Goal: Task Accomplishment & Management: Complete application form

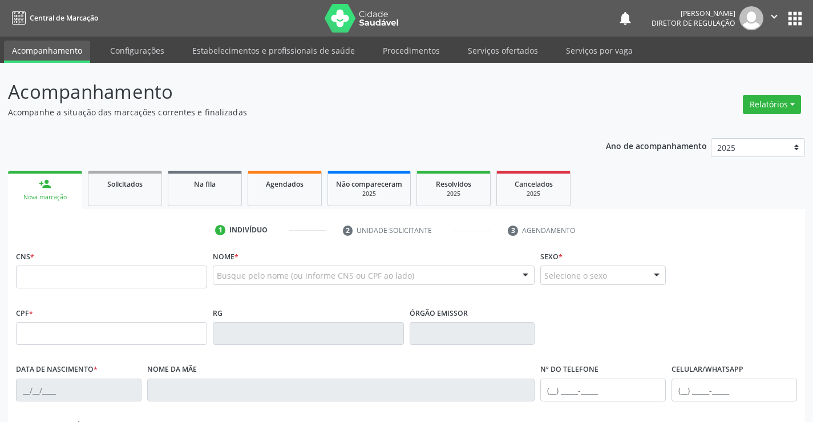
click at [74, 279] on input "text" at bounding box center [111, 276] width 191 height 23
type input "705 0068 3132 6159"
type input "58355070"
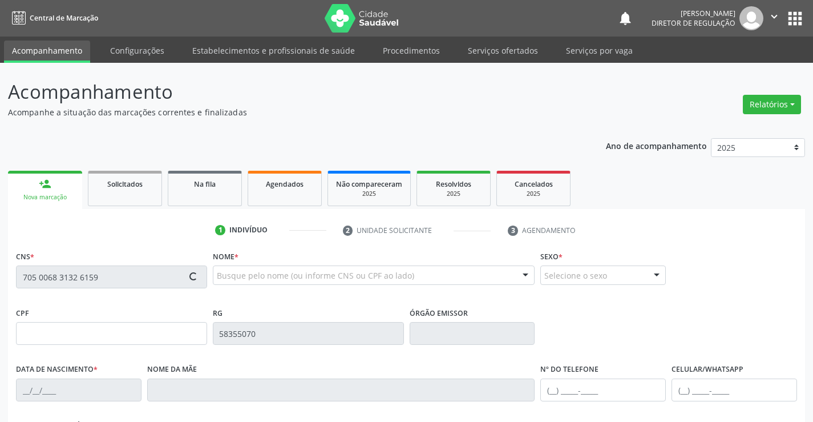
type input "08/04/1989"
type input "758.004.971-68"
type input "S/N"
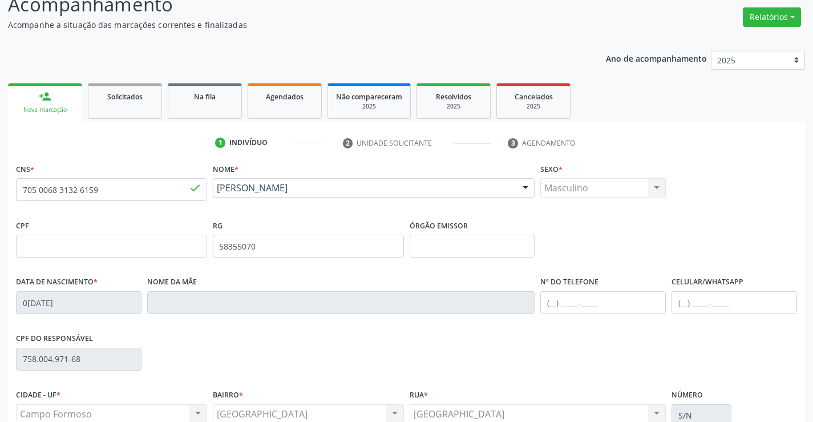
scroll to position [197, 0]
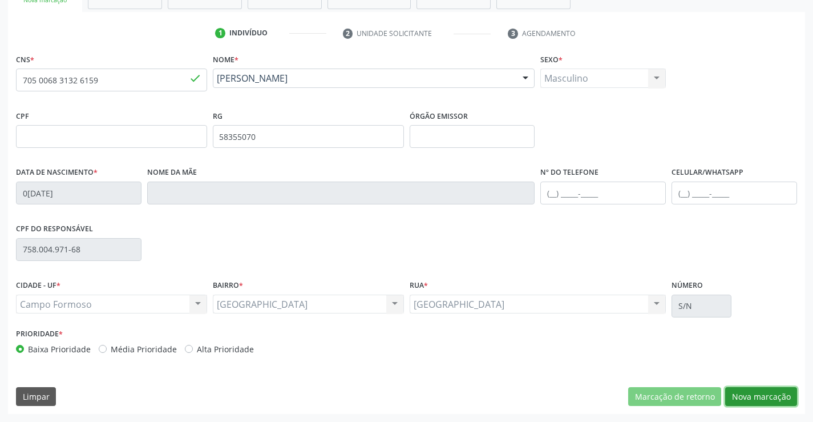
click at [772, 403] on button "Nova marcação" at bounding box center [761, 396] width 72 height 19
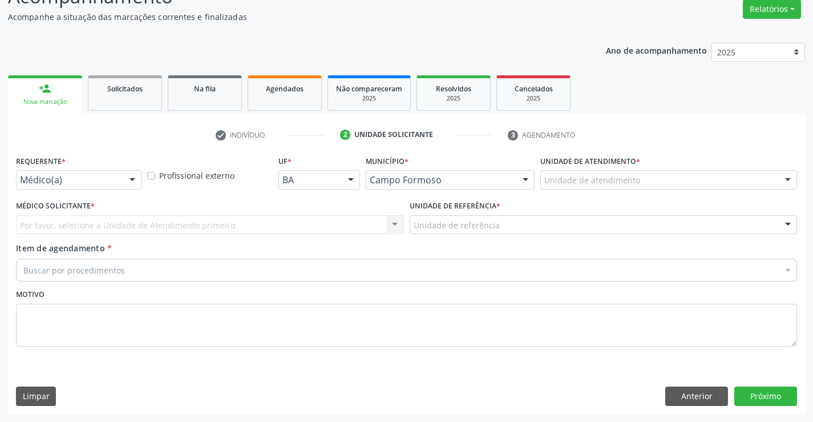
click at [127, 187] on div at bounding box center [132, 180] width 17 height 19
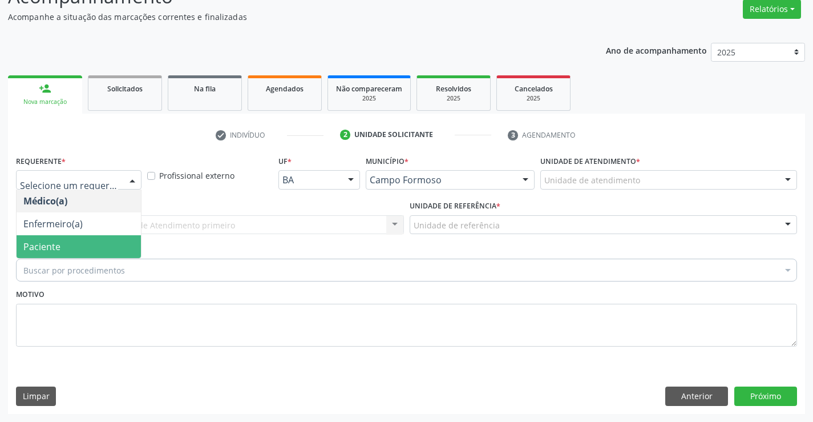
click at [119, 262] on div "Buscar por procedimentos" at bounding box center [406, 270] width 781 height 23
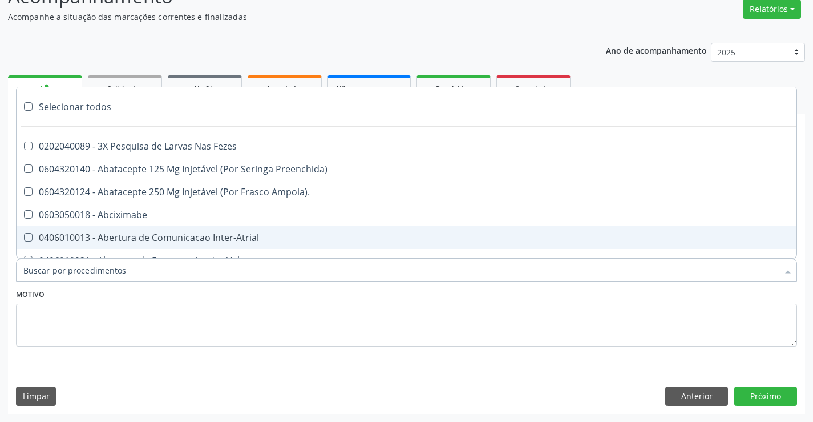
click at [125, 293] on div "Motivo" at bounding box center [406, 316] width 781 height 60
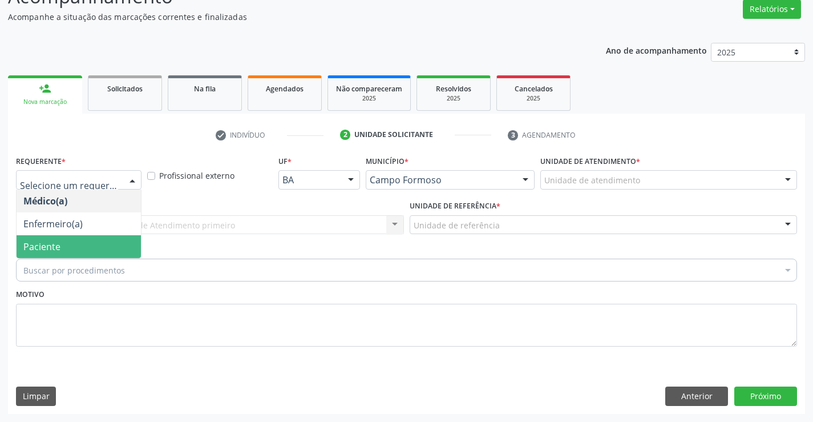
drag, startPoint x: 93, startPoint y: 247, endPoint x: 204, endPoint y: 236, distance: 111.3
click at [93, 248] on span "Paciente" at bounding box center [79, 246] width 124 height 23
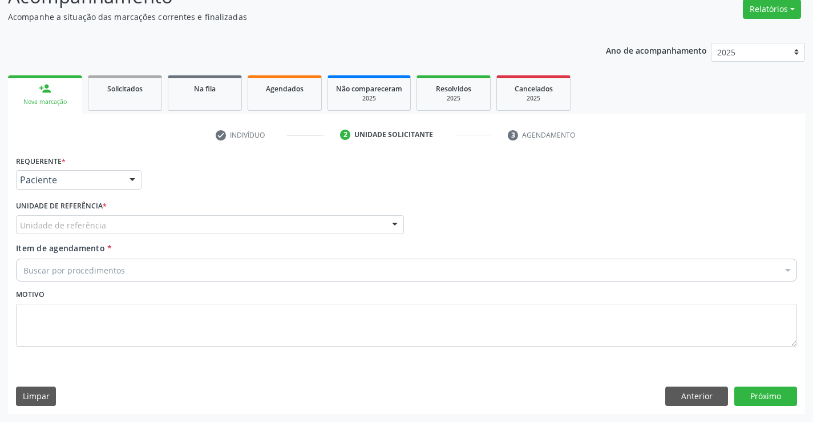
click at [204, 235] on div "Unidade de referência * Unidade de referência Unidade Basica de Saude da Famili…" at bounding box center [210, 219] width 394 height 45
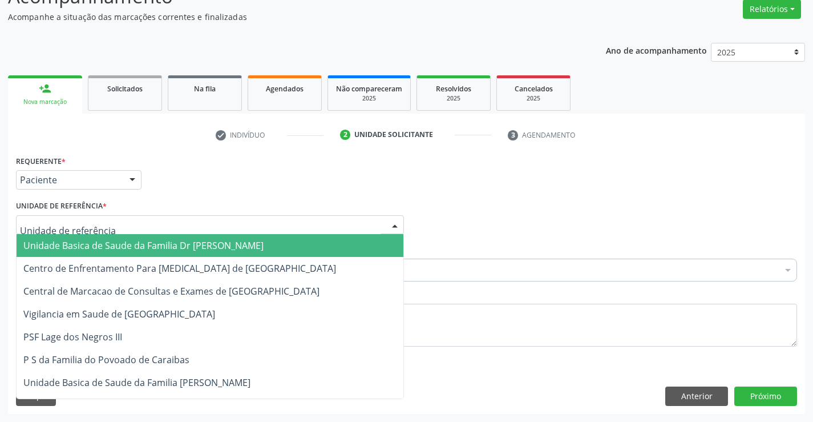
click at [215, 230] on div at bounding box center [210, 224] width 388 height 19
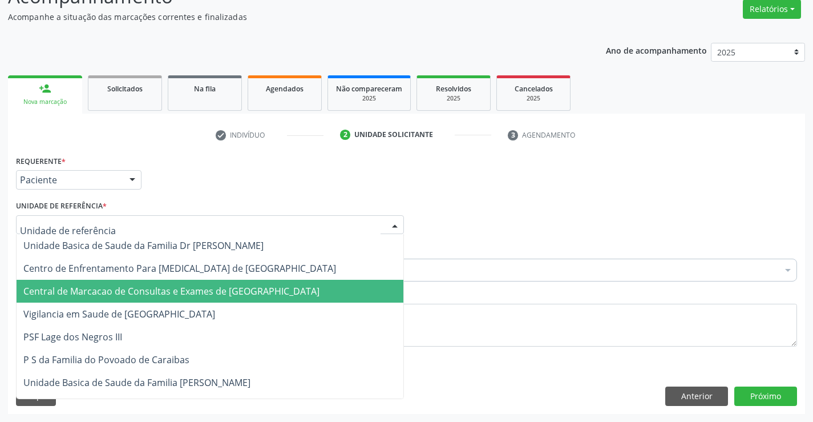
click at [217, 286] on span "Central de Marcacao de Consultas e Exames de [GEOGRAPHIC_DATA]" at bounding box center [171, 291] width 296 height 13
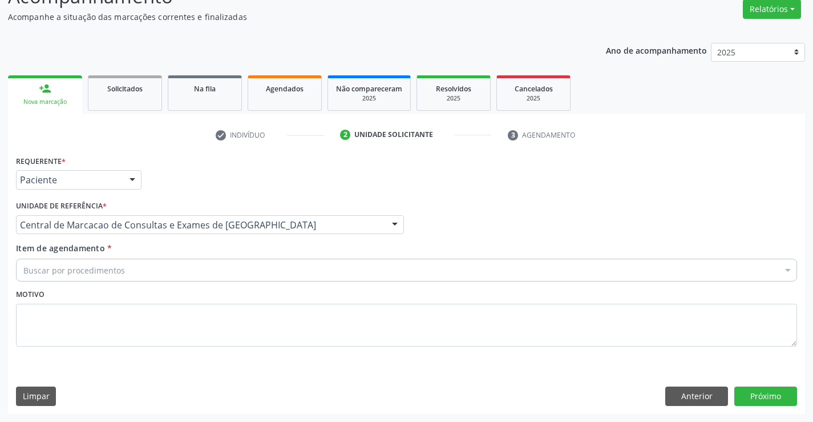
click at [270, 269] on div "Buscar por procedimentos" at bounding box center [406, 270] width 781 height 23
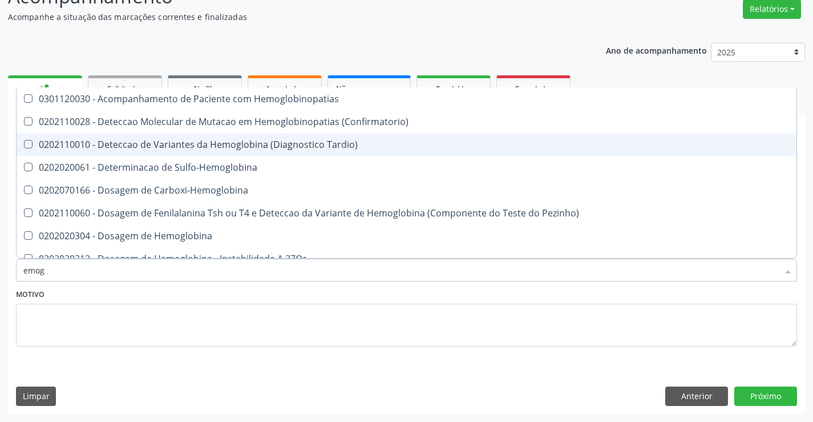
type input "emogr"
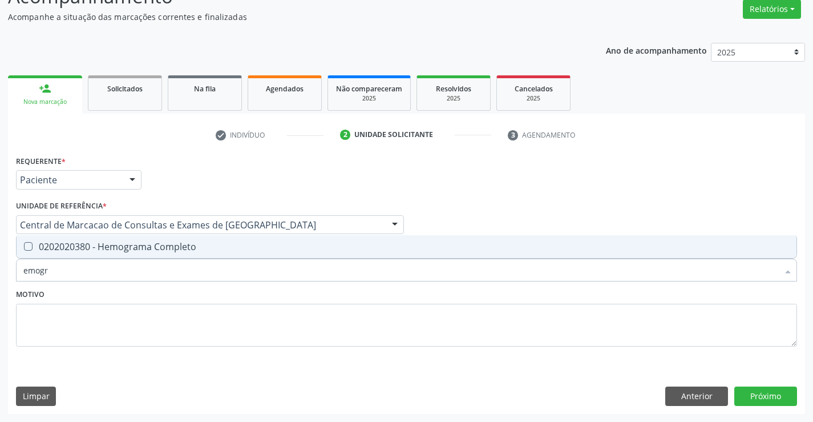
click at [237, 243] on div "0202020380 - Hemograma Completo" at bounding box center [406, 246] width 766 height 9
checkbox Completo "true"
type input "emogr"
click at [186, 291] on div "Motivo" at bounding box center [406, 316] width 781 height 60
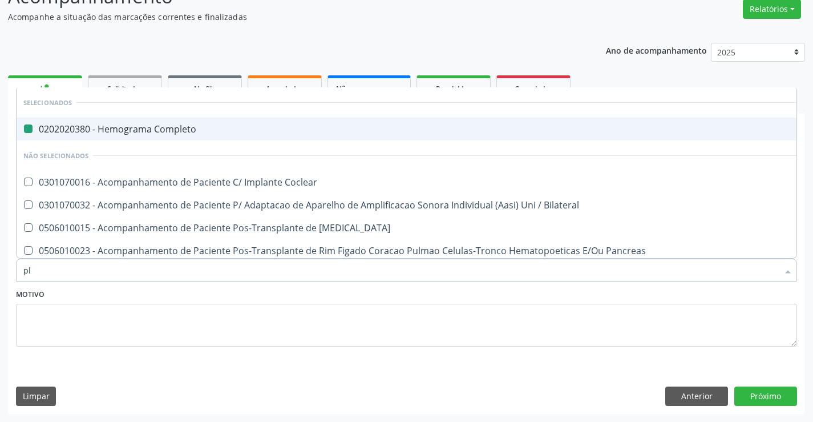
type input "pla"
checkbox Completo "false"
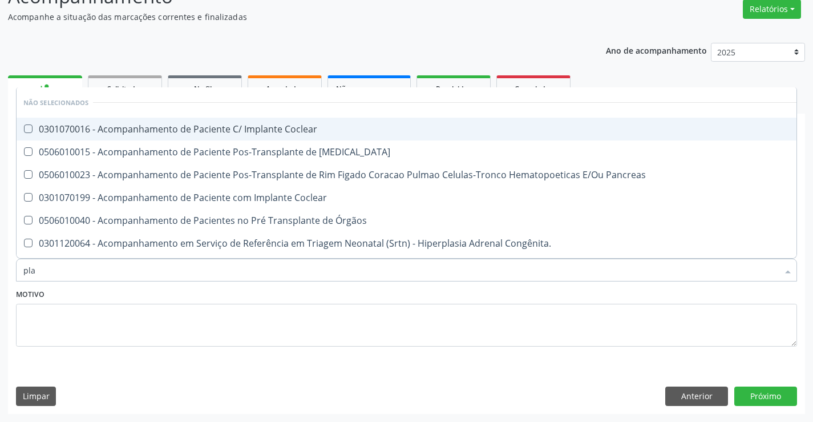
type input "plaq"
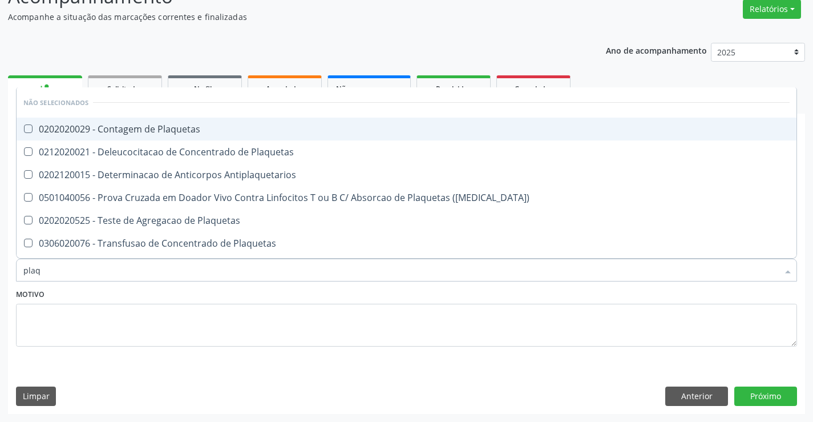
click at [175, 124] on div "0202020029 - Contagem de Plaquetas" at bounding box center [406, 128] width 766 height 9
checkbox Plaquetas "true"
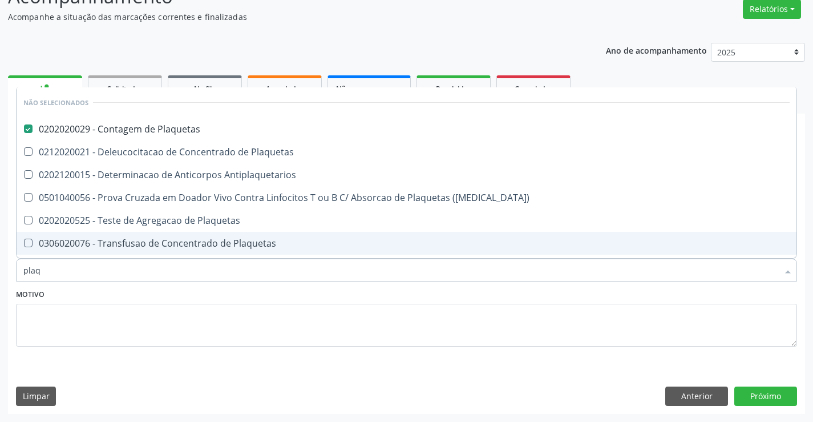
click at [211, 295] on div "Motivo" at bounding box center [406, 316] width 781 height 60
checkbox Plaquetas "true"
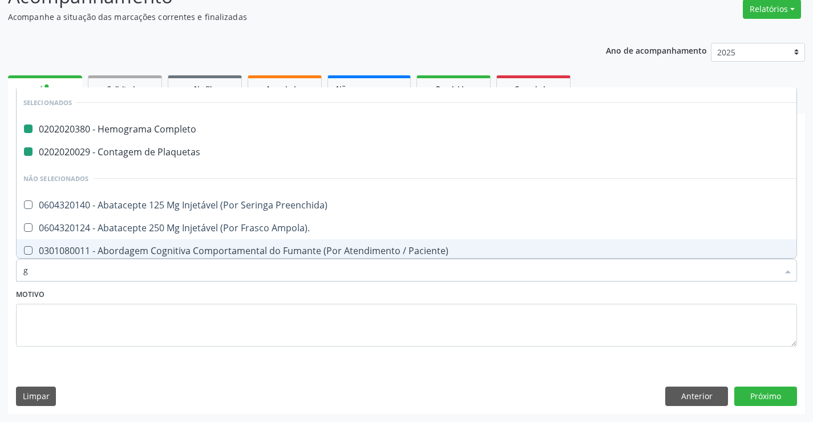
type input "gl"
checkbox Completo "false"
checkbox Plaquetas "false"
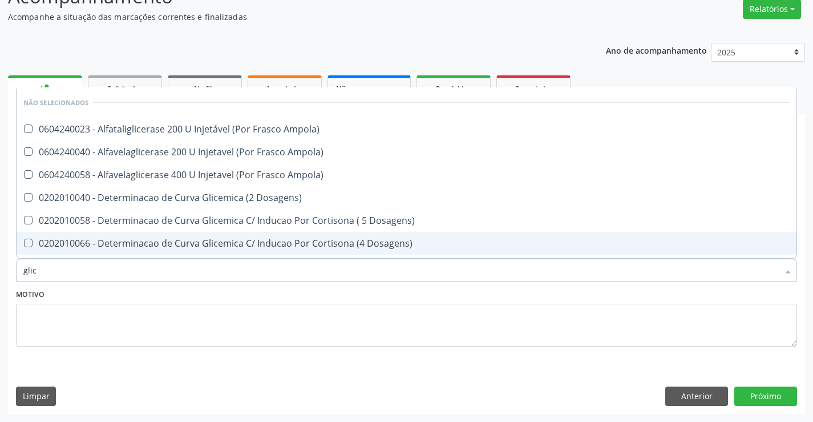
type input "glico"
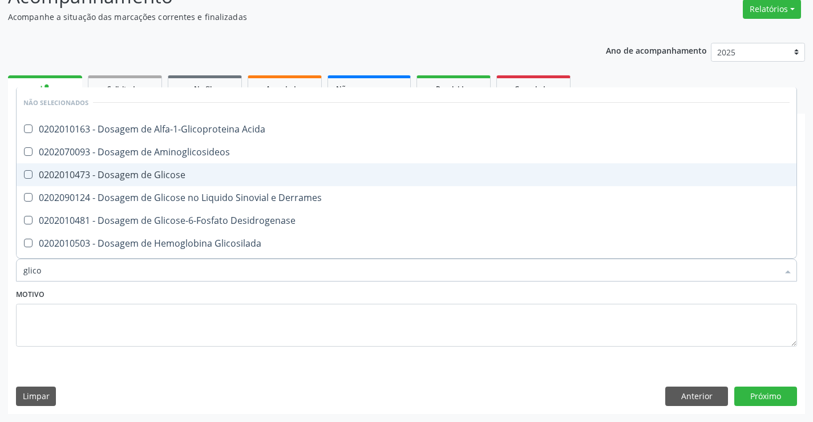
click at [204, 167] on span "0202010473 - Dosagem de Glicose" at bounding box center [407, 174] width 780 height 23
checkbox Glicose "true"
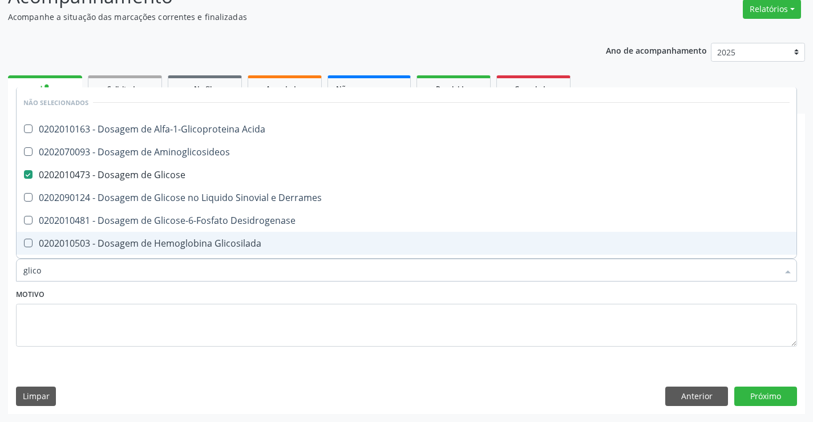
click at [246, 301] on div "Motivo" at bounding box center [406, 316] width 781 height 60
checkbox Acida "true"
checkbox Aminoglicosideos "true"
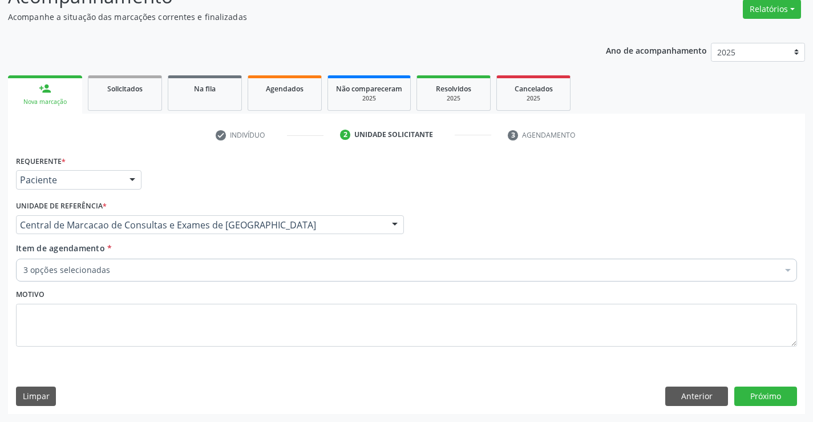
click at [234, 276] on div "3 opções selecionadas" at bounding box center [406, 270] width 781 height 23
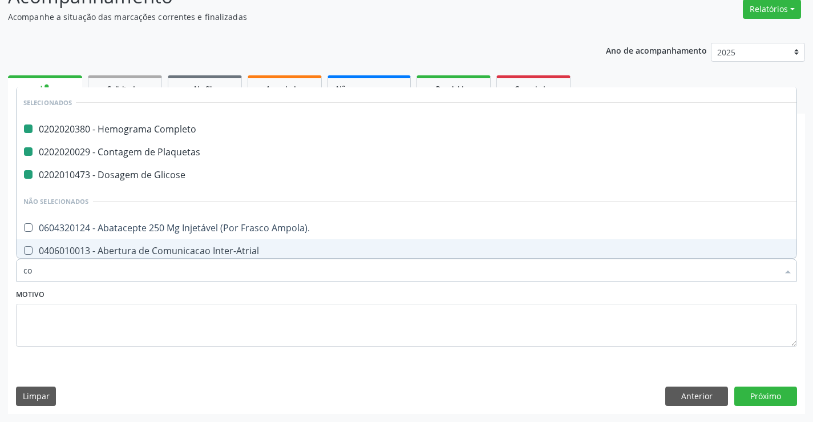
type input "col"
checkbox Completo "false"
checkbox Plaquetas "false"
checkbox Glicose "false"
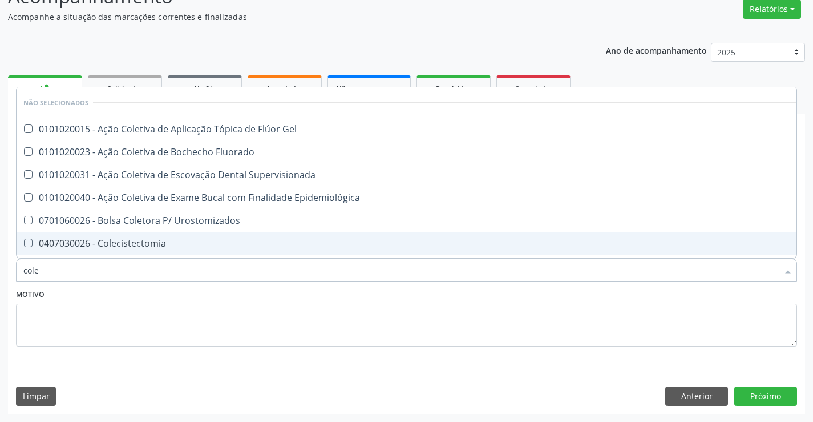
type input "coles"
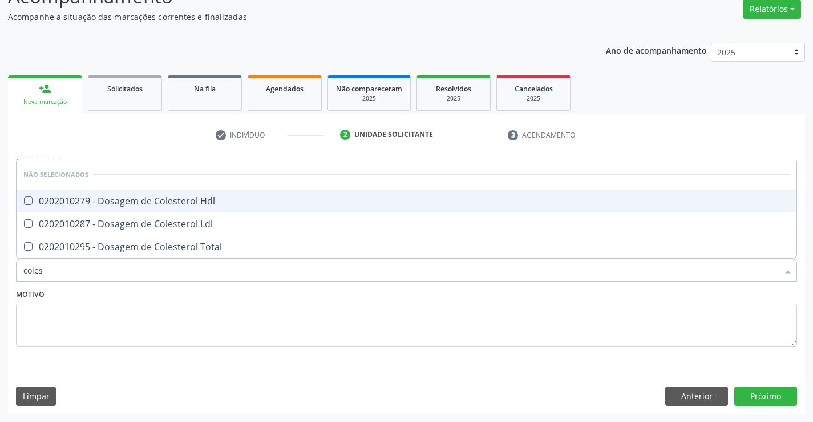
click at [220, 199] on div "0202010279 - Dosagem de Colesterol Hdl" at bounding box center [406, 200] width 766 height 9
checkbox Hdl "true"
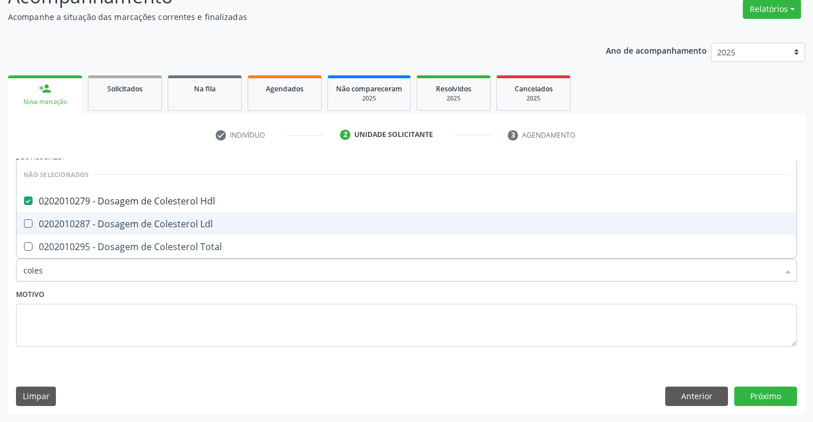
click at [219, 220] on div "0202010287 - Dosagem de Colesterol Ldl" at bounding box center [406, 223] width 766 height 9
checkbox Ldl "true"
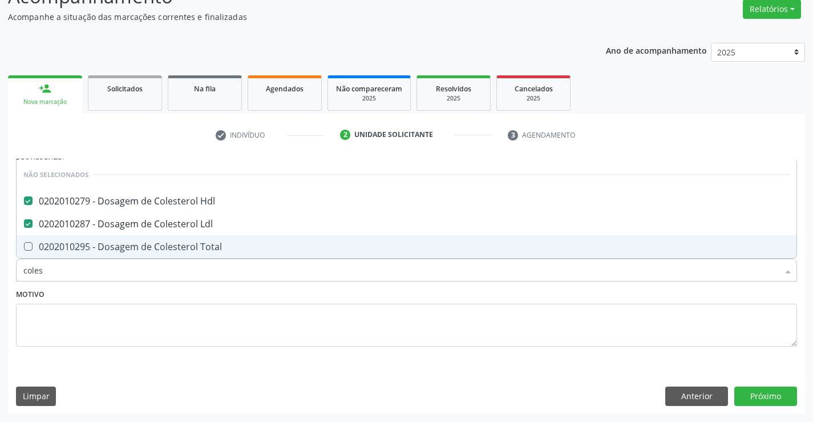
click at [218, 249] on div "0202010295 - Dosagem de Colesterol Total" at bounding box center [406, 246] width 766 height 9
checkbox Total "true"
click at [219, 302] on div "Motivo" at bounding box center [406, 316] width 781 height 60
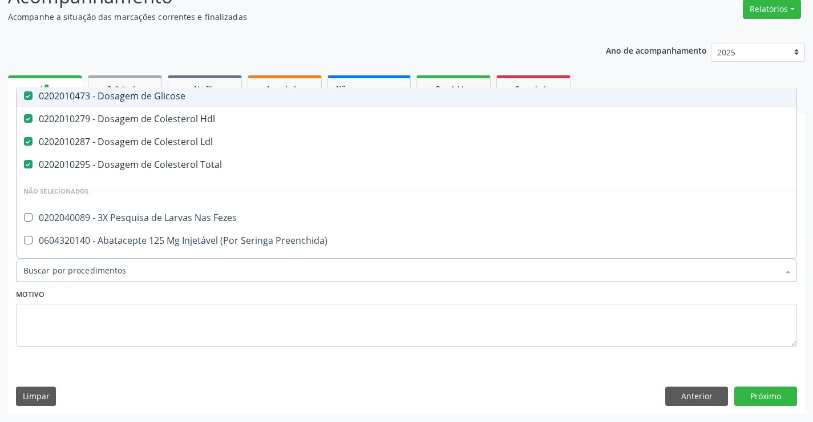
scroll to position [114, 0]
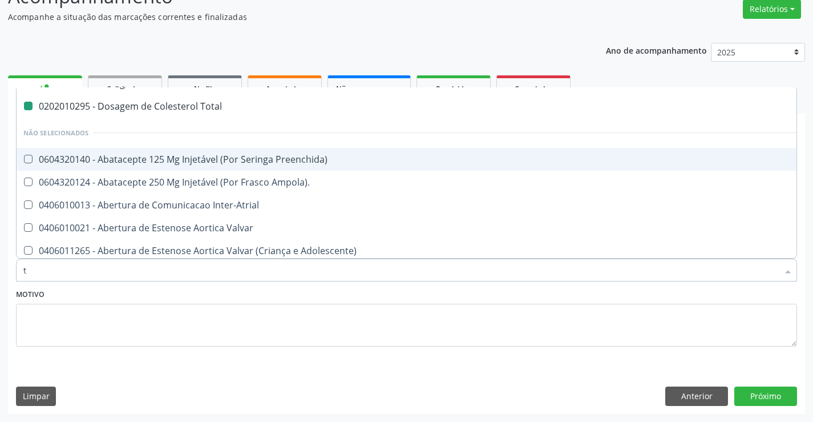
type input "tr"
checkbox Completo "false"
checkbox Plaquetas "false"
checkbox Hdl "false"
checkbox Ldl "false"
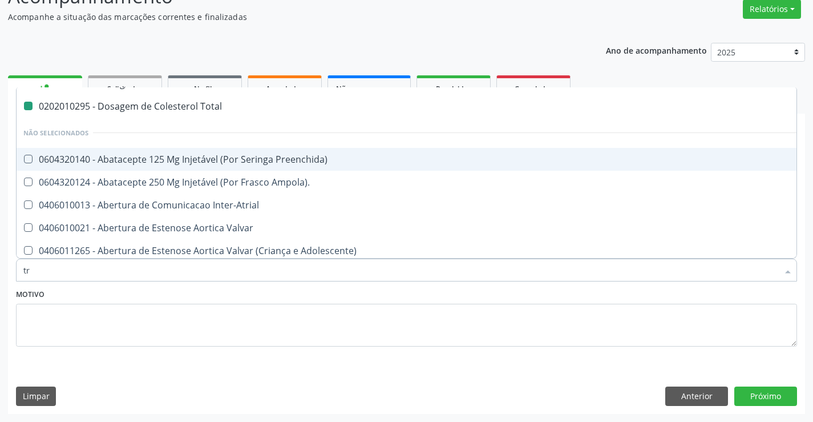
checkbox Total "false"
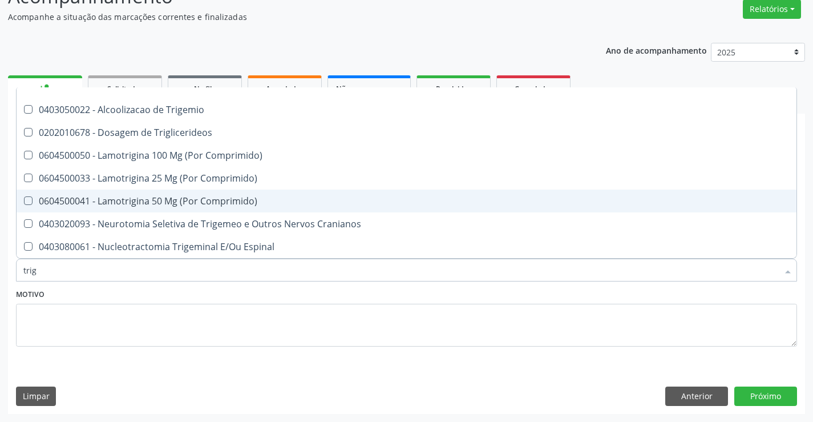
scroll to position [19, 0]
type input "trigl"
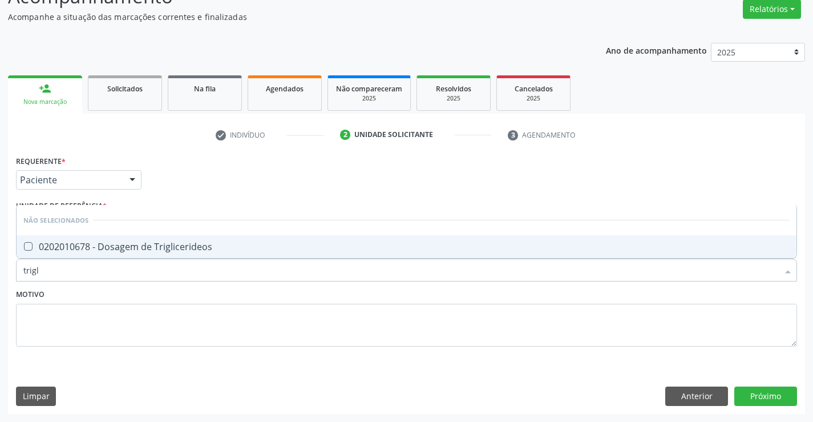
click at [191, 242] on div "0202010678 - Dosagem de Triglicerideos" at bounding box center [406, 246] width 766 height 9
checkbox Triglicerideos "true"
click at [180, 281] on input "trigl" at bounding box center [400, 270] width 755 height 23
click at [177, 300] on div "Motivo" at bounding box center [406, 316] width 781 height 60
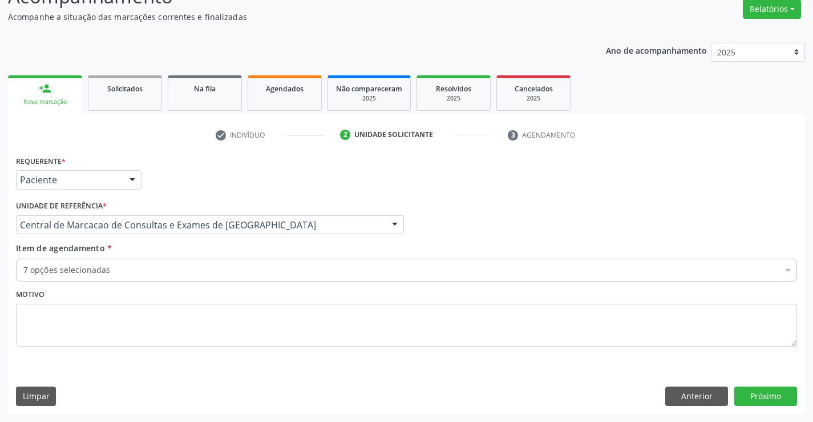
click at [173, 278] on div "7 opções selecionadas" at bounding box center [406, 270] width 781 height 23
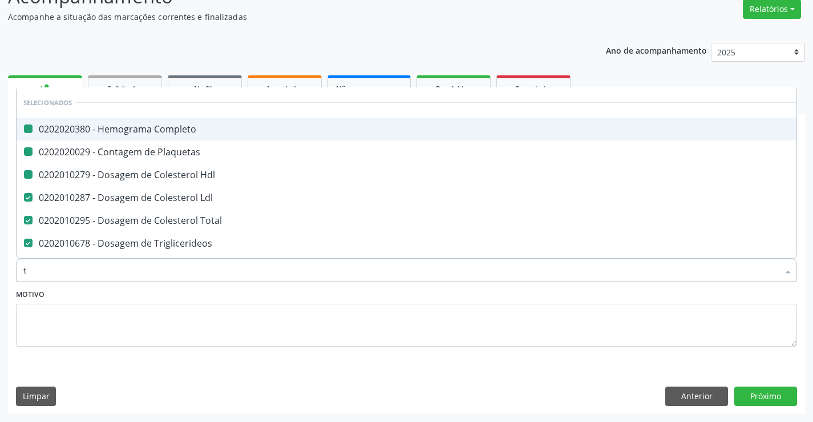
type input "tg"
checkbox Completo "false"
checkbox Plaquetas "false"
checkbox Hdl "false"
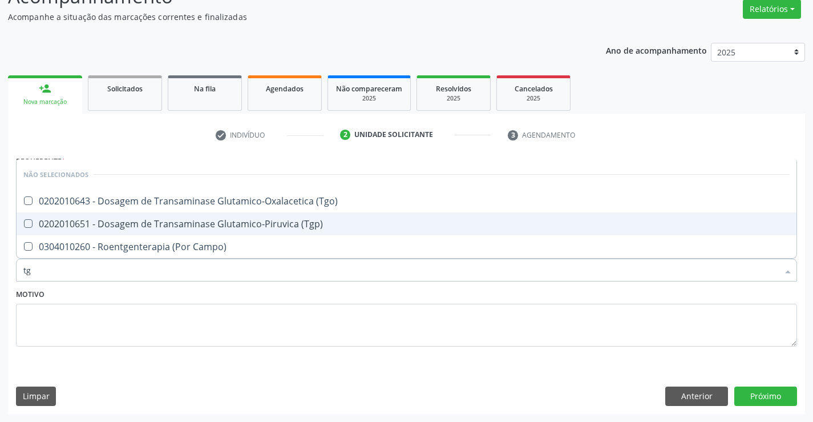
click at [203, 230] on span "0202010651 - Dosagem de Transaminase Glutamico-Piruvica (Tgp)" at bounding box center [407, 223] width 780 height 23
checkbox \(Tgp\) "true"
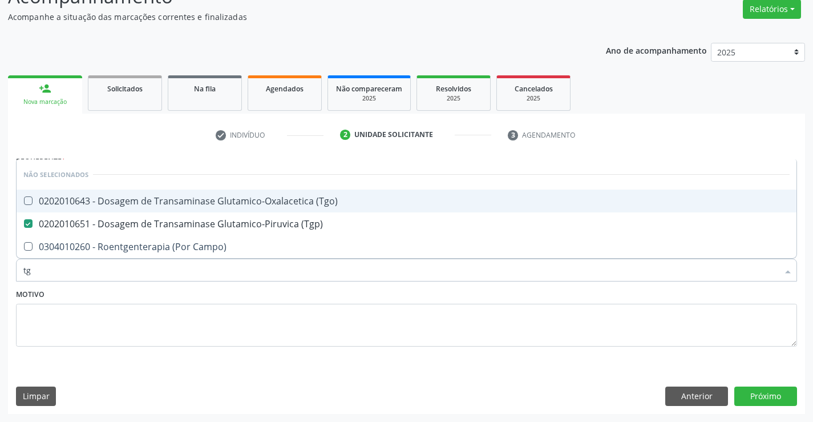
click at [207, 205] on div "0202010643 - Dosagem de Transaminase Glutamico-Oxalacetica (Tgo)" at bounding box center [406, 200] width 766 height 9
checkbox \(Tgo\) "true"
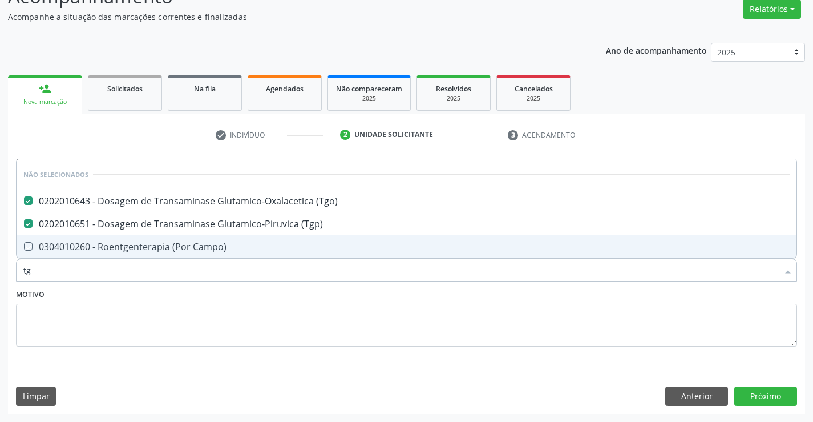
click at [205, 287] on div "Motivo" at bounding box center [406, 316] width 781 height 60
checkbox Campo\) "true"
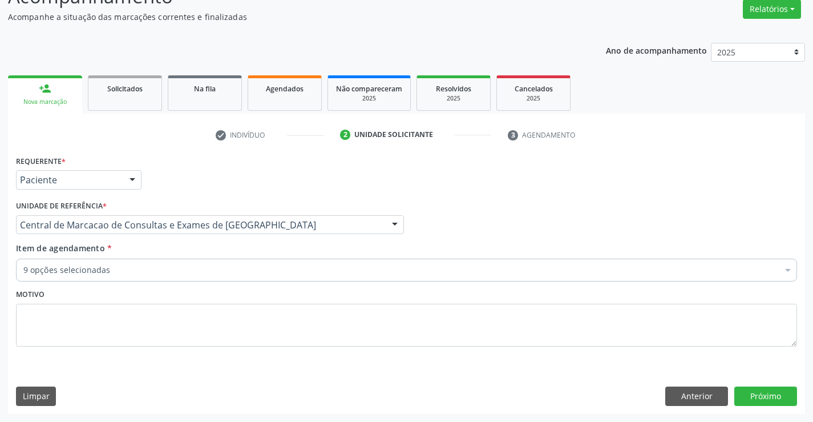
click at [210, 264] on div "9 opções selecionadas" at bounding box center [406, 270] width 781 height 23
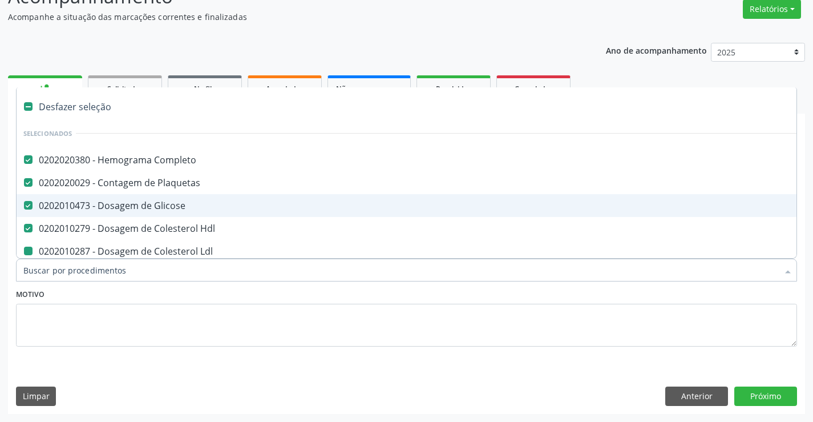
type input "u"
checkbox Ldl "false"
checkbox Total "false"
checkbox Triglicerideos "false"
checkbox \(Tgp\) "false"
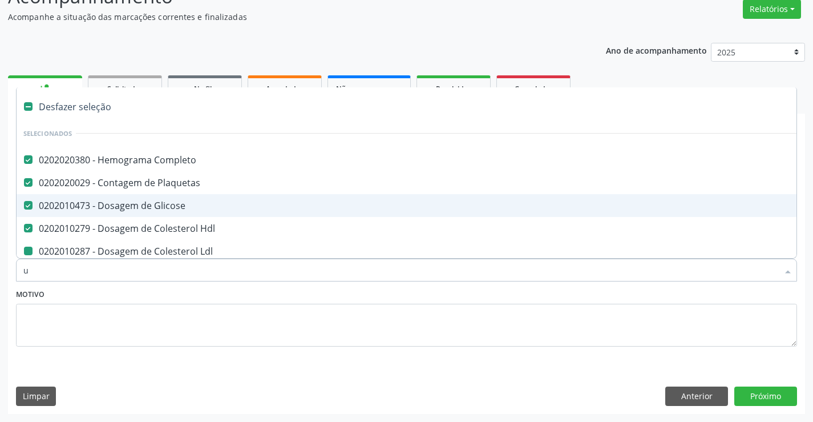
checkbox \(Tgo\) "false"
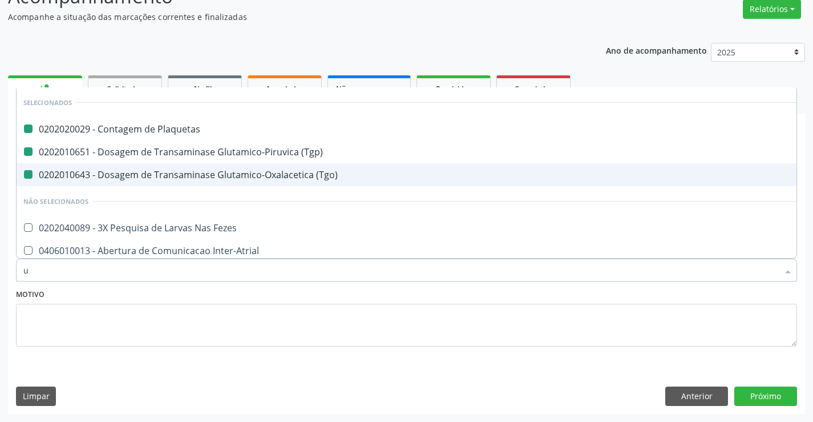
type input "ur"
checkbox Plaquetas "false"
checkbox \(Tgp\) "false"
checkbox \(Tgo\) "false"
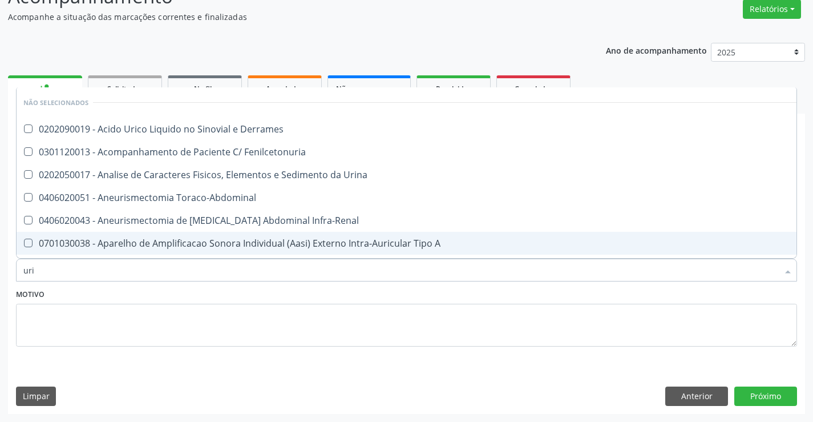
drag, startPoint x: 210, startPoint y: 192, endPoint x: 542, endPoint y: 249, distance: 336.5
click at [542, 249] on div "Desfazer seleção Não selecionados 0202090019 - Acido Urico Liquido no Sinovial …" at bounding box center [406, 172] width 781 height 171
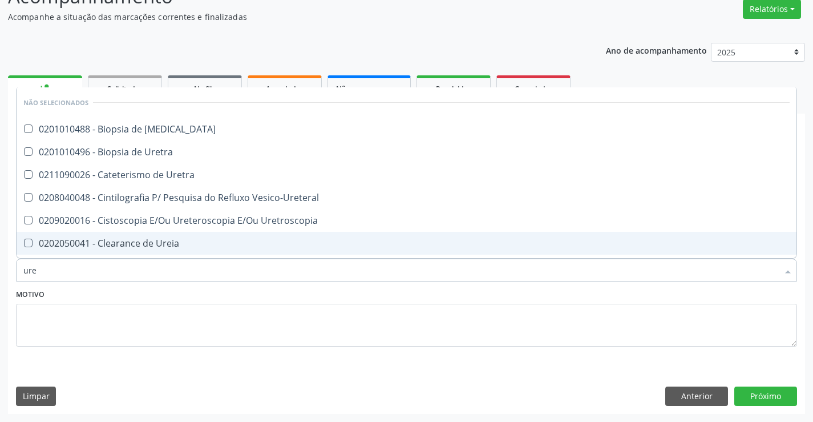
type input "urei"
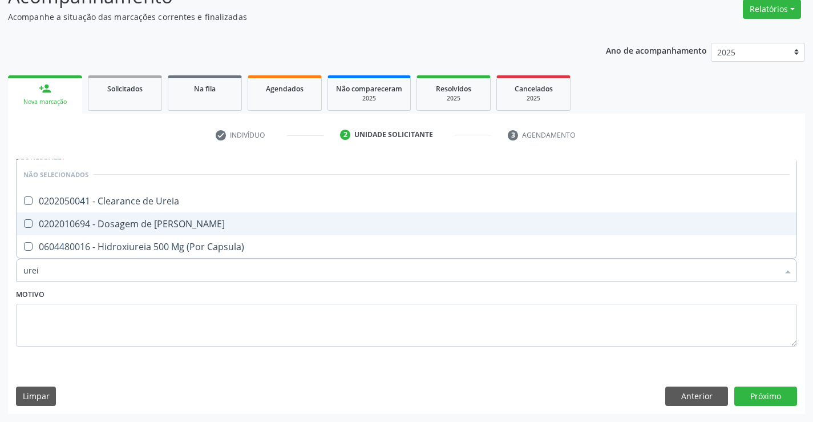
click at [241, 231] on span "0202010694 - Dosagem de Ureia" at bounding box center [407, 223] width 780 height 23
checkbox Ureia "true"
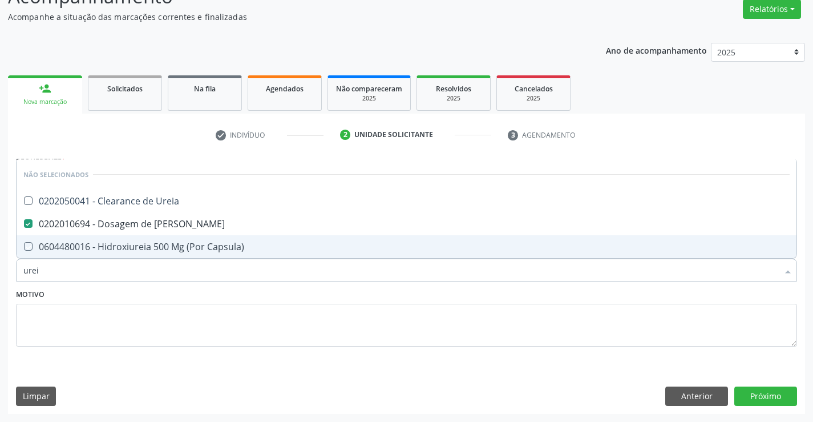
click at [204, 300] on div "Motivo" at bounding box center [406, 316] width 781 height 60
checkbox Ureia "true"
checkbox Capsula\) "true"
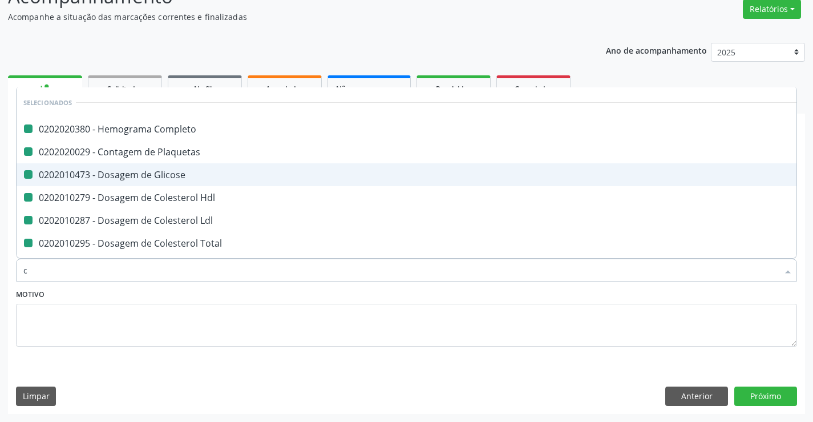
type input "cr"
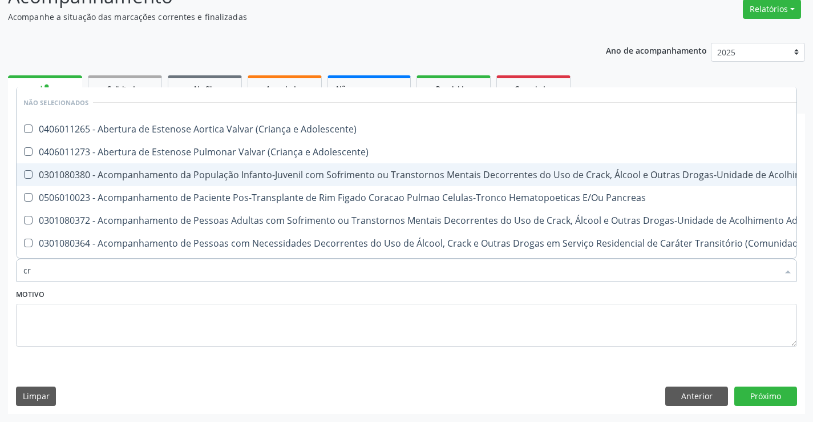
checkbox Adolescente\) "false"
checkbox \(Uai\)\ "false"
checkbox Pancreas "false"
checkbox \(Uaa\)\ "false"
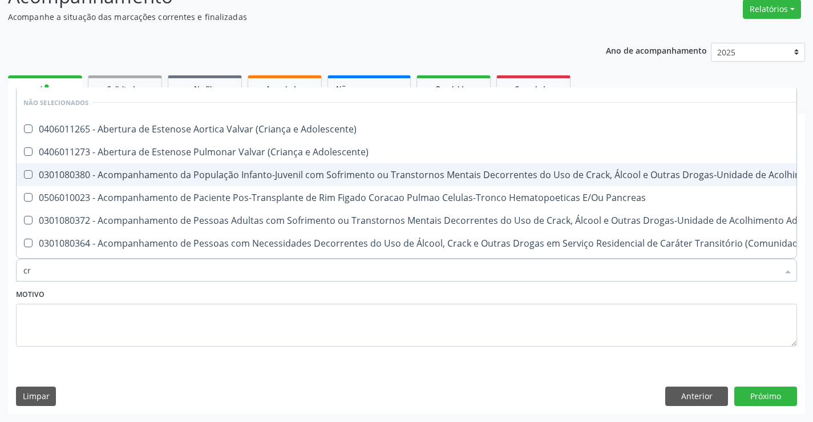
checkbox Terapêuticas\)\ "false"
checkbox Craniano "false"
checkbox Bucomaxilofacial "false"
checkbox Crâniofacial "false"
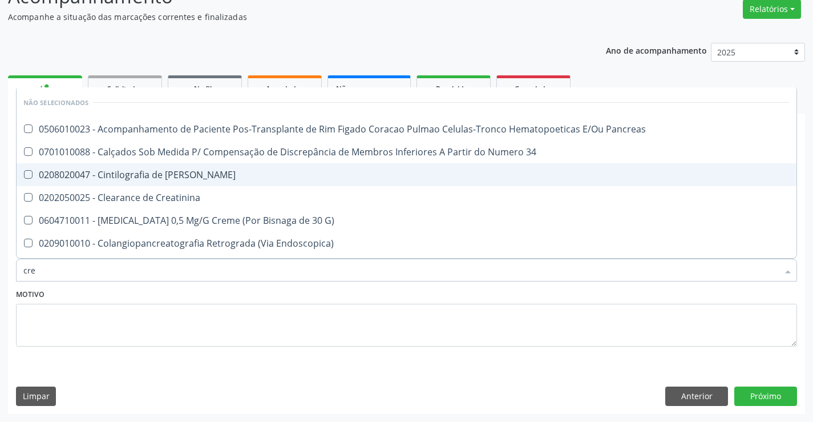
type input "crea"
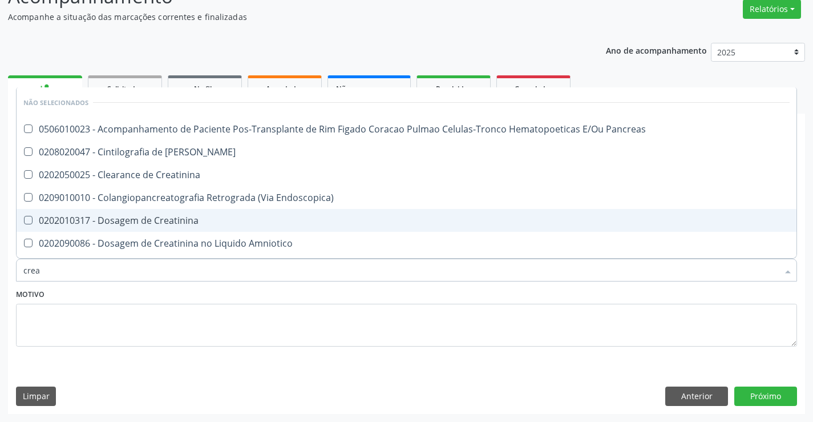
click at [200, 220] on div "0202010317 - Dosagem de Creatinina" at bounding box center [406, 220] width 766 height 9
checkbox Creatinina "true"
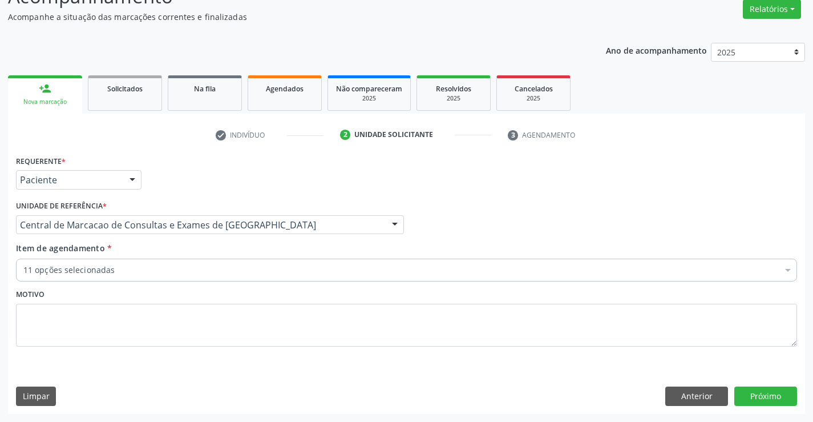
checkbox Completo "true"
checkbox Plaquetas "true"
checkbox Glicose "true"
checkbox Hdl "true"
checkbox Total "true"
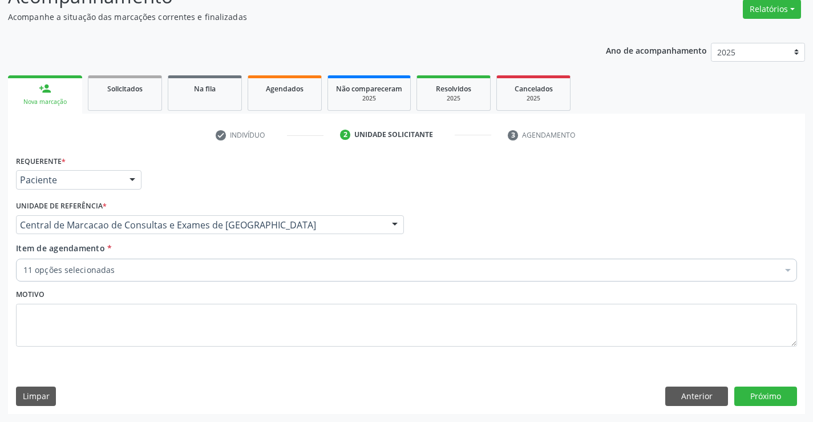
checkbox Triglicerideos "true"
checkbox \(Tgp\) "true"
checkbox \(Tgo\) "true"
checkbox Creatinina "true"
checkbox Ureia "true"
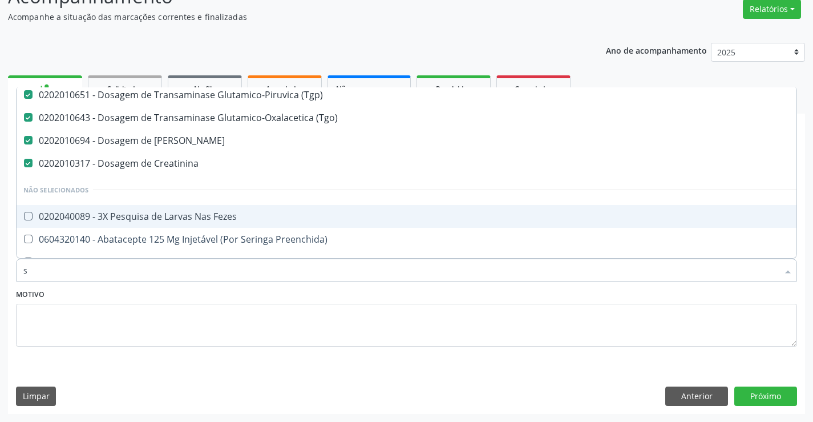
scroll to position [140, 0]
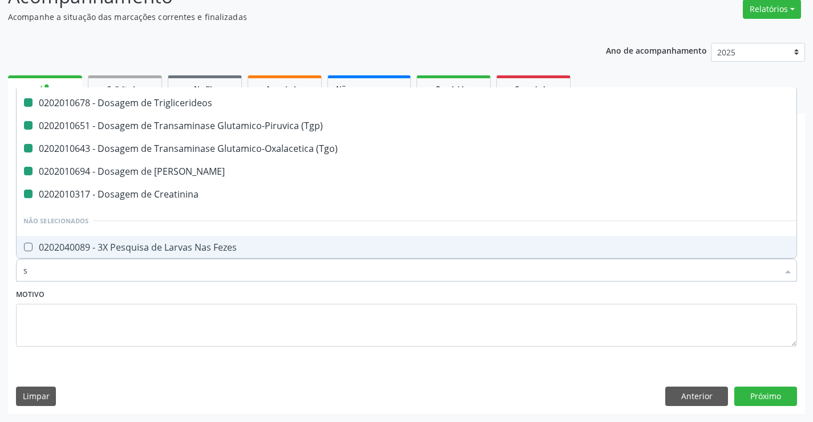
type input "so"
checkbox Plaquetas "false"
checkbox Glicose "false"
checkbox Hdl "false"
checkbox Ldl "false"
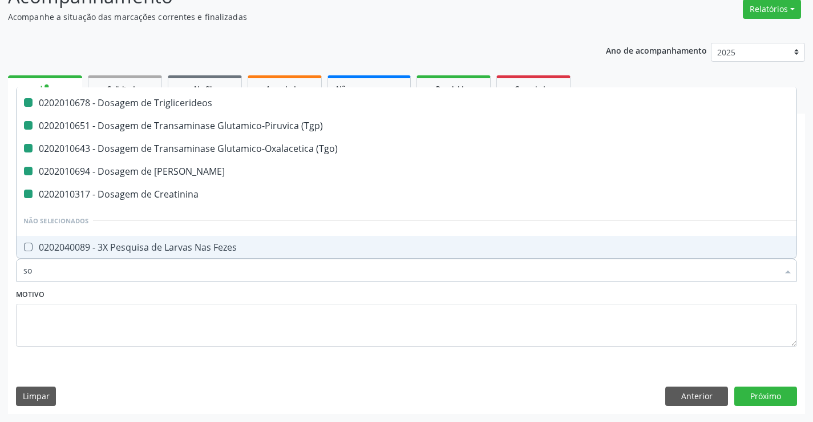
checkbox Total "false"
checkbox Triglicerideos "false"
checkbox \(Tgp\) "false"
checkbox \(Tgo\) "false"
checkbox Ureia "false"
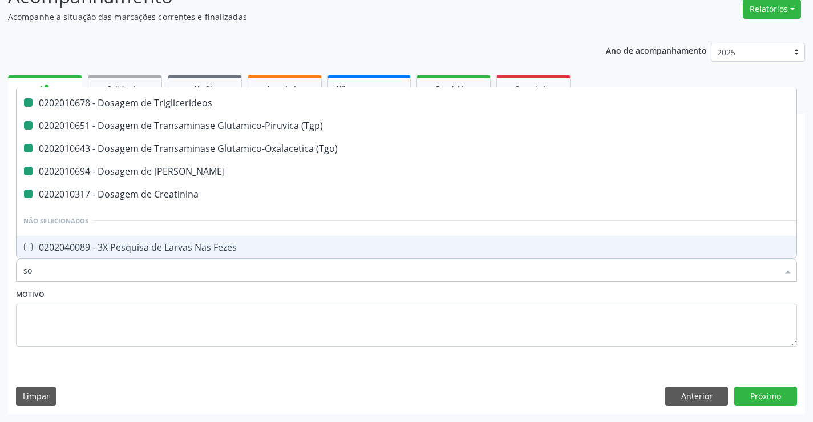
checkbox Creatinina "false"
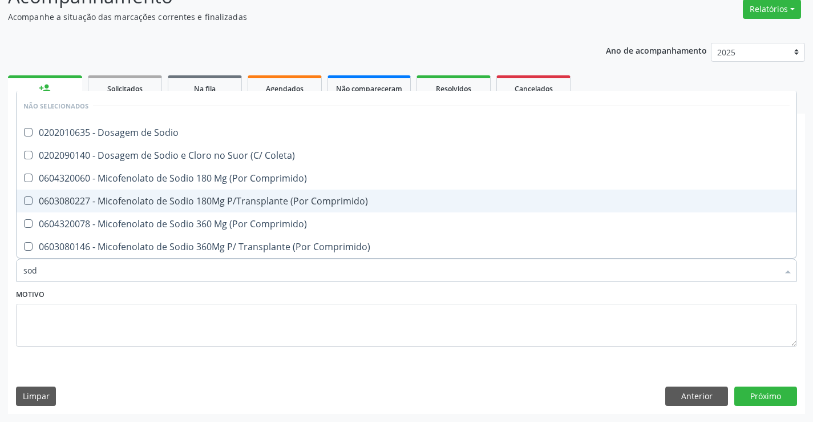
scroll to position [0, 0]
type input "sodio"
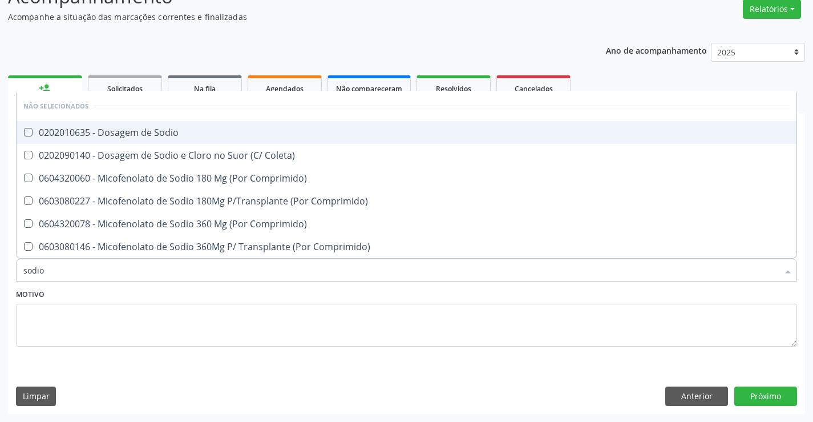
click at [199, 141] on span "0202010635 - Dosagem de Sodio" at bounding box center [407, 132] width 780 height 23
checkbox Sodio "true"
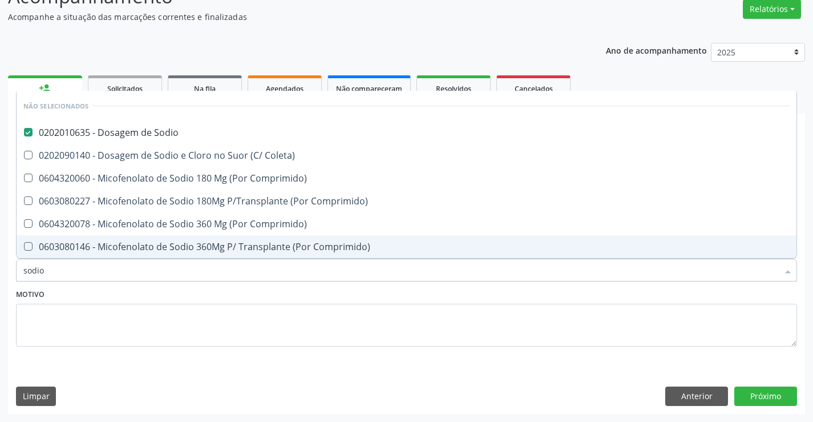
type input "sodio"
click at [179, 309] on textarea at bounding box center [406, 325] width 781 height 43
checkbox Coleta\) "true"
checkbox Comprimido\) "true"
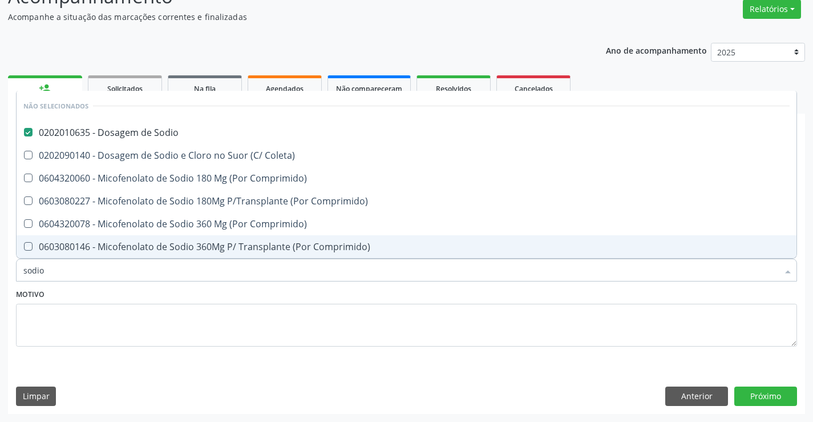
checkbox Comprimido\) "true"
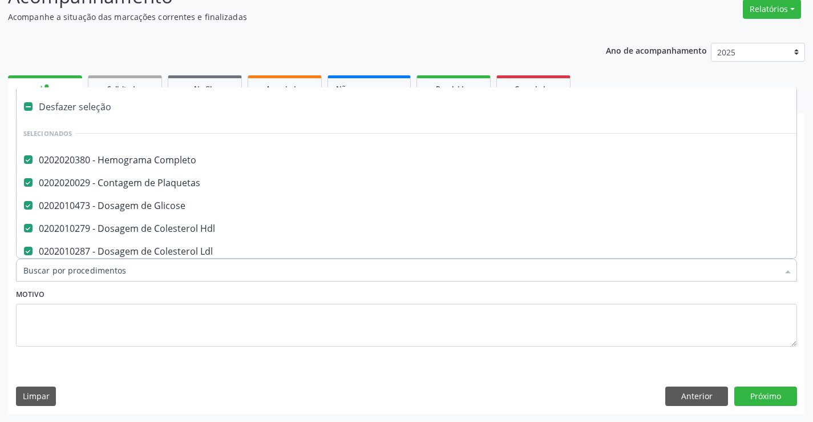
type input "p"
checkbox Ldl "false"
checkbox Total "false"
checkbox Triglicerideos "false"
checkbox \(Tgp\) "false"
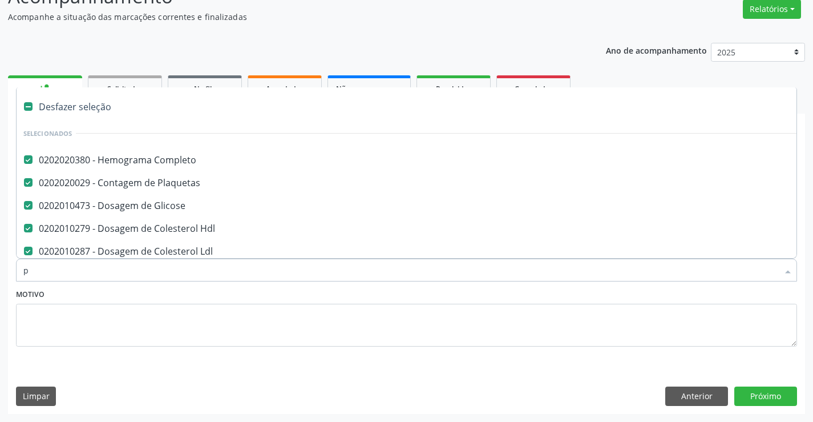
checkbox \(Tgo\) "false"
checkbox Ureia "false"
checkbox Creatinina "false"
checkbox Sodio "false"
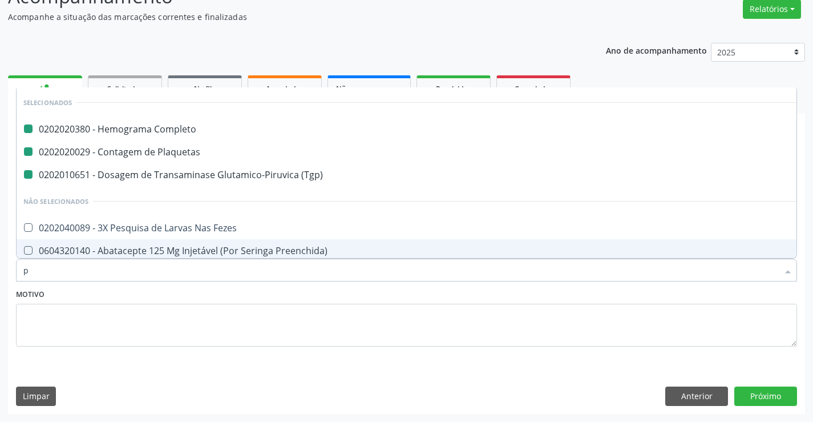
type input "po"
checkbox Completo "false"
checkbox Plaquetas "false"
checkbox \(Tgp\) "false"
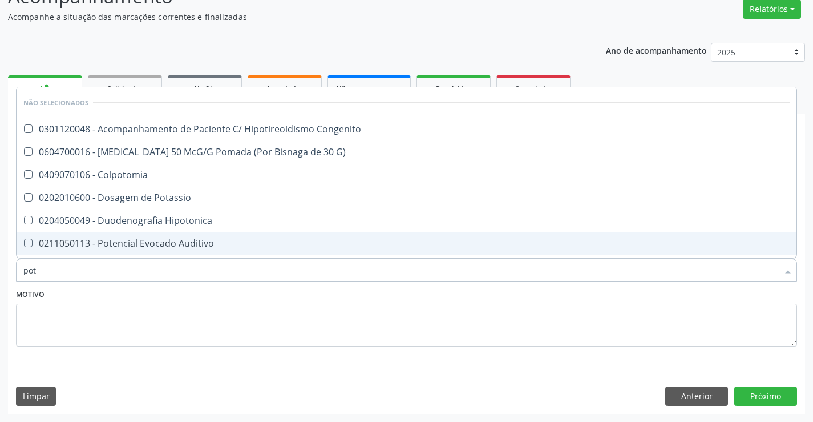
type input "pota"
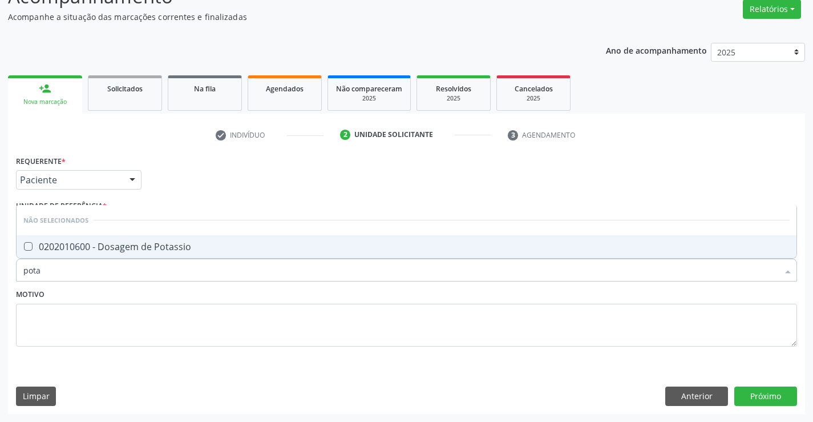
click at [179, 240] on span "0202010600 - Dosagem de Potassio" at bounding box center [407, 246] width 780 height 23
checkbox Potassio "true"
click at [176, 294] on div "Motivo" at bounding box center [406, 316] width 781 height 60
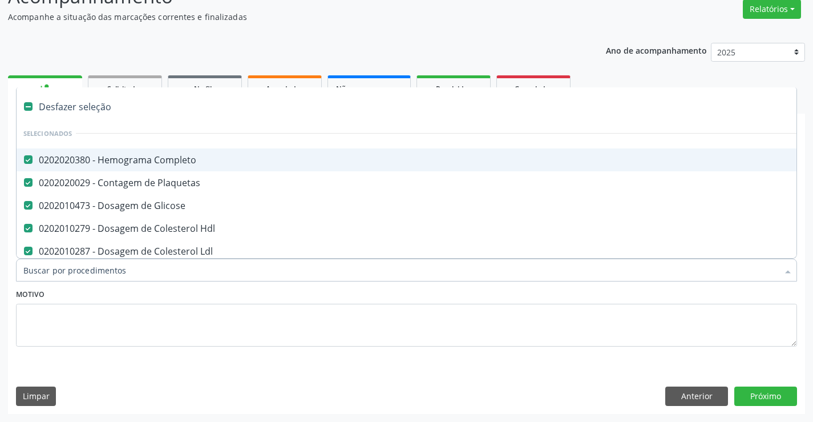
type input "c"
checkbox Sodio "false"
checkbox Potassio "false"
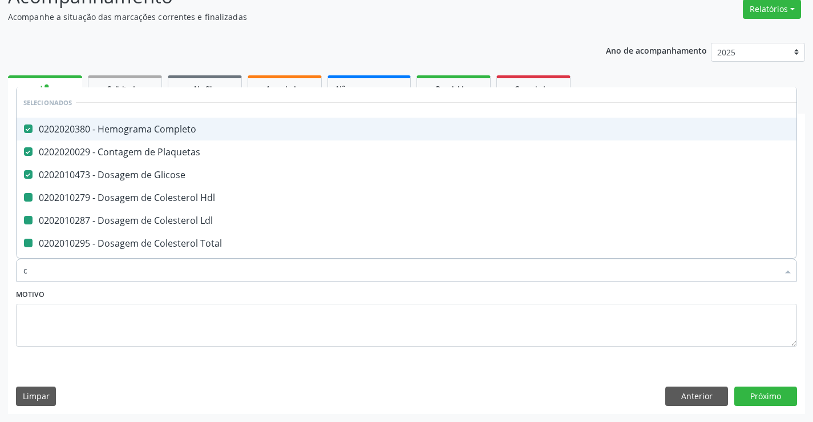
type input "ca"
checkbox Hdl "false"
checkbox Ldl "false"
checkbox Total "false"
checkbox Triglicerideos "false"
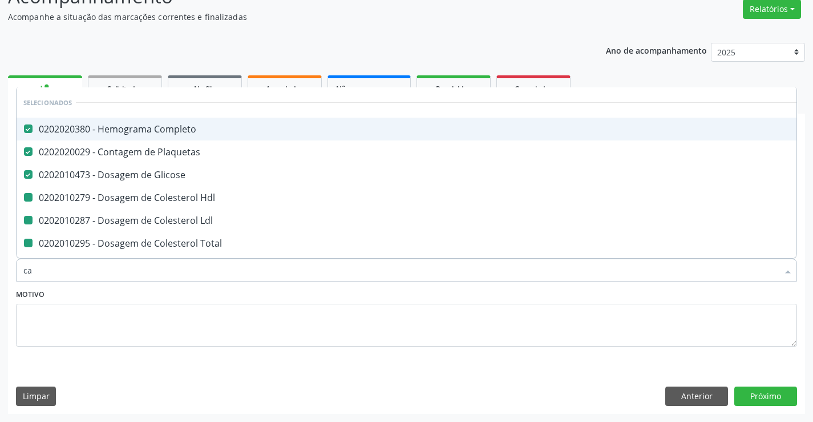
checkbox \(Tgp\) "false"
checkbox \(Tgo\) "false"
checkbox Creatinina "false"
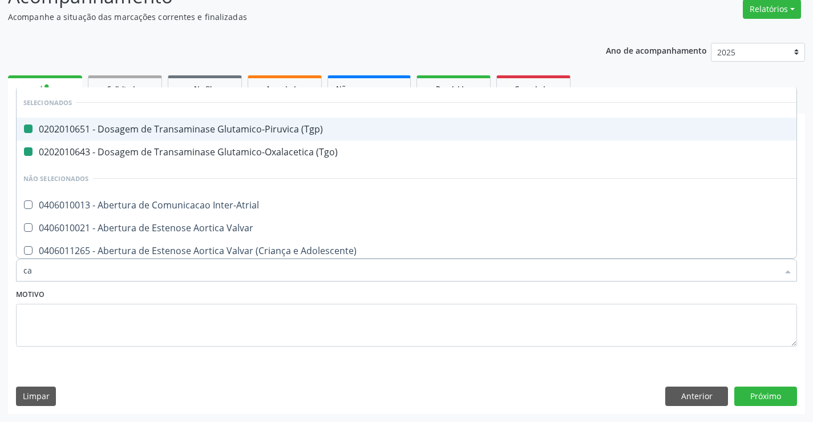
type input "cal"
checkbox \(Tgp\) "false"
checkbox \(Tgo\) "false"
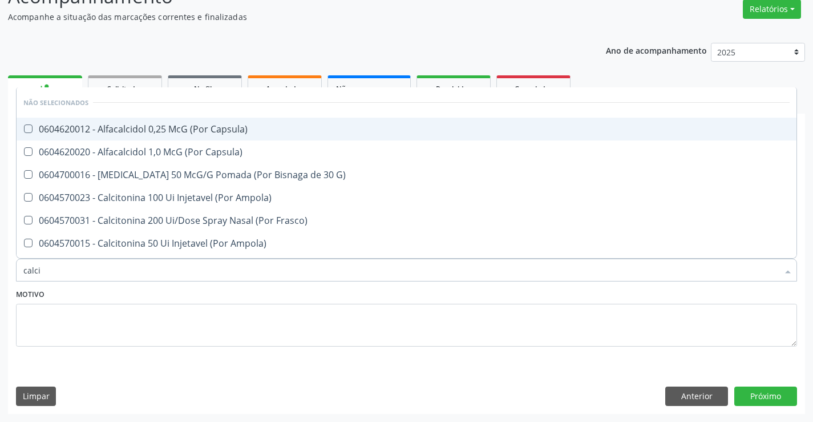
type input "calcio"
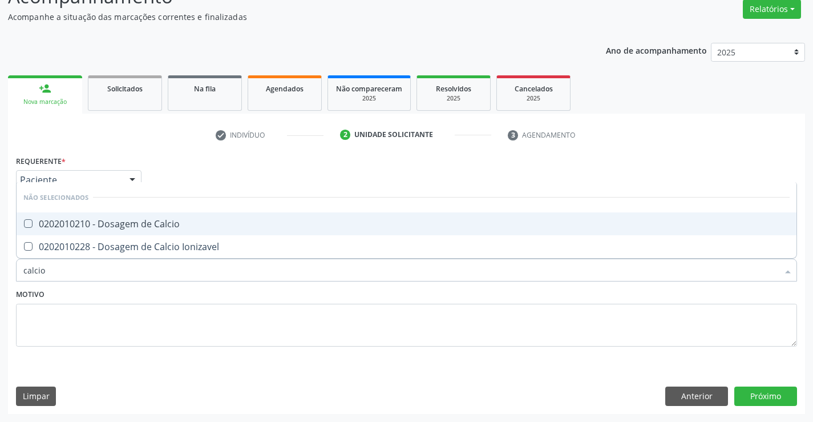
click at [187, 212] on li "Não selecionados" at bounding box center [407, 197] width 780 height 30
click at [179, 223] on div "0202010210 - Dosagem de Calcio" at bounding box center [406, 223] width 766 height 9
checkbox Calcio "true"
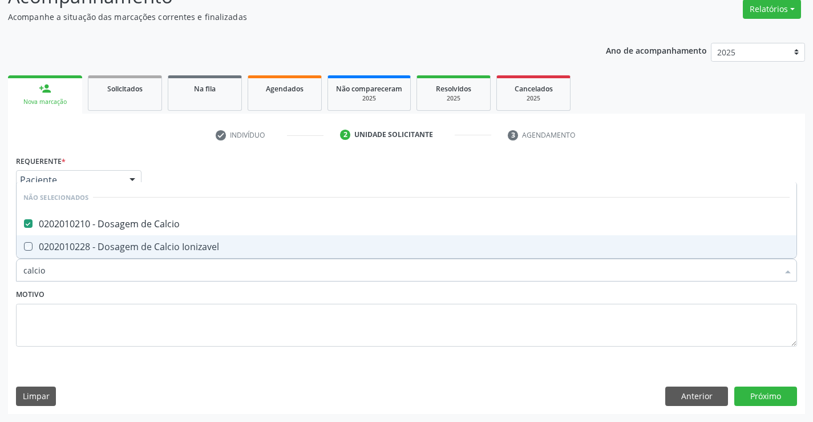
click at [171, 300] on div "Motivo" at bounding box center [406, 316] width 781 height 60
checkbox Ionizavel "true"
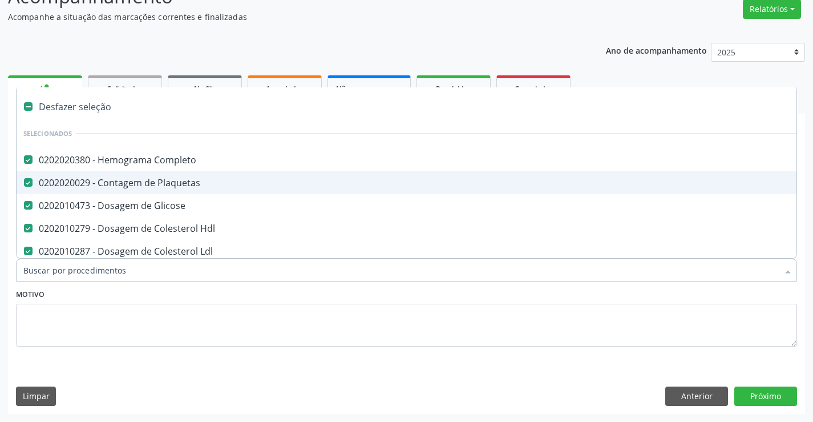
type input "u"
checkbox Total "false"
checkbox Triglicerideos "false"
checkbox \(Tgp\) "false"
checkbox \(Tgo\) "false"
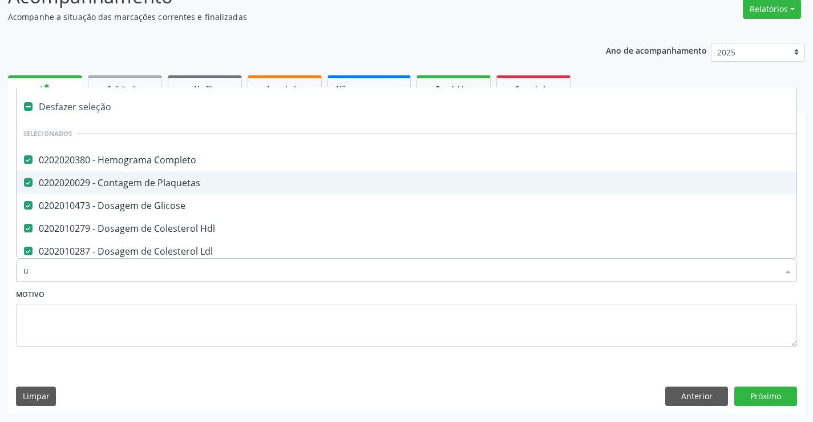
checkbox Ureia "false"
checkbox Creatinina "false"
checkbox Sodio "false"
checkbox Potassio "false"
checkbox Calcio "false"
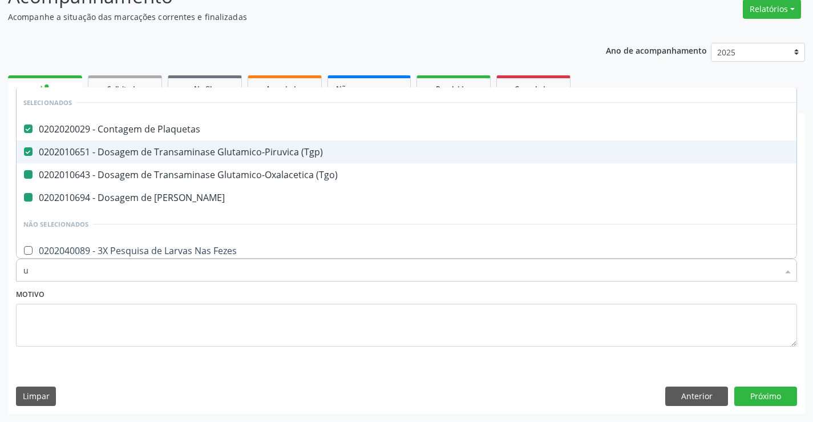
type input "ur"
checkbox \(Tgo\) "false"
checkbox Ureia "false"
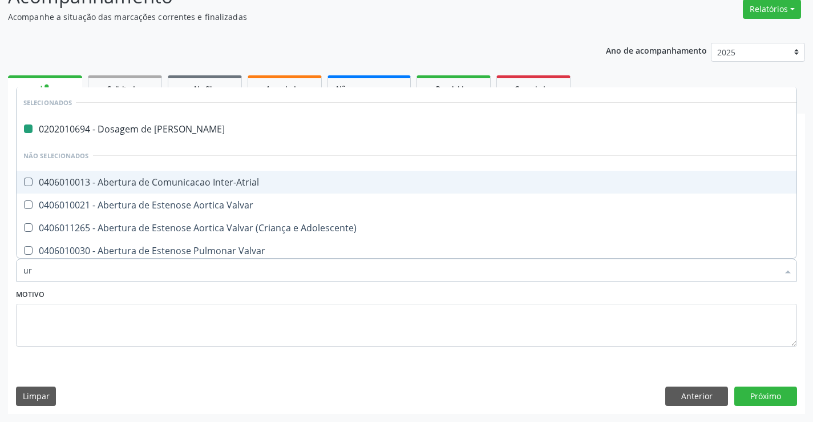
type input "uri"
checkbox Ureia "false"
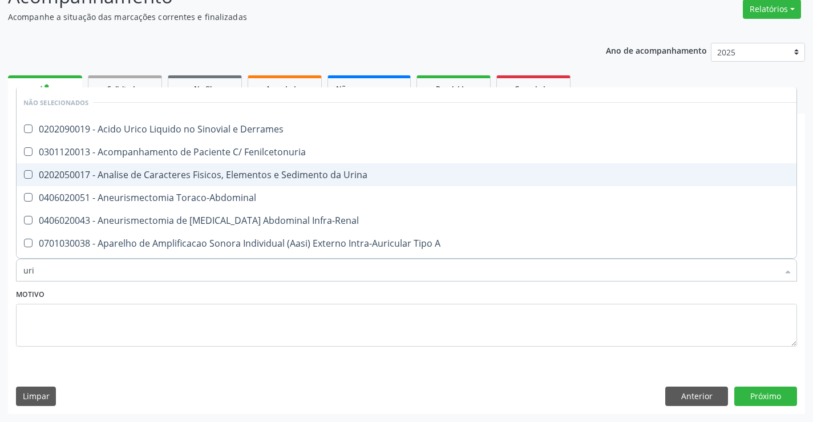
type input "urin"
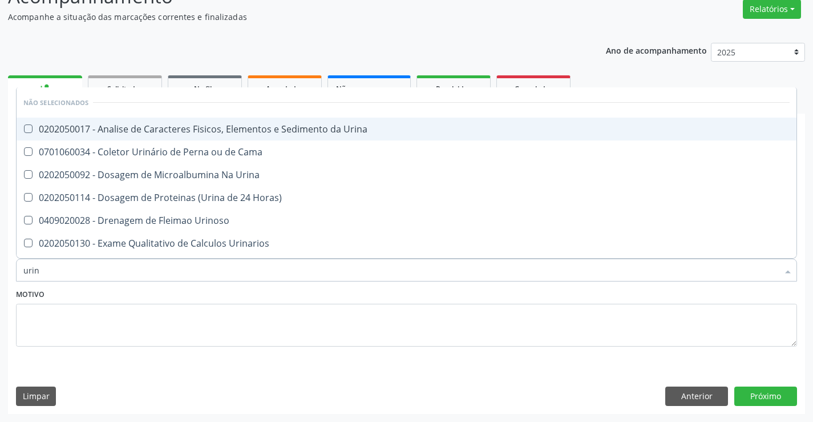
click at [227, 128] on div "0202050017 - Analise de Caracteres Fisicos, Elementos e Sedimento da Urina" at bounding box center [406, 128] width 766 height 9
checkbox Urina "true"
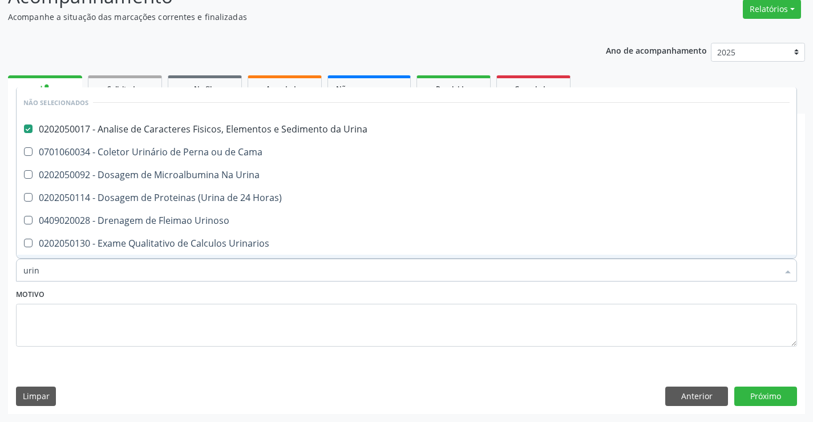
click at [186, 293] on div "Motivo" at bounding box center [406, 316] width 781 height 60
checkbox Urina "true"
checkbox Horas\) "true"
checkbox Urinarios "true"
checkbox Quantitativa "true"
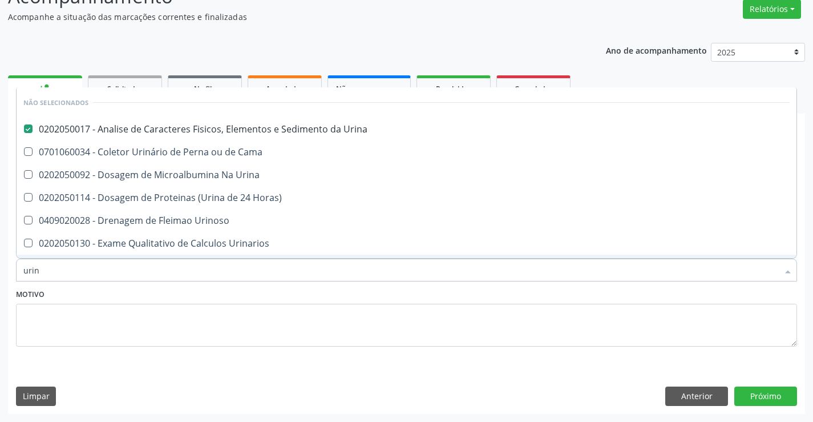
checkbox Delgada\) "true"
checkbox Urina "true"
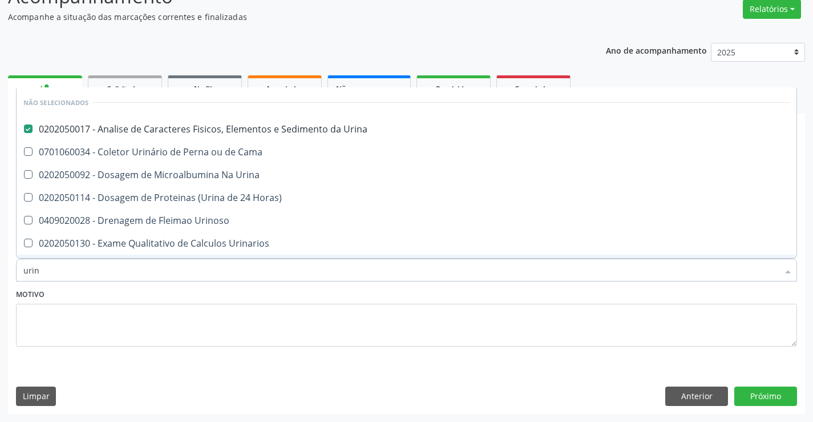
checkbox Urina "true"
checkbox Urinoso "true"
checkbox Cama "true"
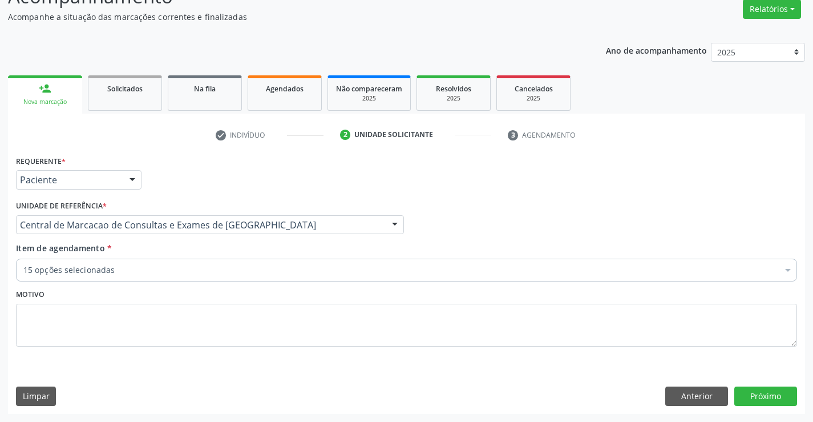
click at [178, 280] on div "15 opções selecionadas" at bounding box center [406, 270] width 781 height 23
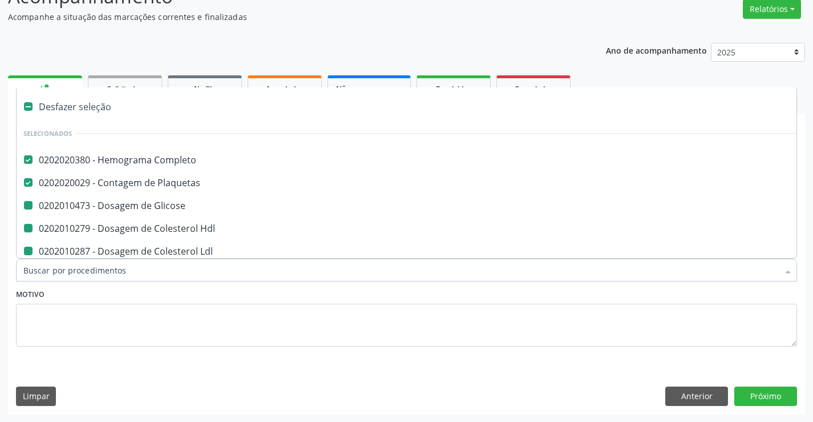
type input "f"
checkbox Glicose "false"
checkbox Hdl "false"
checkbox Total "false"
checkbox Triglicerideos "false"
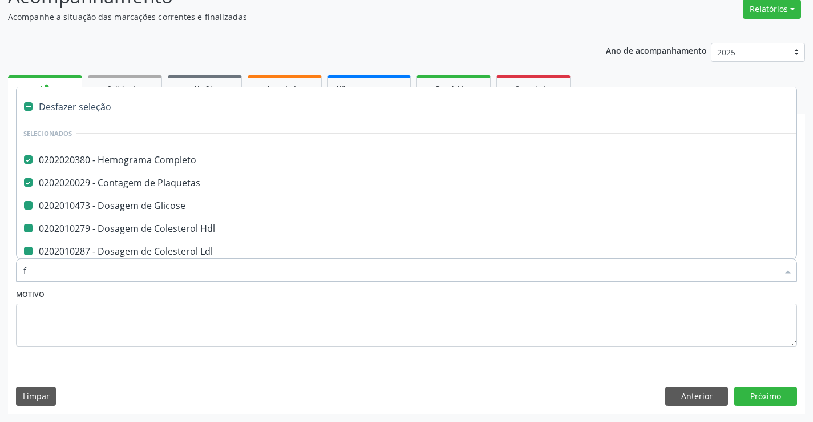
checkbox \(Tgp\) "false"
checkbox \(Tgo\) "false"
checkbox Ureia "false"
checkbox Creatinina "false"
checkbox Sodio "false"
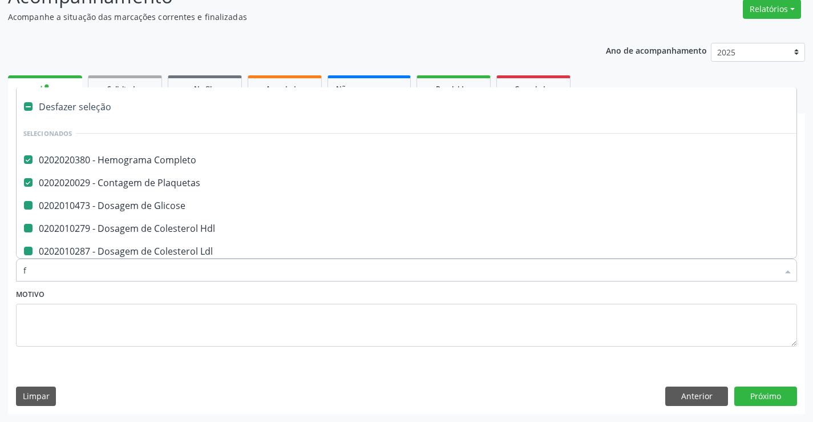
checkbox Potassio "false"
checkbox Calcio "false"
checkbox Urina "false"
checkbox Ldl "false"
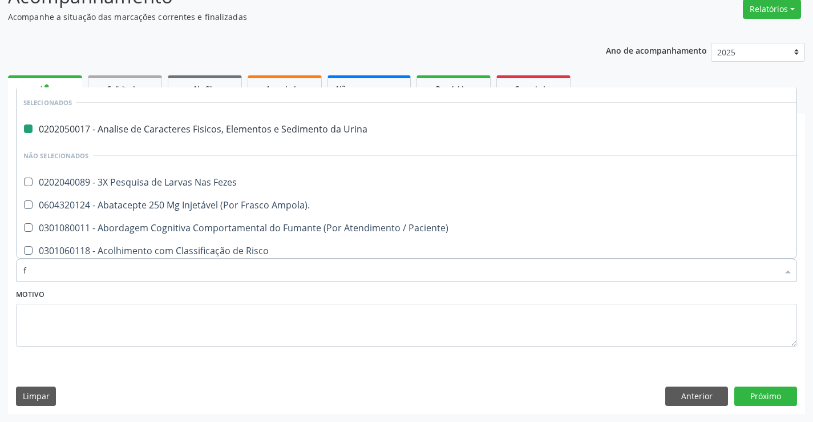
type input "fe"
checkbox Urina "false"
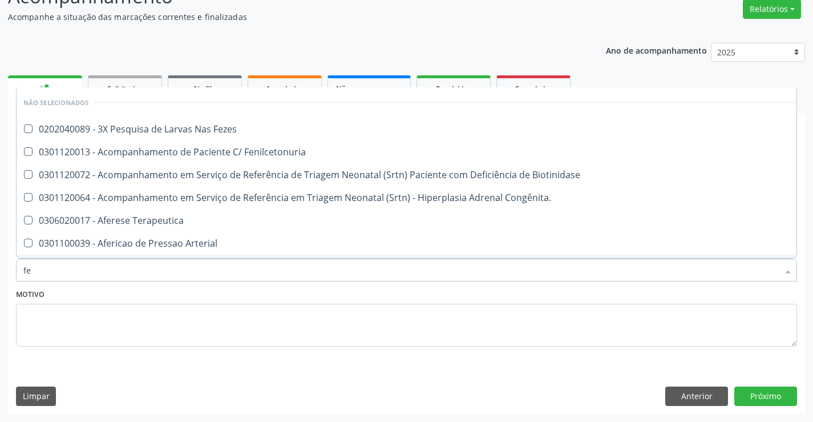
type input "fez"
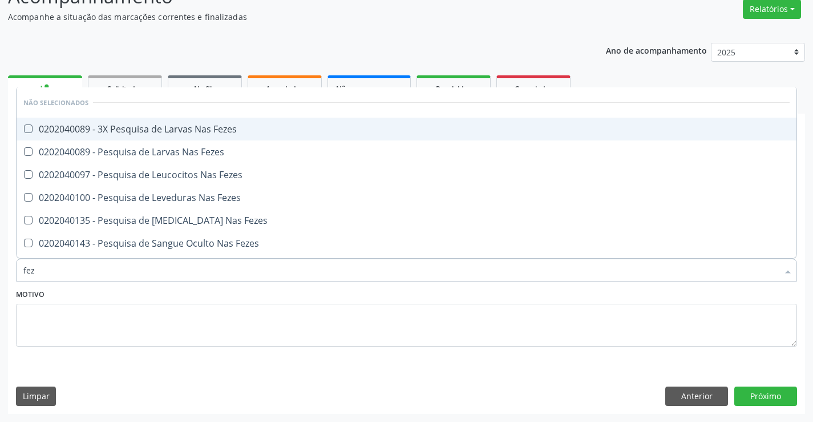
click at [219, 125] on div "0202040089 - 3X Pesquisa de Larvas Nas Fezes" at bounding box center [406, 128] width 766 height 9
checkbox Fezes "true"
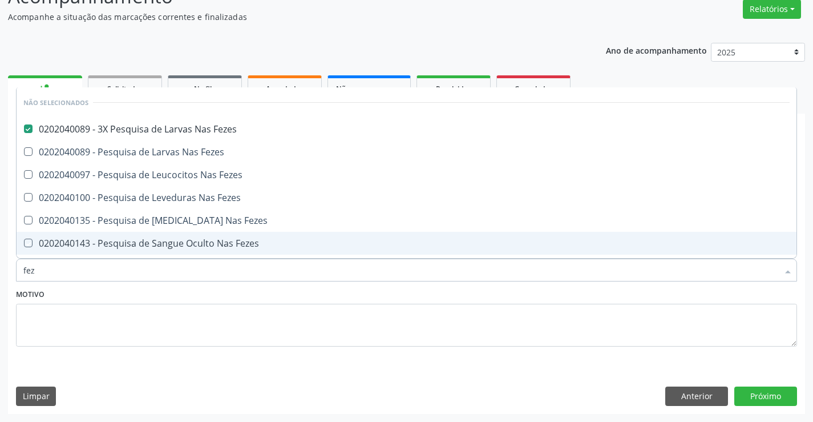
click at [227, 294] on div "Motivo" at bounding box center [406, 316] width 781 height 60
checkbox Fezes "true"
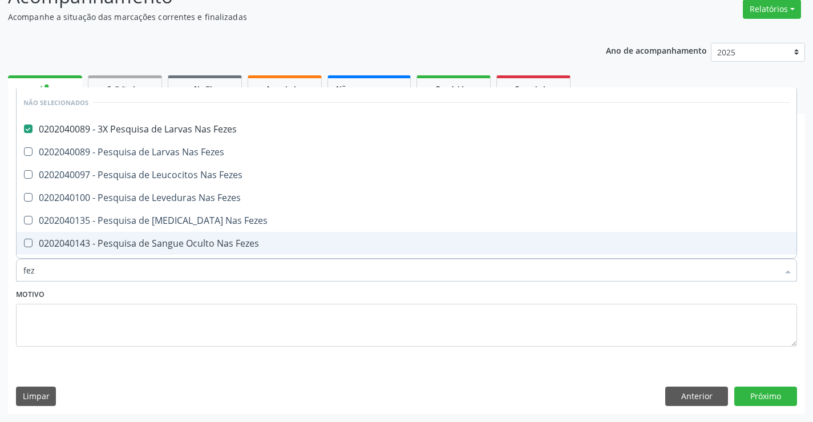
checkbox Fezes "true"
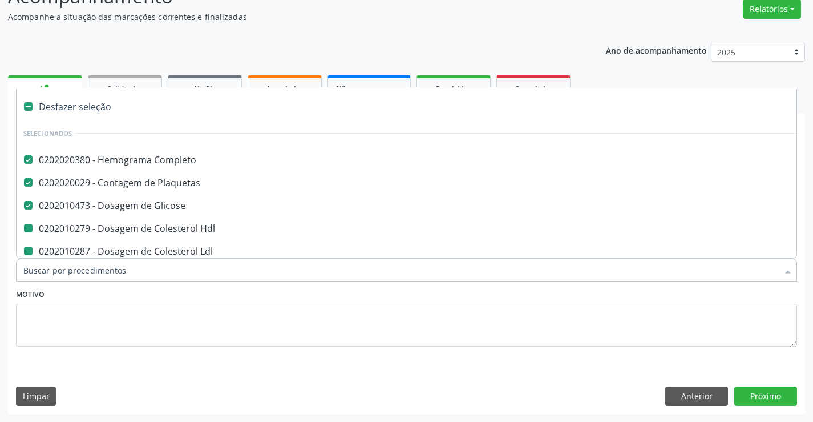
type input "f"
checkbox Hdl "false"
checkbox Total "false"
checkbox Triglicerideos "false"
checkbox \(Tgp\) "false"
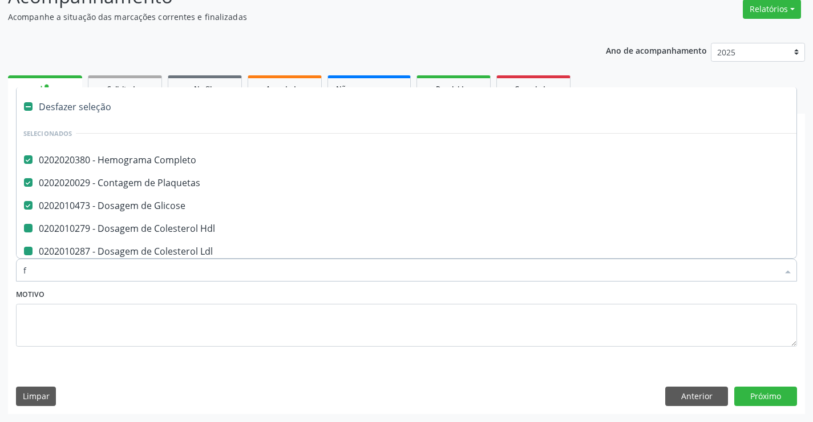
checkbox \(Tgo\) "false"
checkbox Ldl "false"
checkbox Ureia "false"
checkbox Creatinina "false"
checkbox Sodio "false"
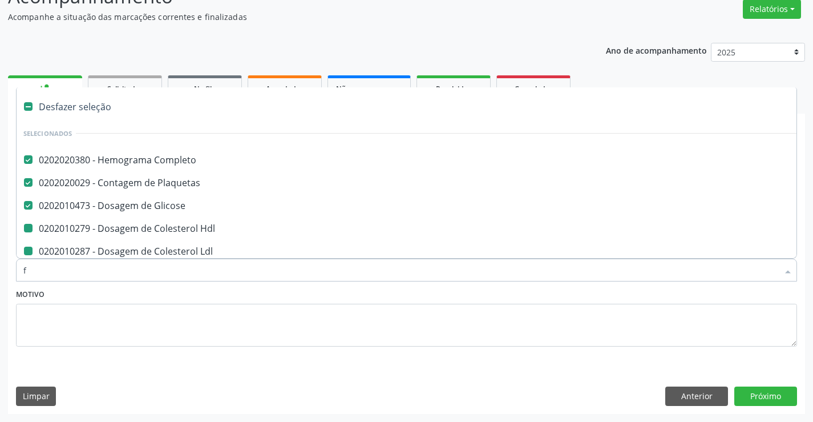
checkbox Potassio "false"
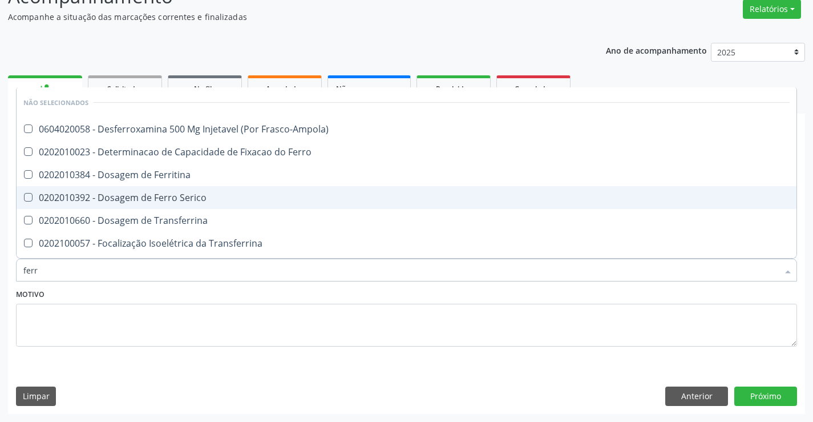
click at [191, 197] on div "0202010392 - Dosagem de Ferro Serico" at bounding box center [406, 197] width 766 height 9
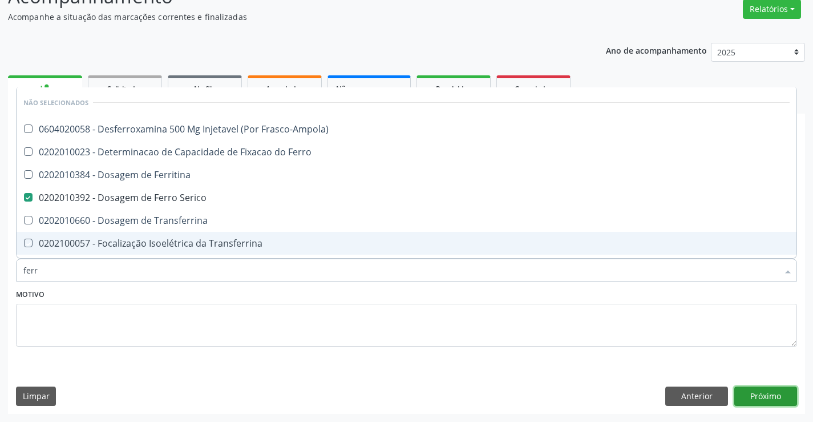
click at [773, 403] on button "Próximo" at bounding box center [765, 395] width 63 height 19
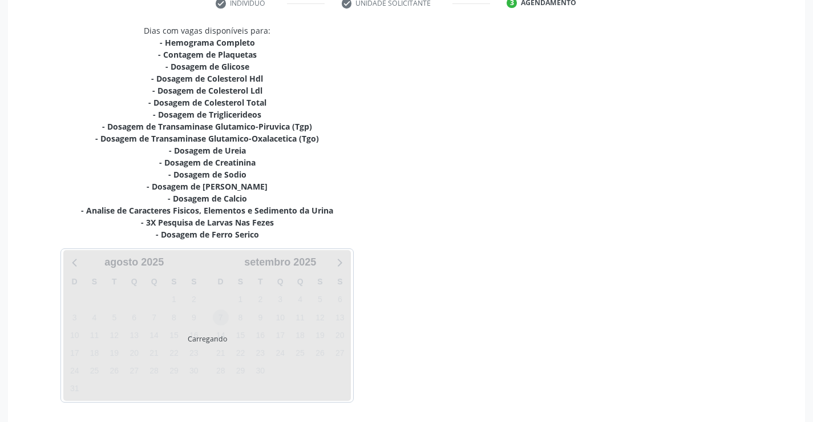
scroll to position [266, 0]
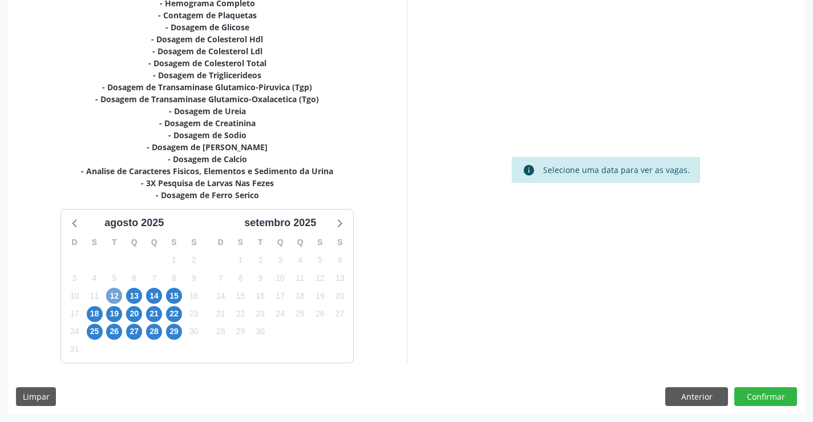
click at [110, 296] on span "12" at bounding box center [114, 296] width 16 height 16
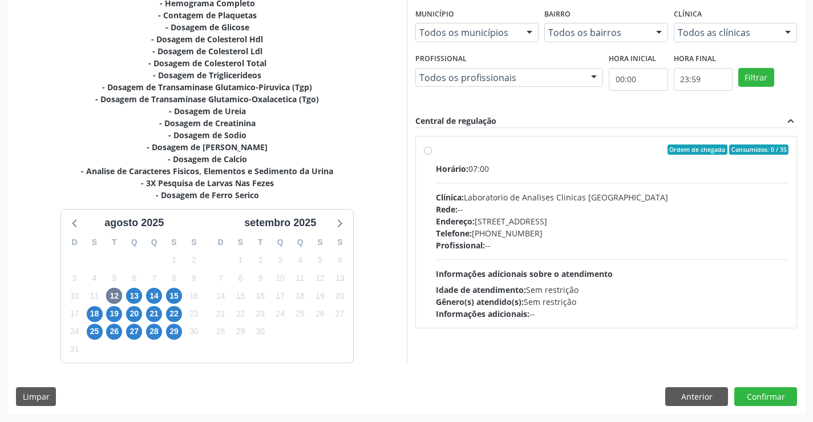
click at [578, 222] on div "Endereço: Terreo, nº 258, Centro, Campo Formoso - BA" at bounding box center [612, 221] width 353 height 12
click at [432, 155] on input "Ordem de chegada Consumidos: 0 / 35 Horário: 07:00 Clínica: Laboratorio de Anal…" at bounding box center [428, 149] width 8 height 10
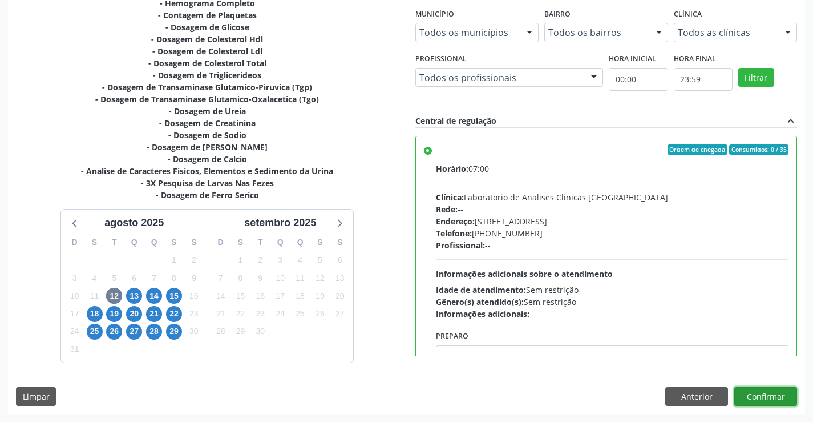
click at [758, 396] on button "Confirmar" at bounding box center [765, 396] width 63 height 19
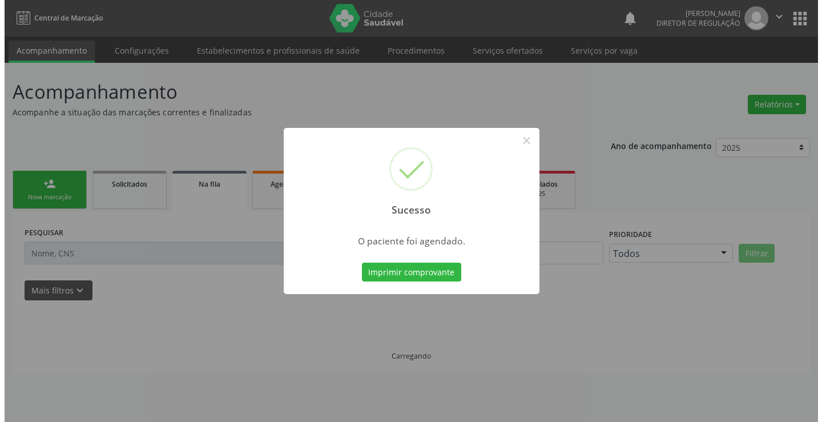
scroll to position [0, 0]
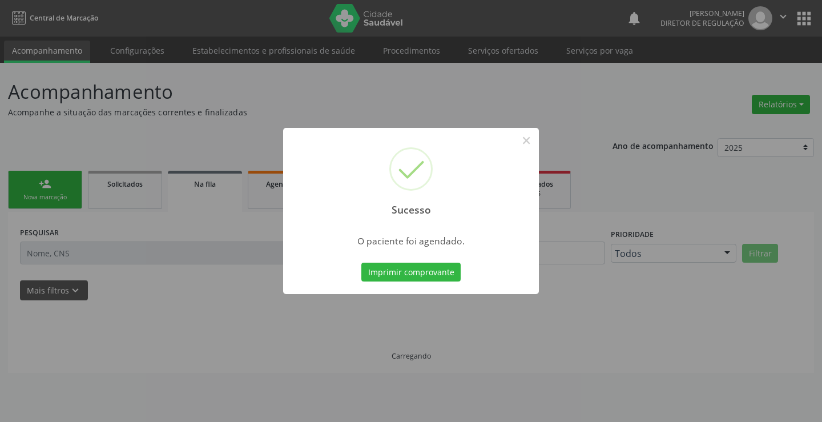
click at [361, 262] on button "Imprimir comprovante" at bounding box center [410, 271] width 99 height 19
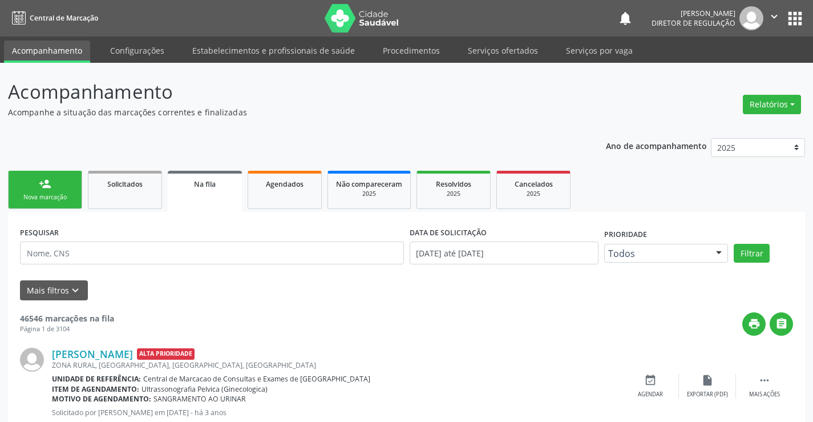
click at [46, 199] on div "Nova marcação" at bounding box center [45, 197] width 57 height 9
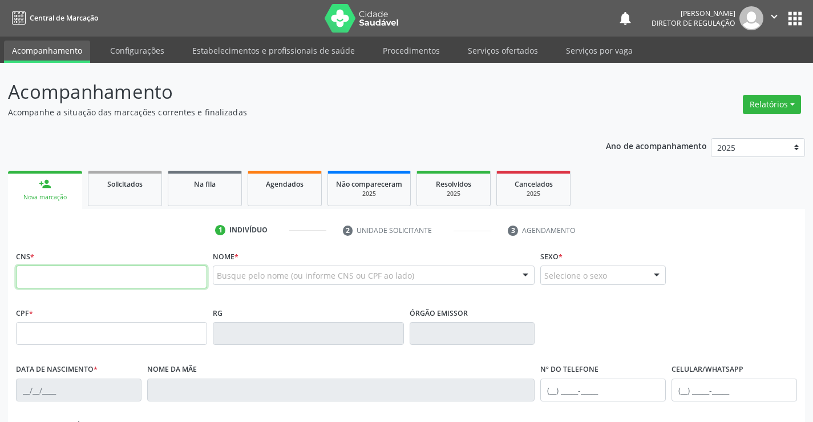
click at [52, 269] on input "text" at bounding box center [111, 276] width 191 height 23
type input "705 0086 3569 3057"
type input "1493446606"
type input "06/[DATE]"
type input "[PHONE_NUMBER]"
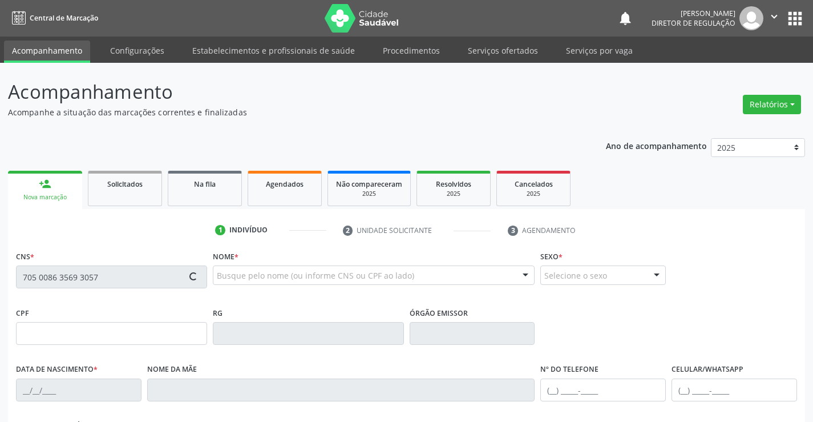
type input "S/N"
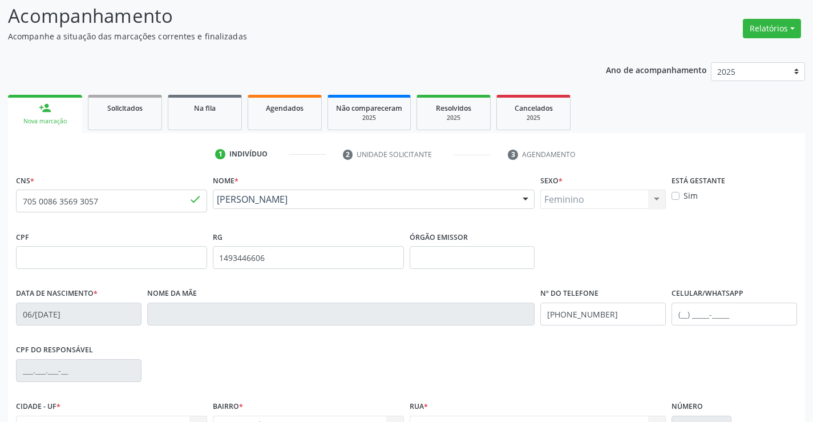
scroll to position [197, 0]
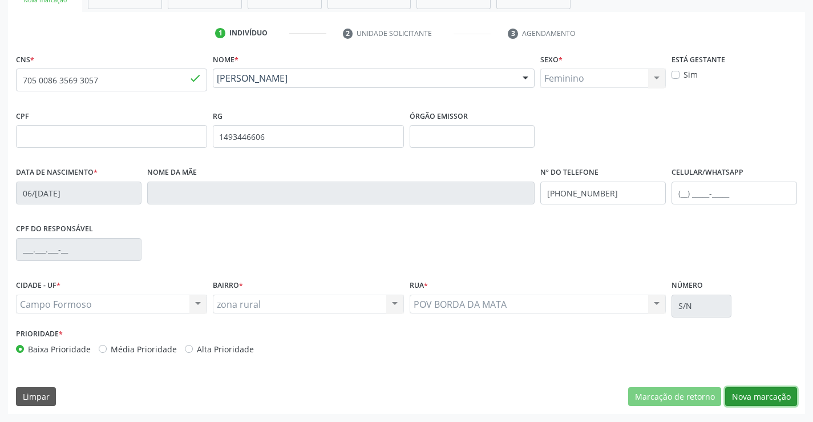
click at [765, 391] on button "Nova marcação" at bounding box center [761, 396] width 72 height 19
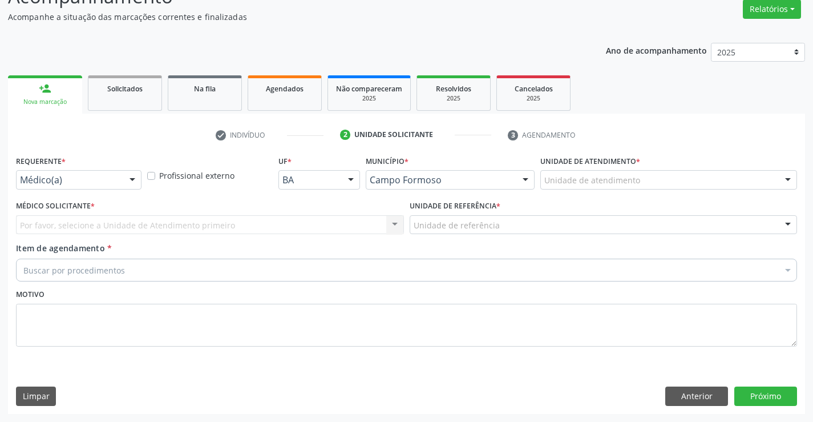
scroll to position [95, 0]
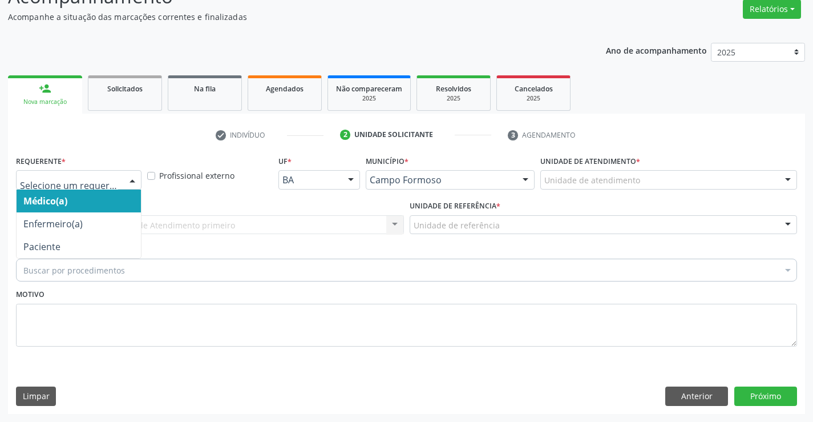
click at [122, 184] on div at bounding box center [79, 179] width 126 height 19
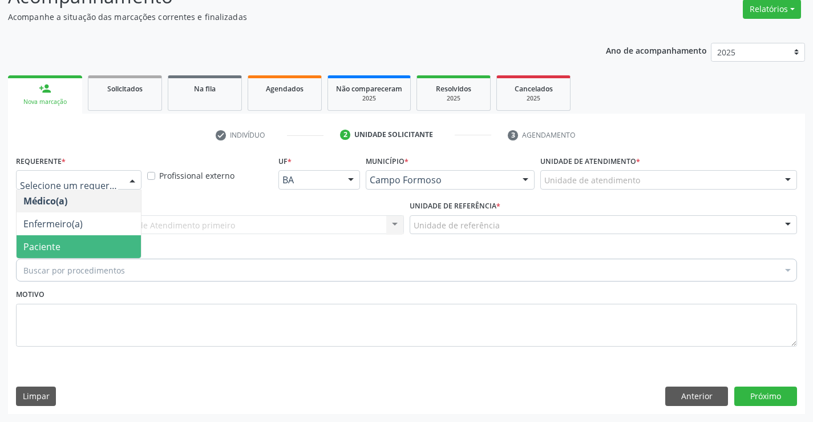
click at [111, 245] on span "Paciente" at bounding box center [79, 246] width 124 height 23
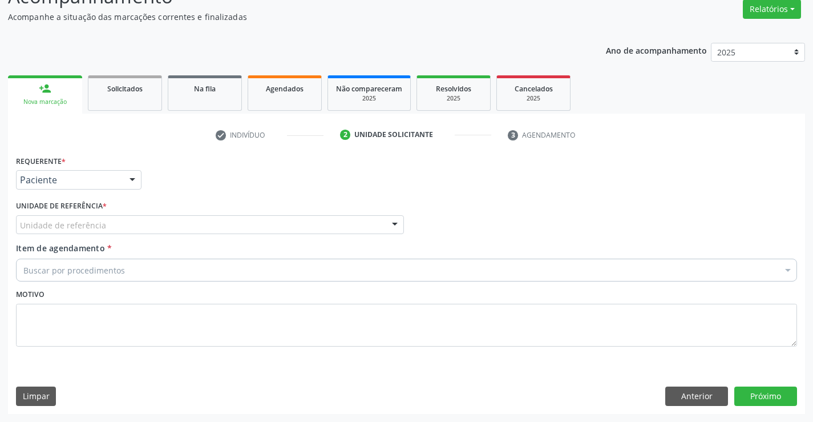
click at [207, 223] on div "Unidade de referência" at bounding box center [210, 224] width 388 height 19
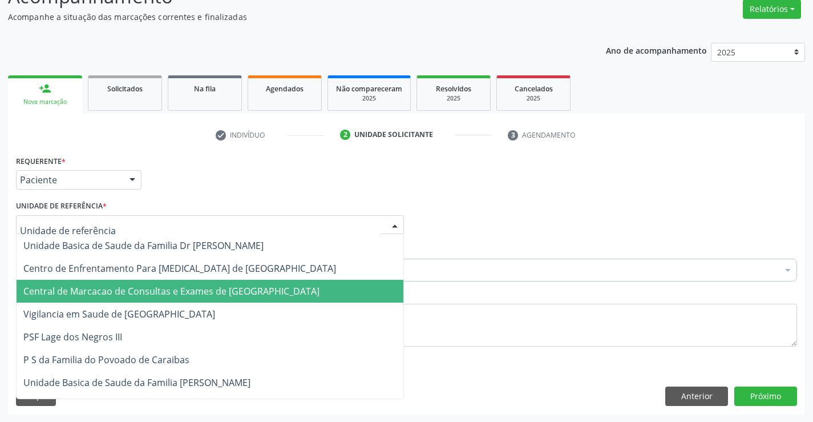
click at [217, 283] on span "Central de Marcacao de Consultas e Exames de [GEOGRAPHIC_DATA]" at bounding box center [210, 291] width 387 height 23
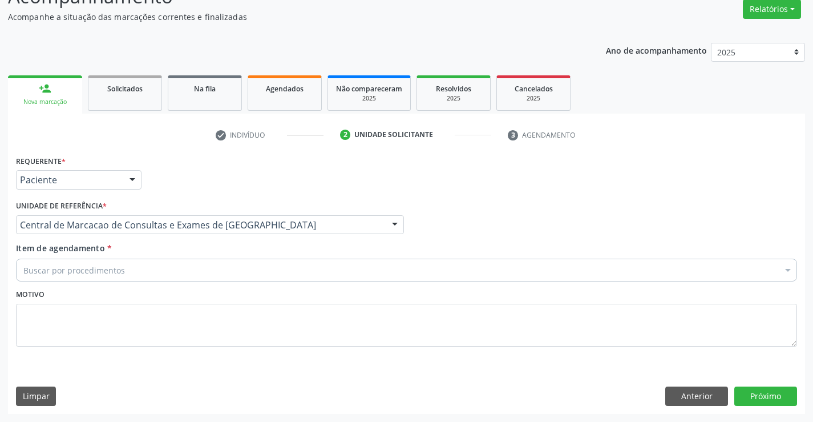
click at [290, 276] on div "Buscar por procedimentos" at bounding box center [406, 270] width 781 height 23
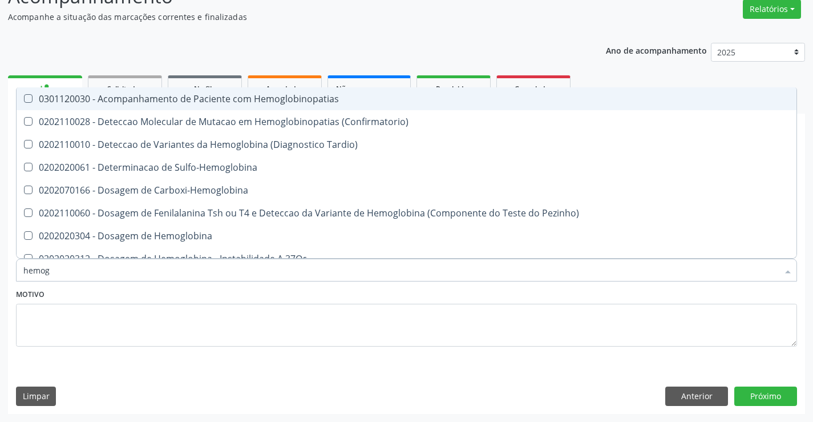
type input "hemogr"
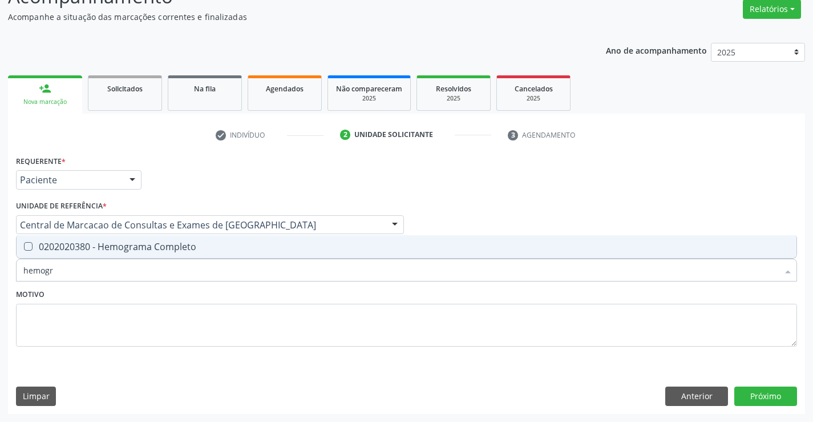
click at [272, 250] on div "0202020380 - Hemograma Completo" at bounding box center [406, 246] width 766 height 9
checkbox Completo "true"
click at [241, 295] on div "Motivo" at bounding box center [406, 316] width 781 height 60
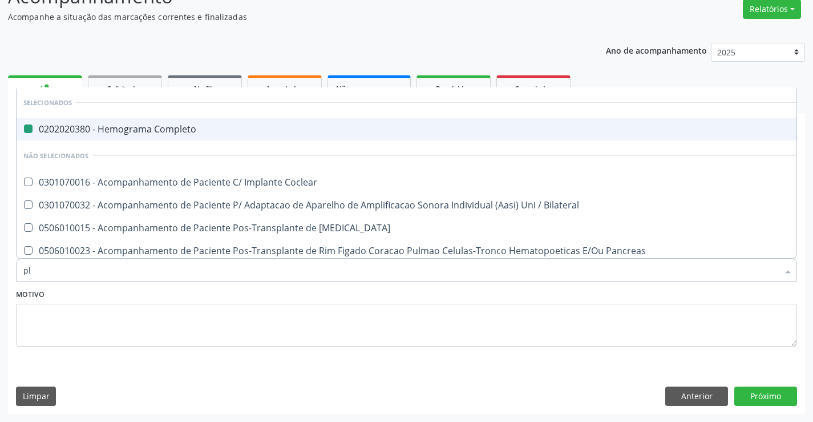
type input "pla"
checkbox Completo "false"
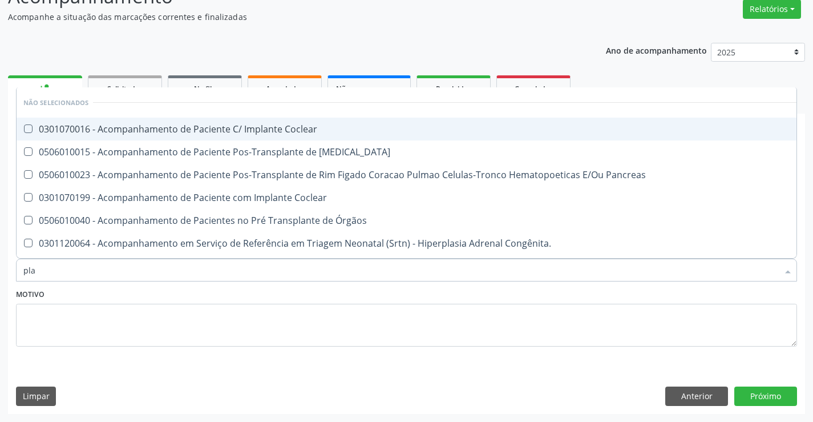
type input "plaq"
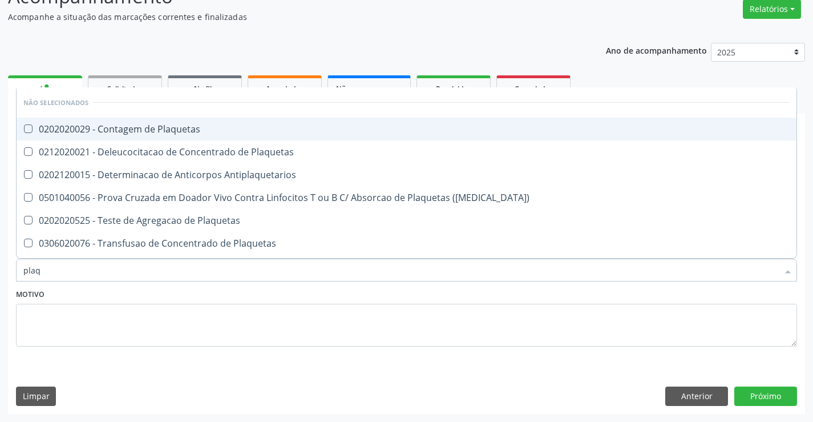
click at [235, 136] on span "0202020029 - Contagem de Plaquetas" at bounding box center [407, 129] width 780 height 23
checkbox Plaquetas "true"
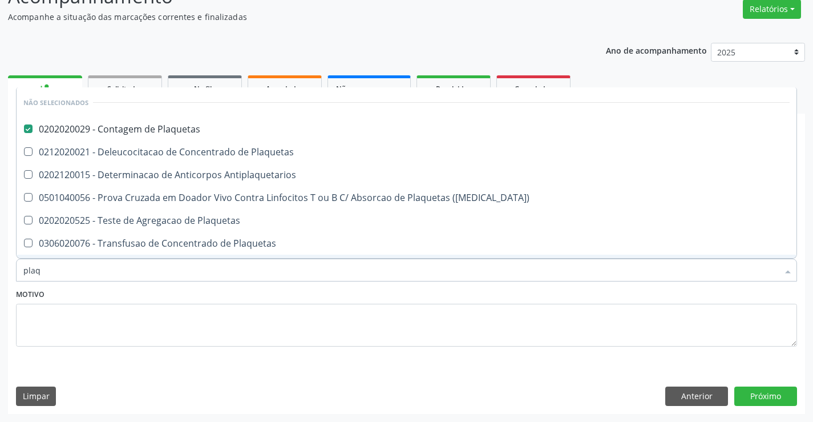
type input "plaq"
click at [260, 286] on div "Motivo" at bounding box center [406, 316] width 781 height 60
checkbox Plaquetas "true"
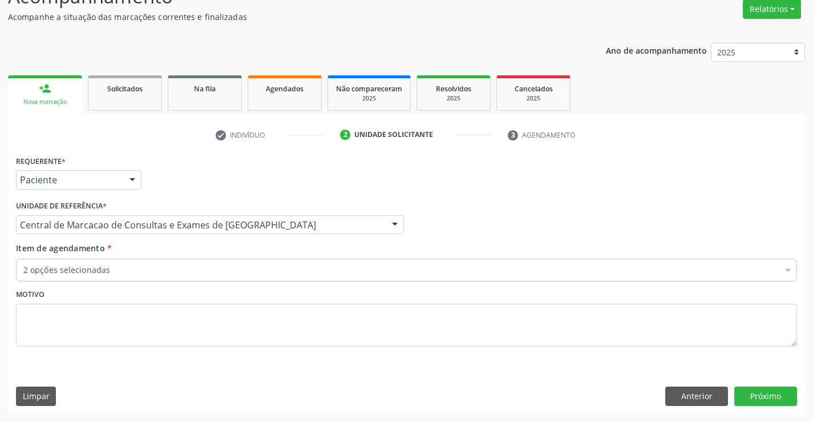
click at [253, 263] on div "2 opções selecionadas" at bounding box center [406, 270] width 781 height 23
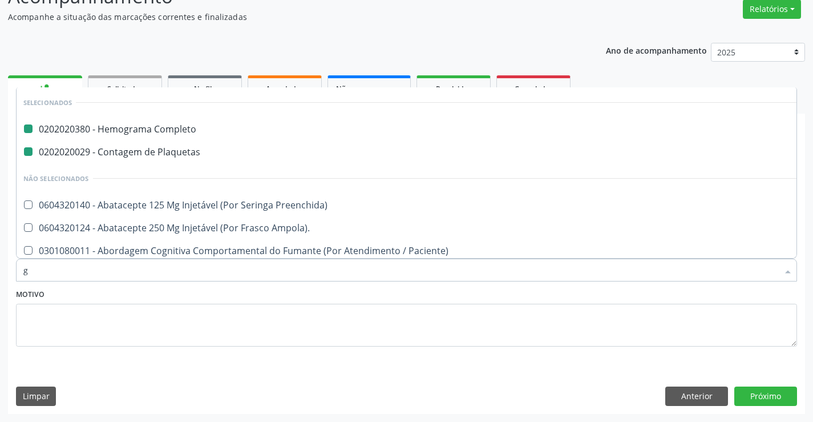
type input "gl"
checkbox Completo "false"
checkbox Plaquetas "false"
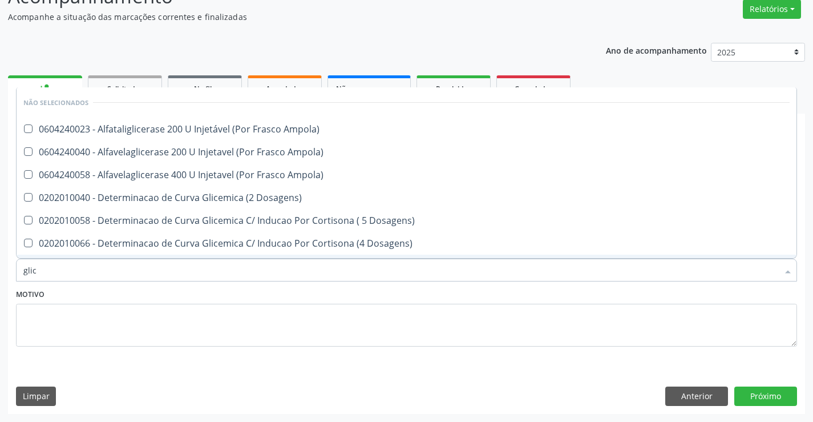
type input "glico"
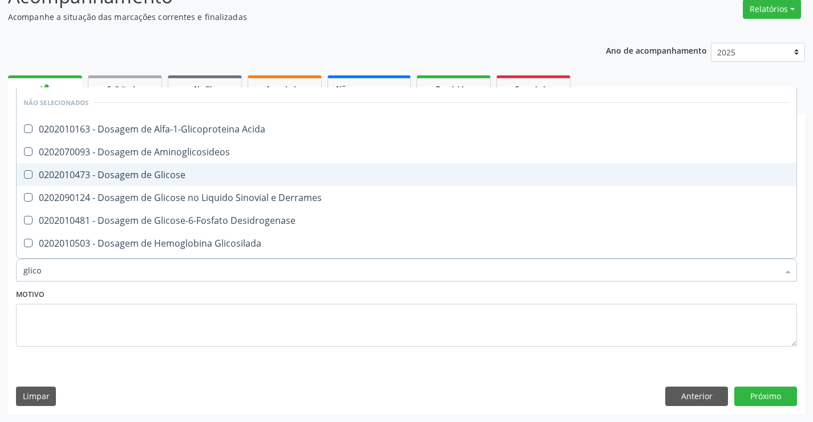
click at [273, 170] on div "0202010473 - Dosagem de Glicose" at bounding box center [406, 174] width 766 height 9
checkbox Glicose "true"
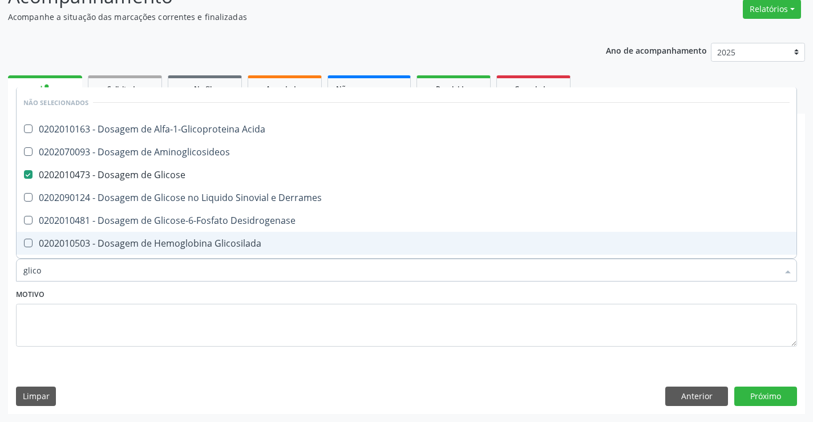
type input "glico"
click at [277, 322] on textarea at bounding box center [406, 325] width 781 height 43
checkbox Acida "true"
checkbox Aminoglicosideos "true"
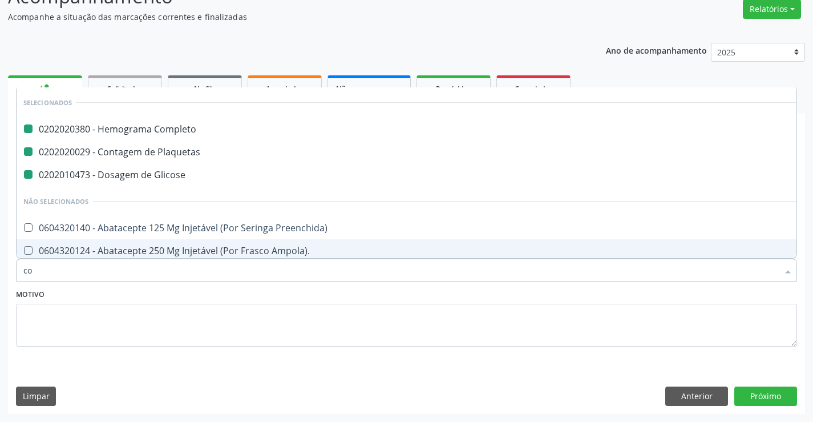
type input "col"
checkbox Completo "false"
checkbox Plaquetas "false"
checkbox Glicose "false"
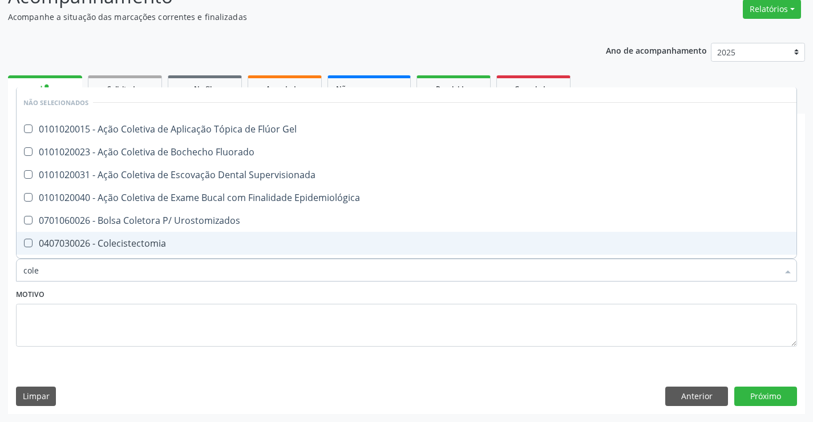
type input "coles"
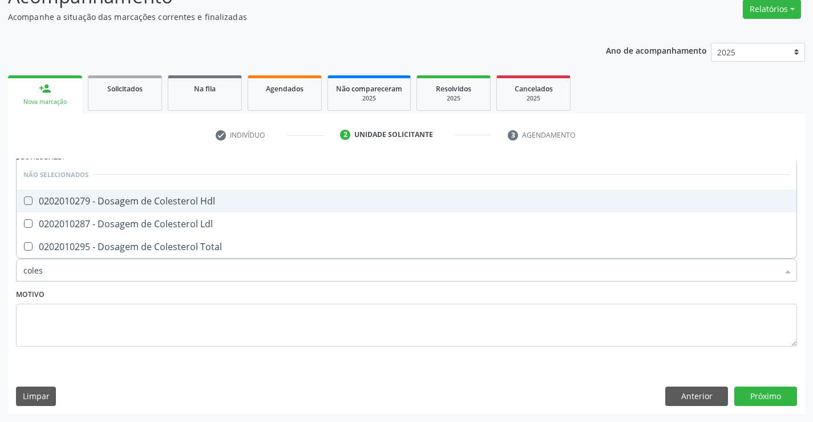
click at [278, 195] on span "0202010279 - Dosagem de Colesterol Hdl" at bounding box center [407, 200] width 780 height 23
checkbox Hdl "true"
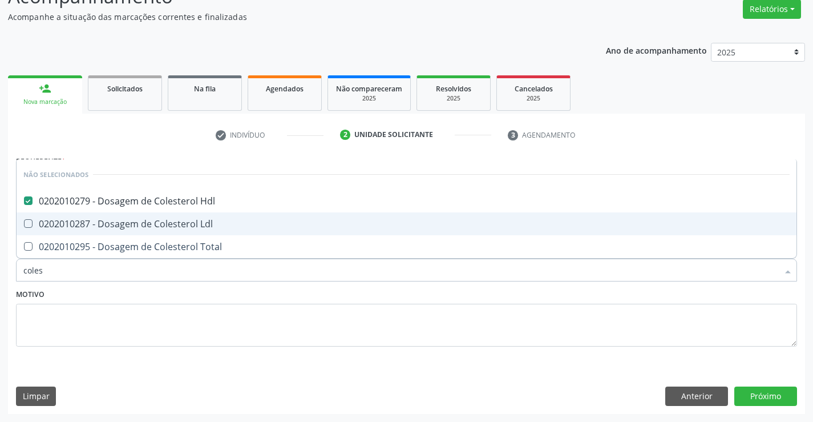
click at [261, 221] on div "0202010287 - Dosagem de Colesterol Ldl" at bounding box center [406, 223] width 766 height 9
checkbox Ldl "true"
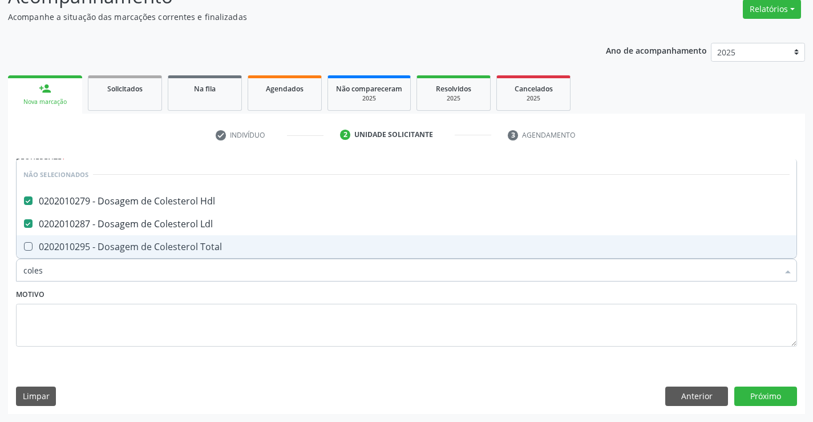
click at [254, 239] on span "0202010295 - Dosagem de Colesterol Total" at bounding box center [407, 246] width 780 height 23
checkbox Total "true"
click at [245, 293] on div "Motivo" at bounding box center [406, 316] width 781 height 60
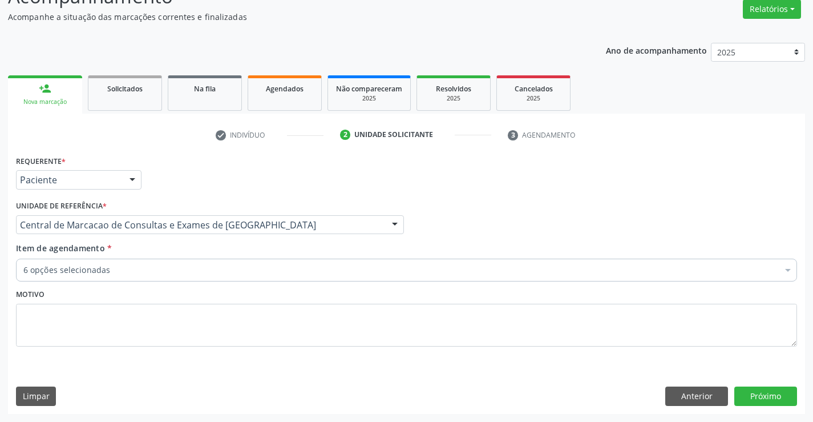
click at [236, 258] on div "Item de agendamento * 6 opções selecionadas Desfazer seleção Selecionados 02020…" at bounding box center [406, 260] width 781 height 36
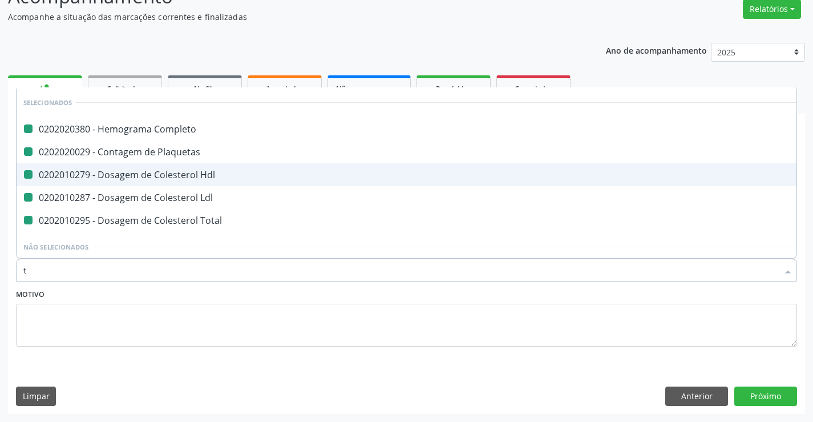
type input "tr"
checkbox Completo "false"
checkbox Plaquetas "false"
checkbox Hdl "false"
checkbox Ldl "false"
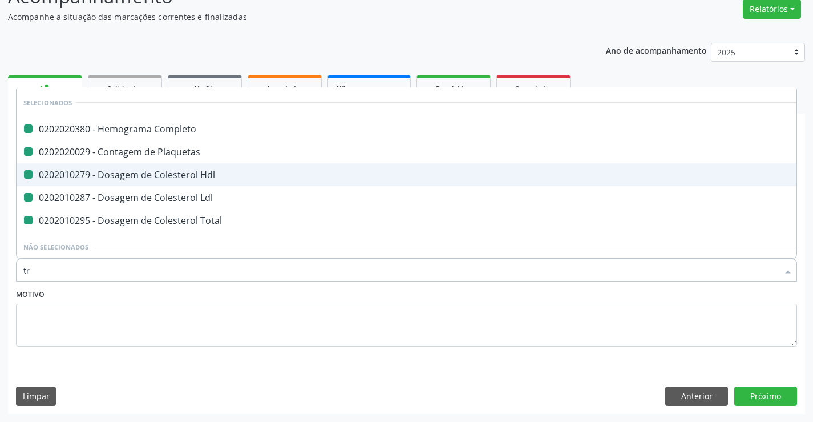
checkbox Total "false"
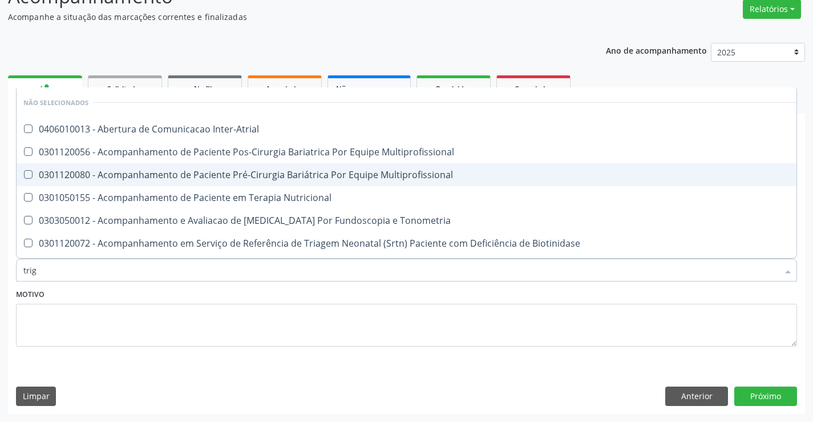
type input "trigl"
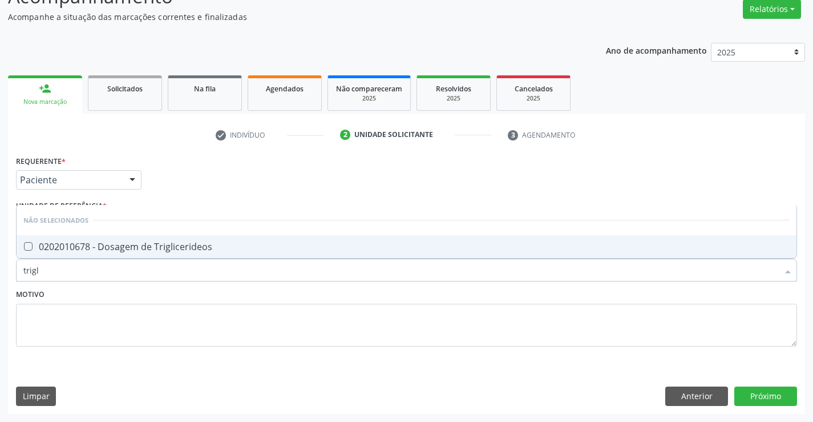
click at [236, 246] on div "0202010678 - Dosagem de Triglicerideos" at bounding box center [406, 246] width 766 height 9
checkbox Triglicerideos "true"
click at [236, 293] on div "Motivo" at bounding box center [406, 316] width 781 height 60
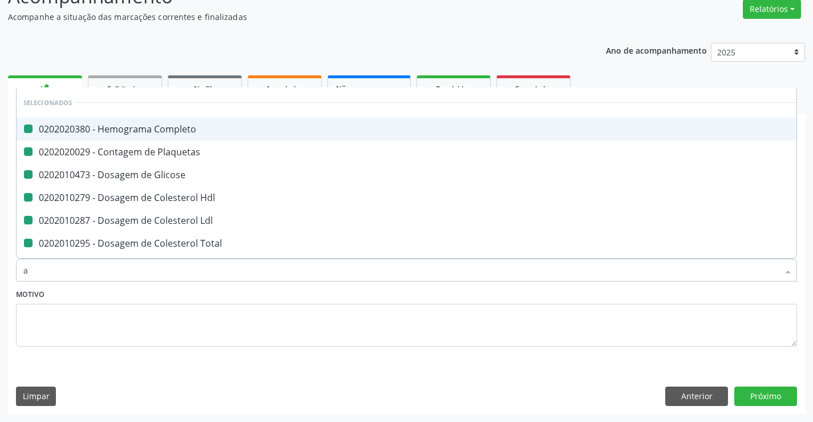
type input "ac"
checkbox Completo "false"
checkbox Plaquetas "false"
checkbox Glicose "false"
checkbox Hdl "false"
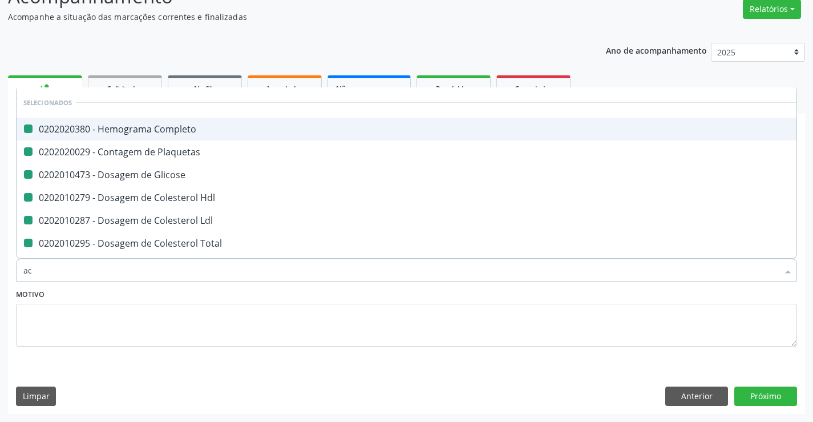
checkbox Ldl "false"
checkbox Total "false"
checkbox Triglicerideos "false"
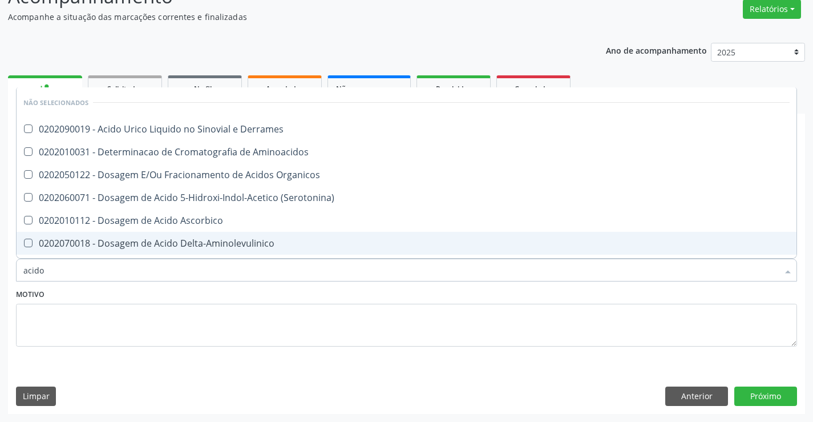
type input "acido u"
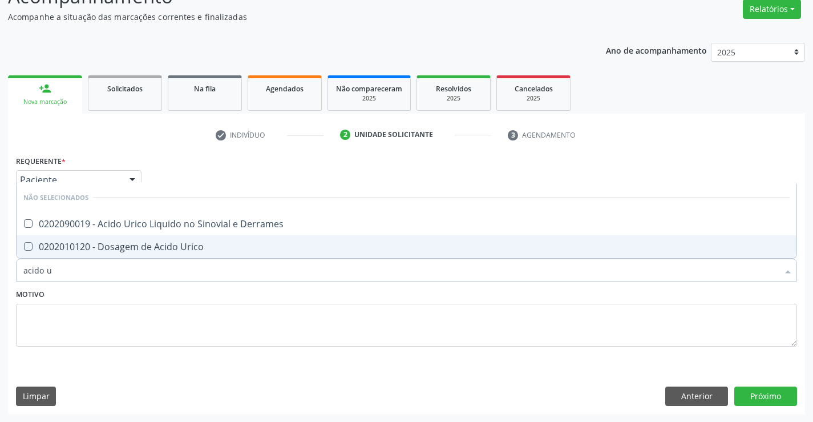
click at [235, 252] on span "0202010120 - Dosagem de Acido Urico" at bounding box center [407, 246] width 780 height 23
checkbox Urico "true"
click at [239, 301] on div "Motivo" at bounding box center [406, 316] width 781 height 60
checkbox Derrames "true"
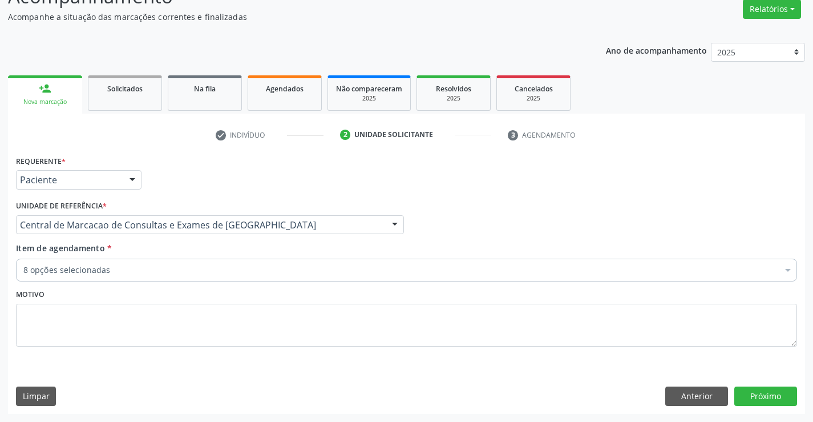
click at [235, 278] on div "8 opções selecionadas" at bounding box center [406, 270] width 781 height 23
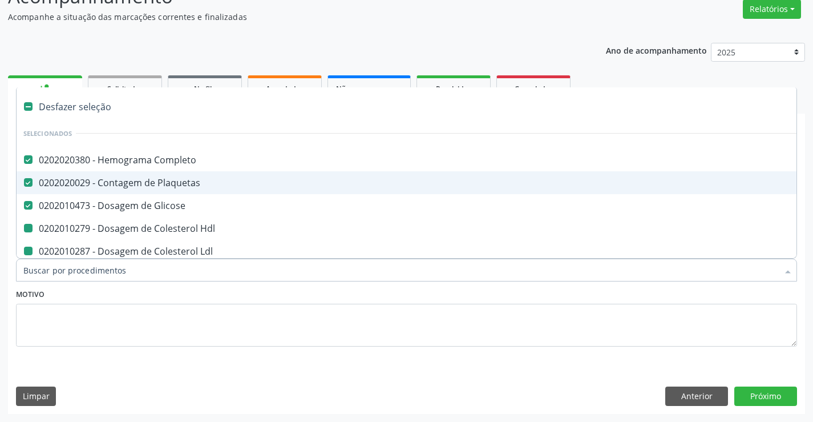
type input "u"
checkbox Hdl "false"
checkbox Ldl "false"
checkbox Total "false"
checkbox Triglicerideos "false"
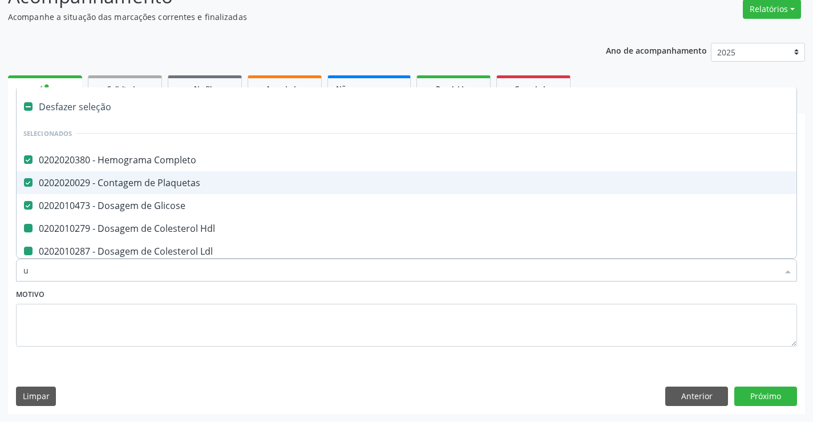
checkbox Urico "false"
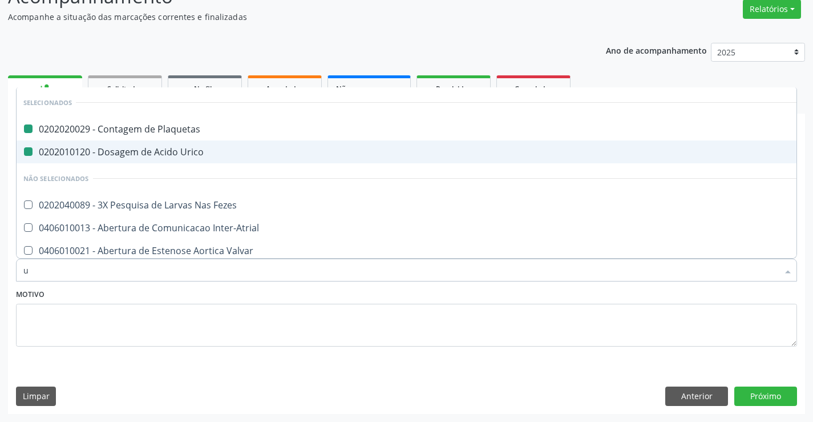
type input "ui"
checkbox Plaquetas "false"
checkbox Urico "false"
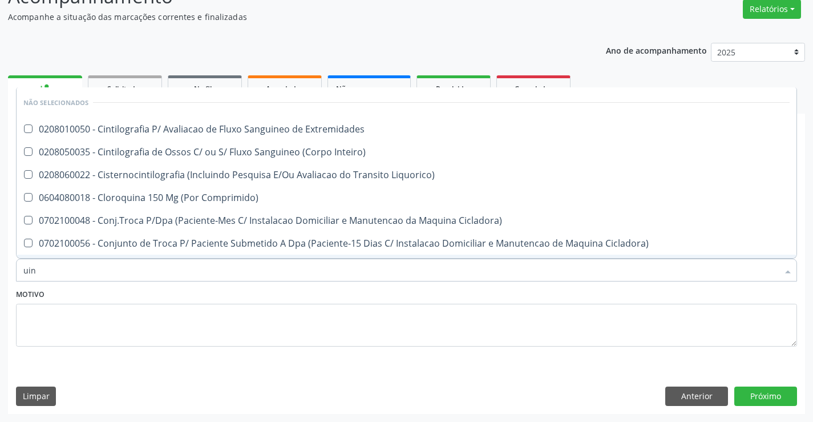
click at [26, 269] on input "uin" at bounding box center [400, 270] width 755 height 23
click at [28, 269] on input "uin" at bounding box center [400, 270] width 755 height 23
type input "urin"
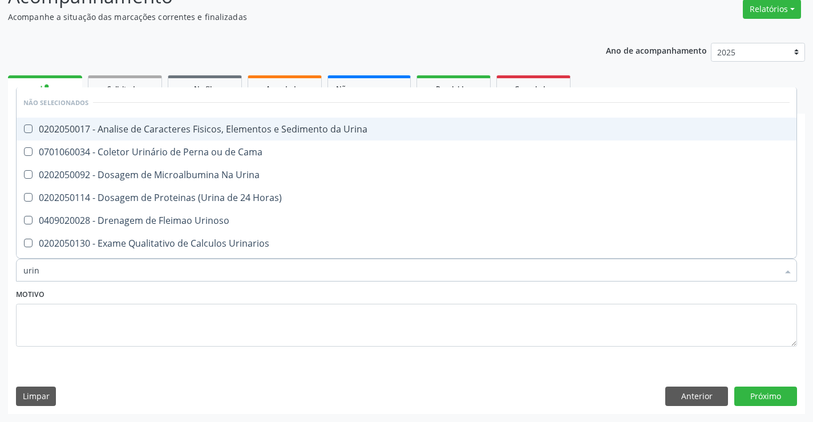
click at [132, 130] on div "0202050017 - Analise de Caracteres Fisicos, Elementos e Sedimento da Urina" at bounding box center [406, 128] width 766 height 9
checkbox Urina "true"
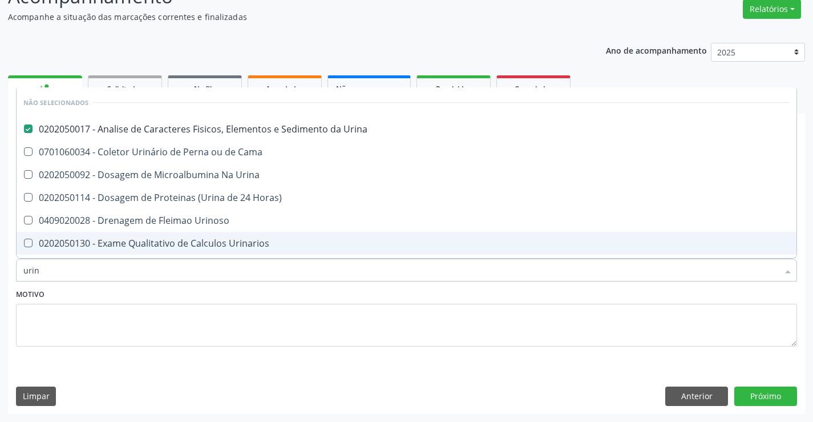
click at [104, 300] on div "Motivo" at bounding box center [406, 316] width 781 height 60
checkbox Cama "true"
checkbox Horas\) "true"
checkbox Urinoso "true"
checkbox Urinarios "true"
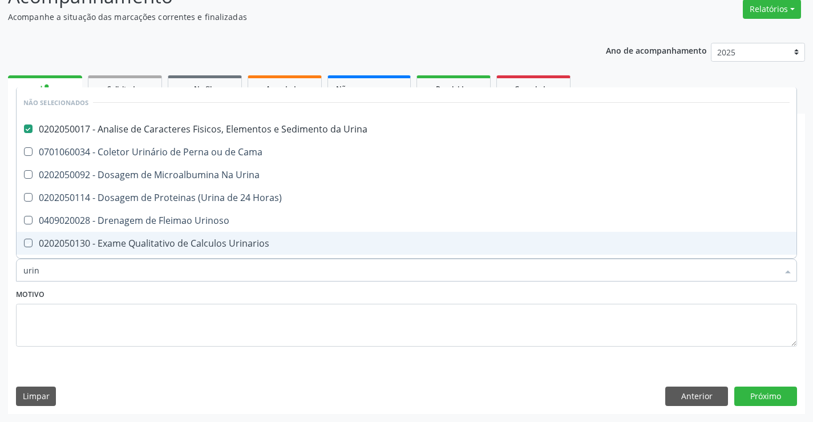
checkbox Quantitativa "true"
checkbox Delgada\) "true"
checkbox Urina "true"
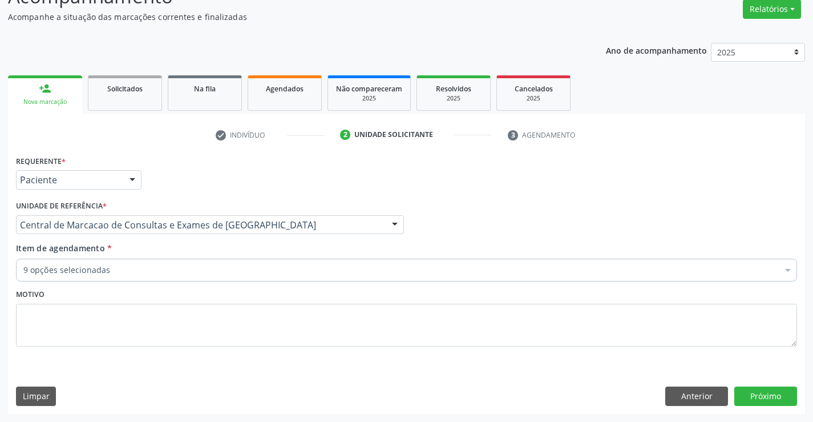
click at [108, 262] on div "9 opções selecionadas" at bounding box center [406, 270] width 781 height 23
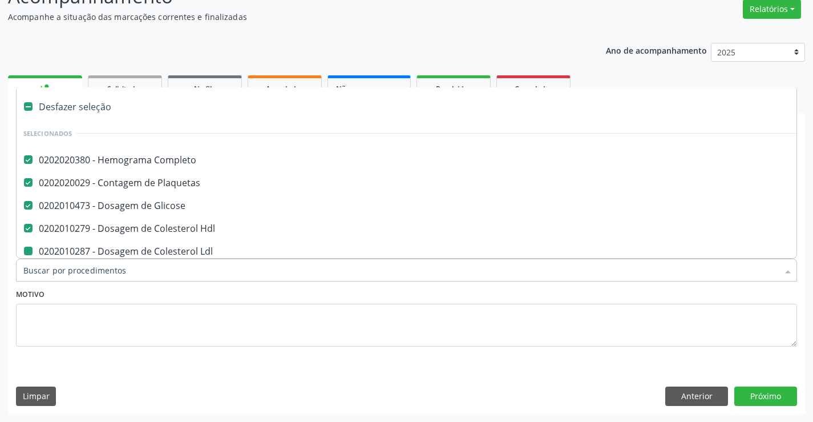
type input "u"
checkbox Ldl "false"
checkbox Total "false"
checkbox Triglicerideos "false"
checkbox Urico "false"
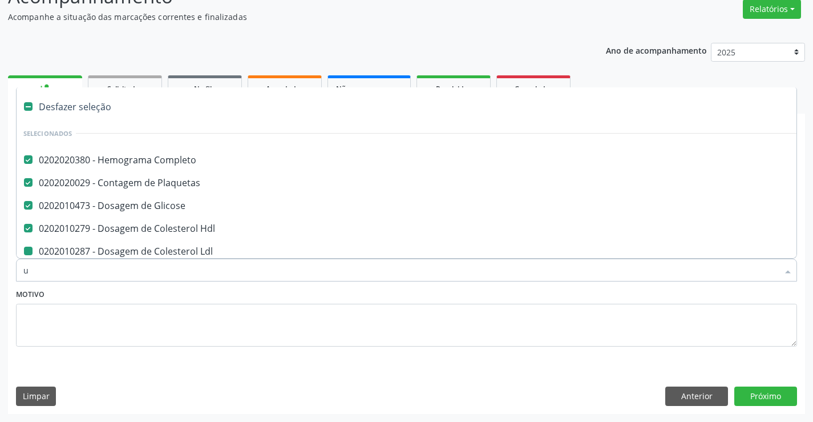
checkbox Urina "false"
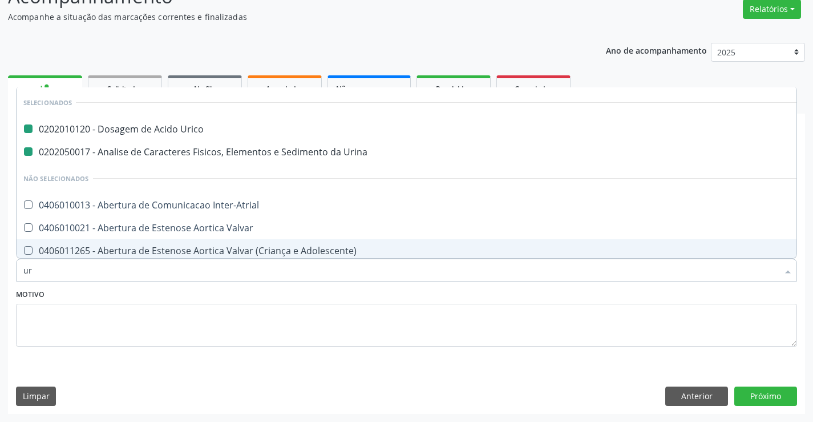
type input "ure"
checkbox Urico "false"
checkbox Urina "false"
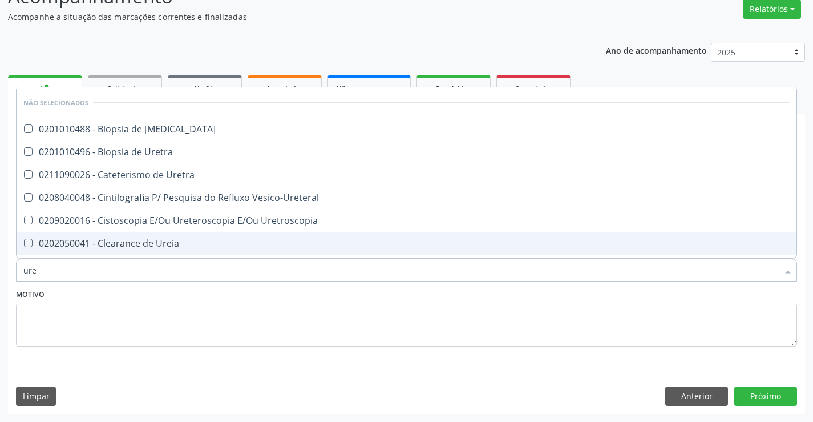
type input "urei"
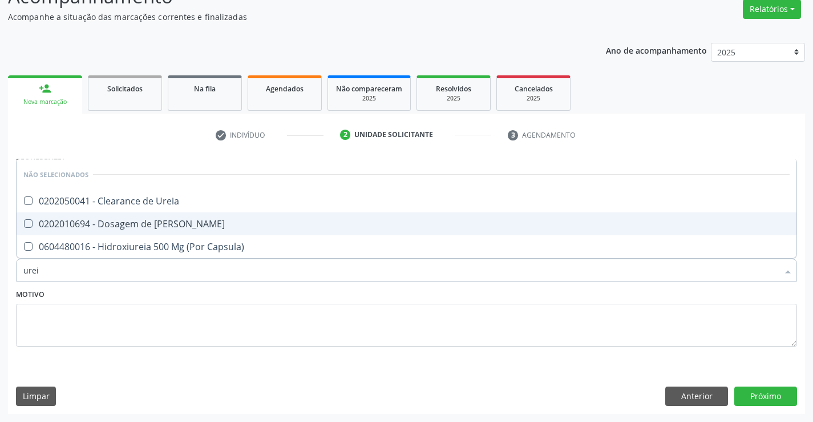
click at [110, 220] on div "0202010694 - Dosagem de Ureia" at bounding box center [406, 223] width 766 height 9
checkbox Ureia "true"
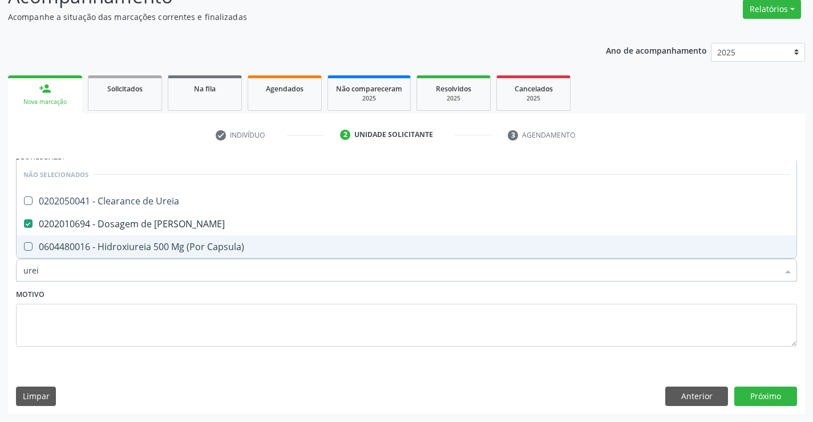
type input "urei"
click at [123, 296] on div "Motivo" at bounding box center [406, 316] width 781 height 60
checkbox Ureia "true"
checkbox Capsula\) "true"
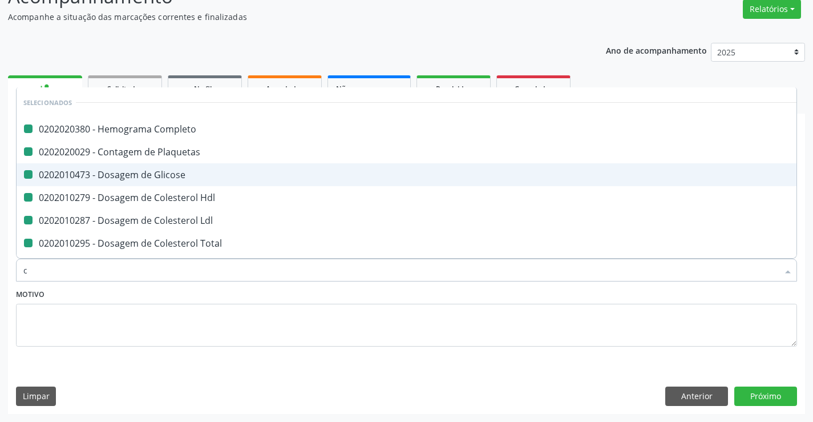
type input "cr"
checkbox Completo "false"
checkbox Plaquetas "false"
checkbox Glicose "false"
checkbox Hdl "false"
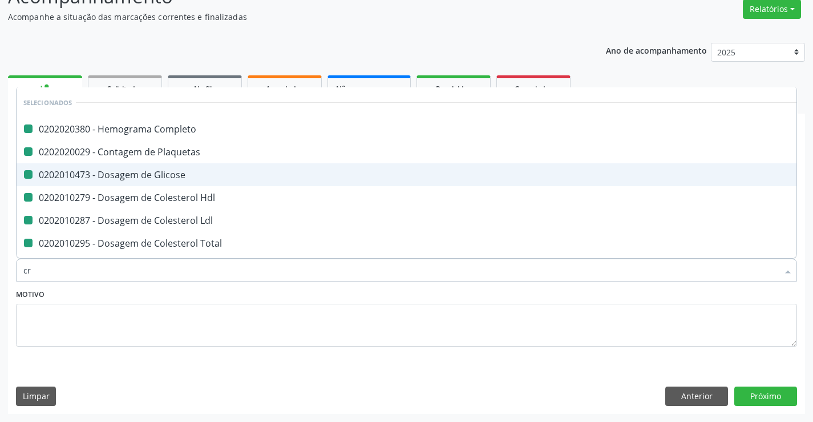
checkbox Ldl "false"
checkbox Total "false"
checkbox Triglicerideos "false"
checkbox Urico "false"
checkbox Urina "false"
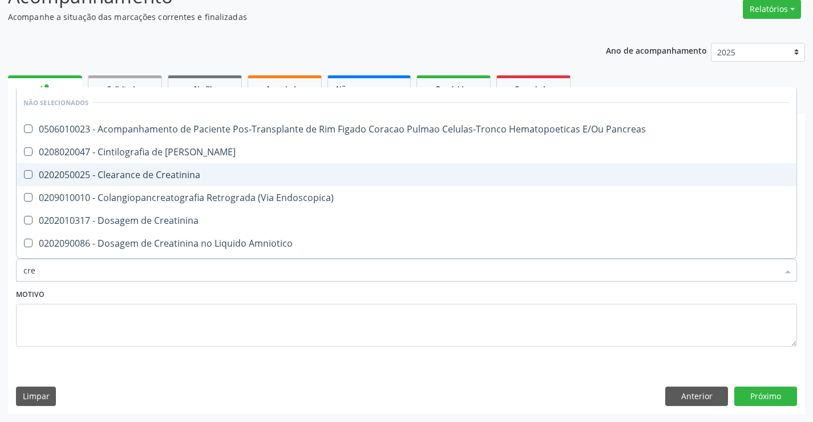
type input "crea"
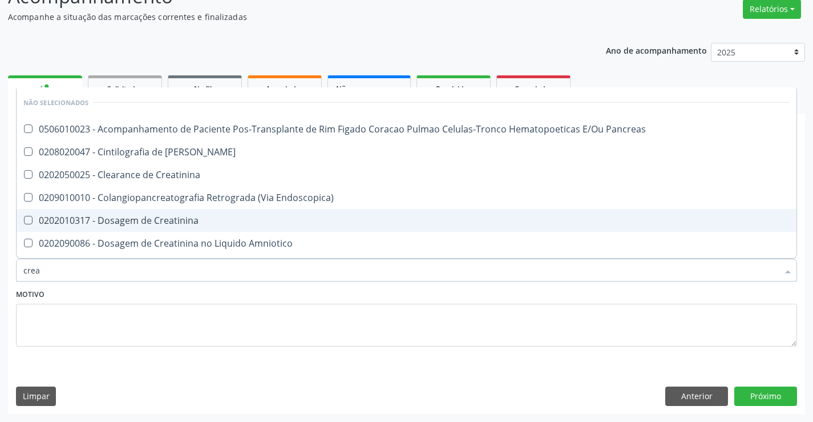
click at [122, 219] on div "0202010317 - Dosagem de Creatinina" at bounding box center [406, 220] width 766 height 9
checkbox Creatinina "true"
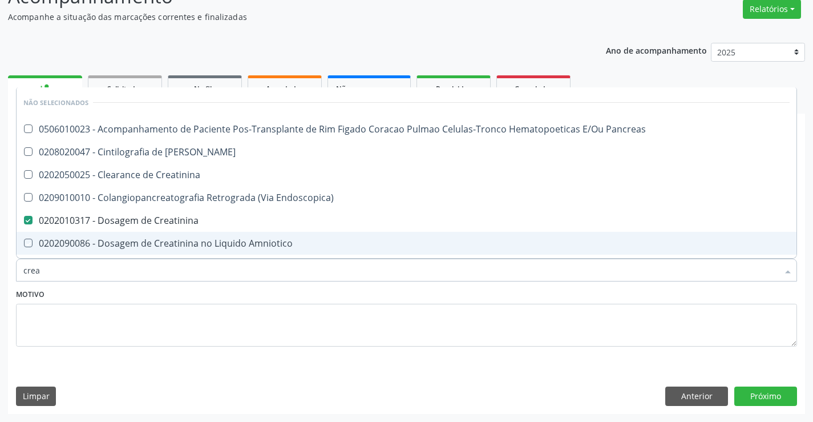
click at [138, 295] on div "Motivo" at bounding box center [406, 316] width 781 height 60
checkbox Pancreas "true"
checkbox Creatinina "true"
checkbox Endoscopica\) "true"
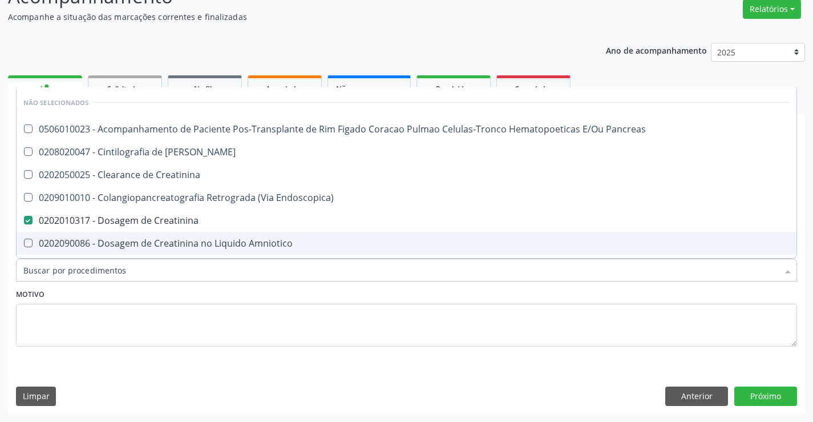
checkbox Amniotico "true"
checkbox \(Cpk\) "true"
checkbox Mb "true"
checkbox Oncologia "true"
checkbox Rim "true"
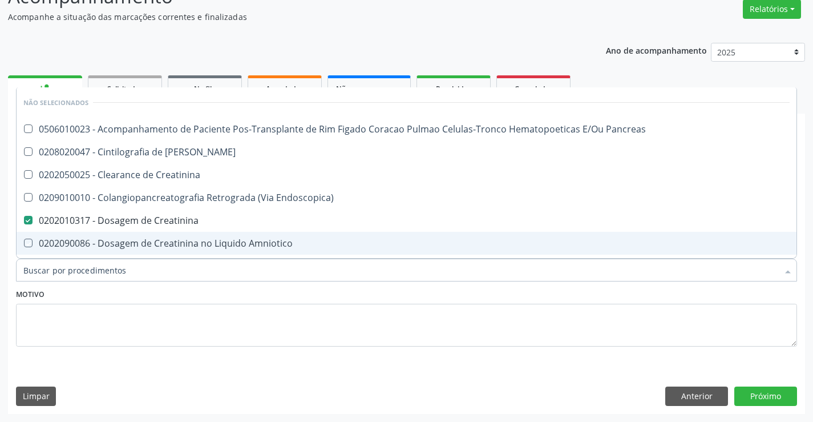
checkbox Rim "true"
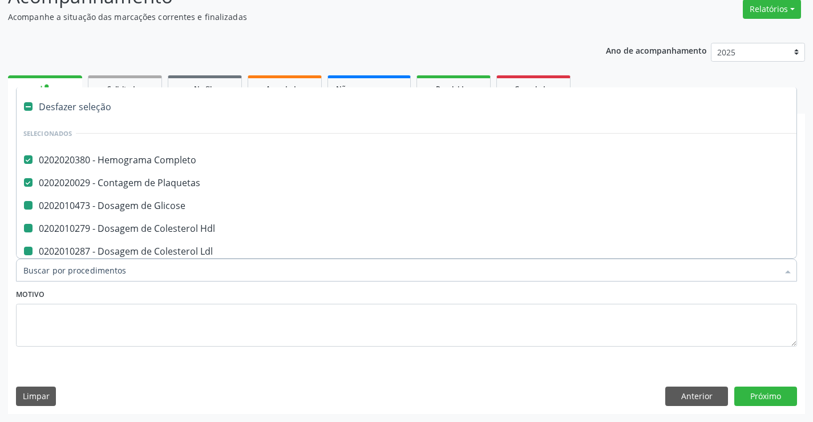
type input "f"
checkbox Glicose "false"
checkbox Hdl "false"
checkbox Ldl "false"
checkbox Total "false"
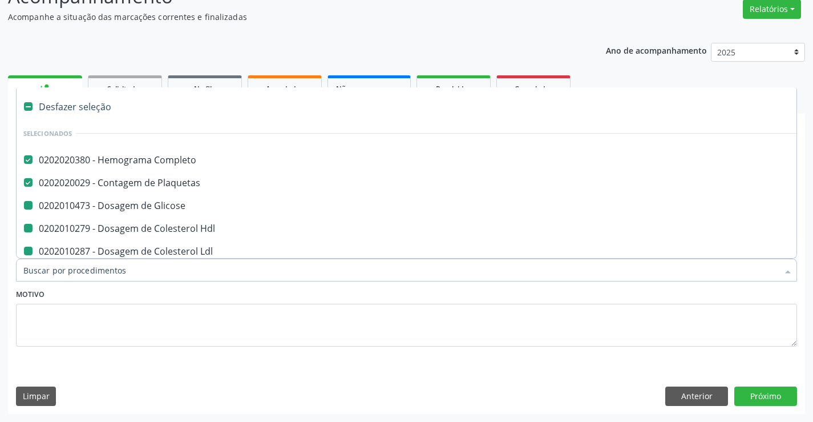
checkbox Triglicerideos "false"
checkbox Urico "false"
checkbox Urina "false"
checkbox Creatinina "false"
checkbox Ureia "false"
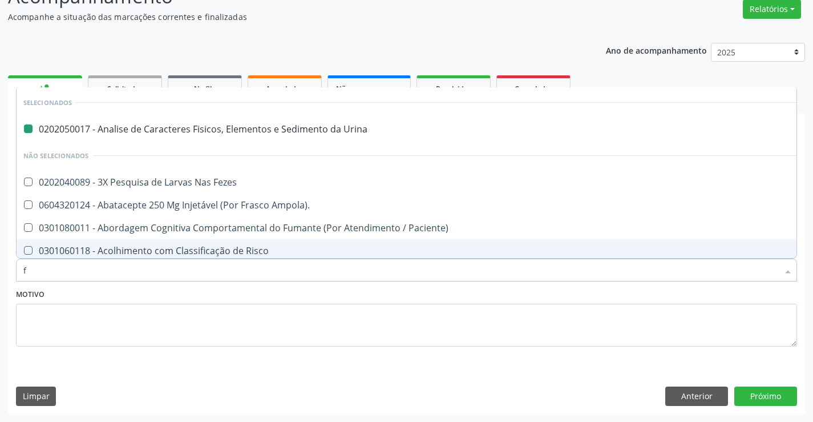
type input "fe"
checkbox Urina "false"
type input "fez"
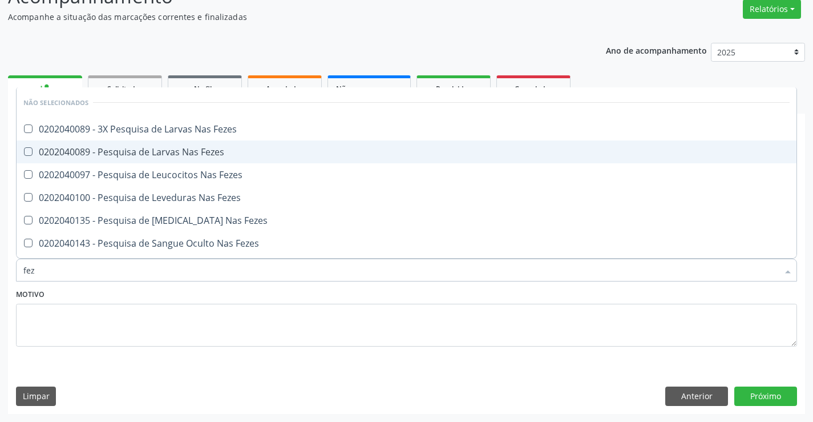
click at [172, 163] on span "0202040089 - Pesquisa de Larvas Nas Fezes" at bounding box center [407, 151] width 780 height 23
checkbox Fezes "true"
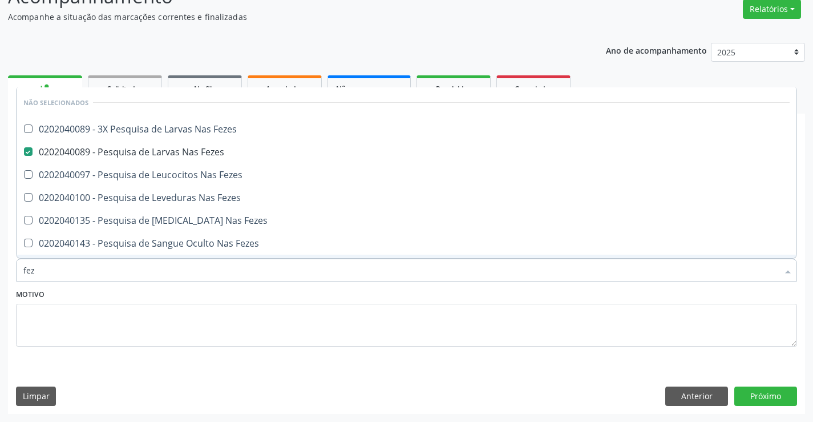
click at [308, 298] on div "Motivo" at bounding box center [406, 316] width 781 height 60
checkbox Fezes "true"
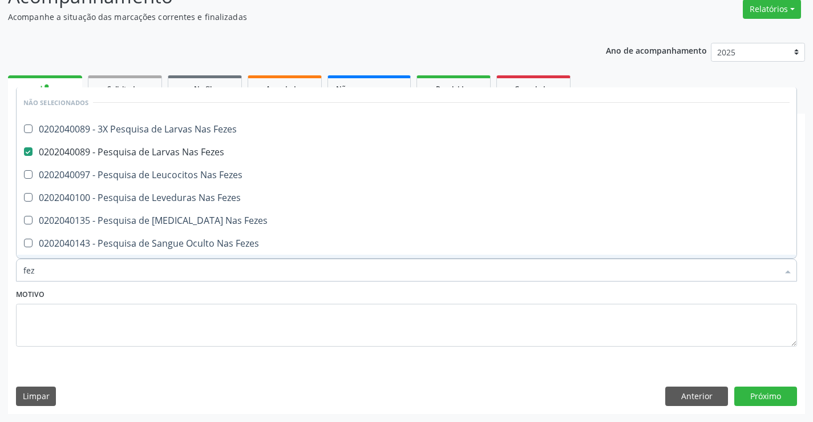
checkbox Fezes "true"
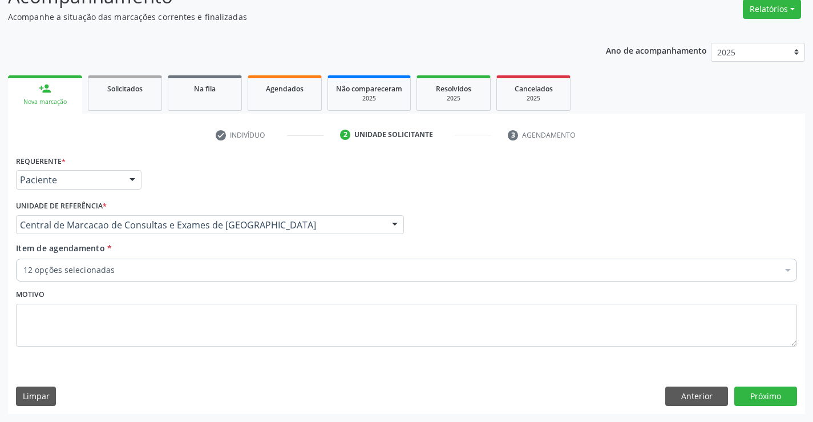
click at [294, 278] on div "12 opções selecionadas" at bounding box center [406, 270] width 781 height 23
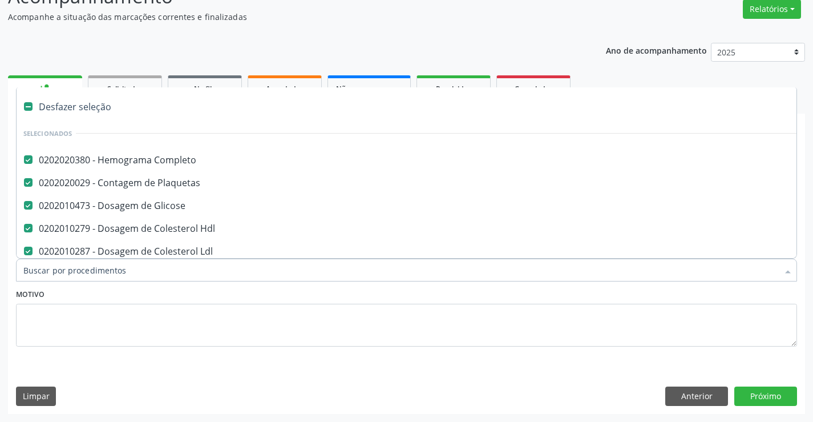
type input "t"
checkbox Ureia "false"
checkbox Creatinina "false"
checkbox Fezes "false"
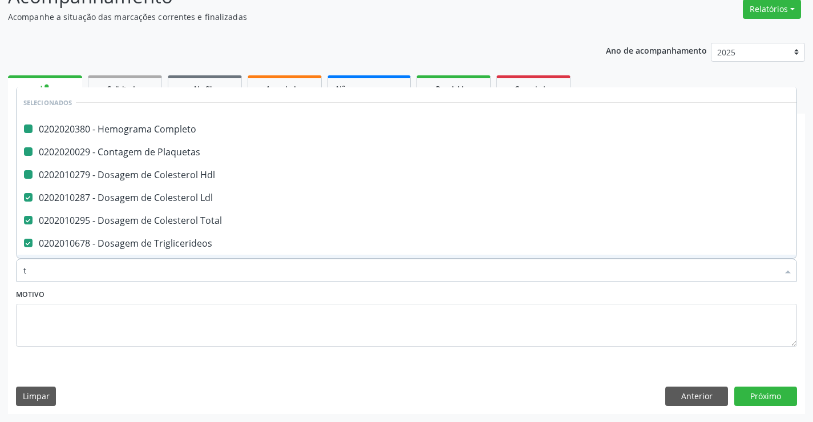
type input "tg"
checkbox Completo "false"
checkbox Hdl "false"
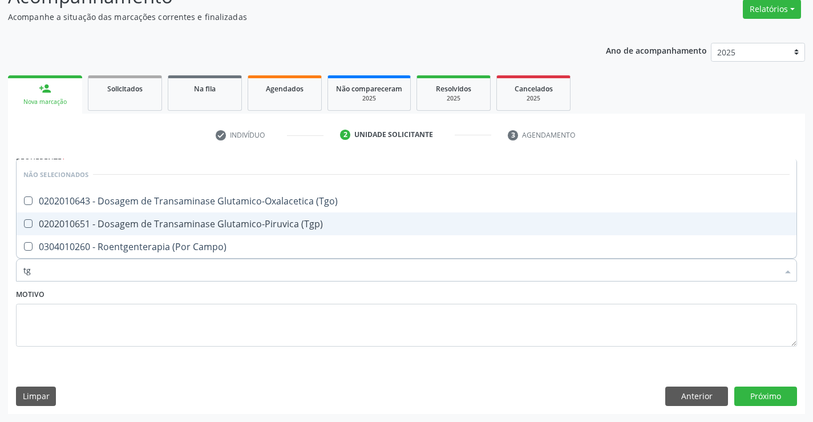
click at [270, 228] on div "0202010651 - Dosagem de Transaminase Glutamico-Piruvica (Tgp)" at bounding box center [406, 223] width 766 height 9
checkbox \(Tgp\) "true"
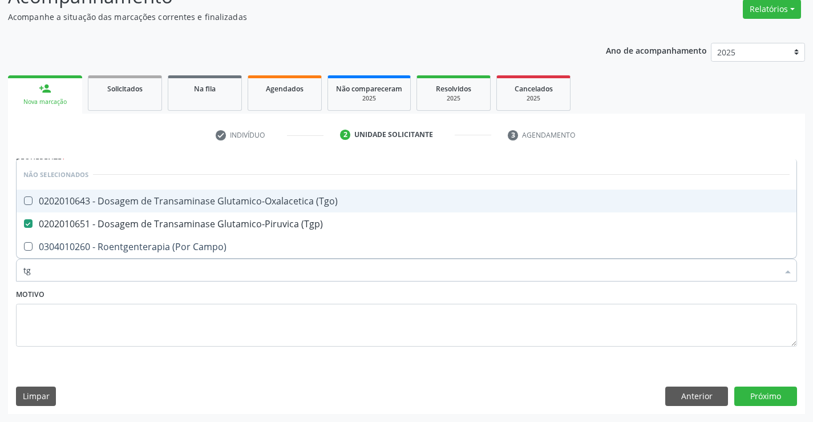
click at [264, 196] on div "0202010643 - Dosagem de Transaminase Glutamico-Oxalacetica (Tgo)" at bounding box center [406, 200] width 766 height 9
checkbox \(Tgo\) "true"
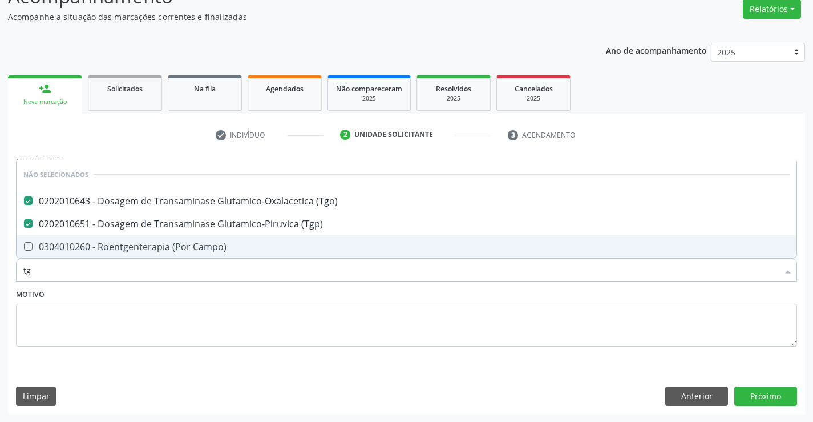
click at [232, 294] on div "Motivo" at bounding box center [406, 316] width 781 height 60
checkbox Campo\) "true"
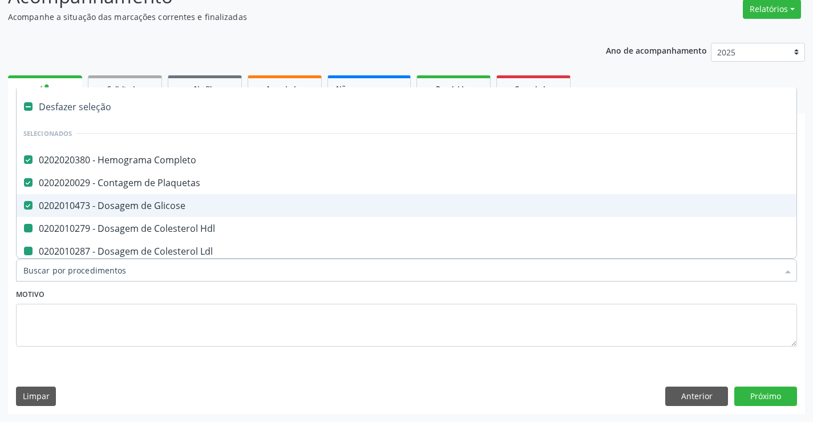
type input "h"
checkbox Hdl "false"
checkbox Ldl "false"
checkbox Total "false"
checkbox Triglicerideos "false"
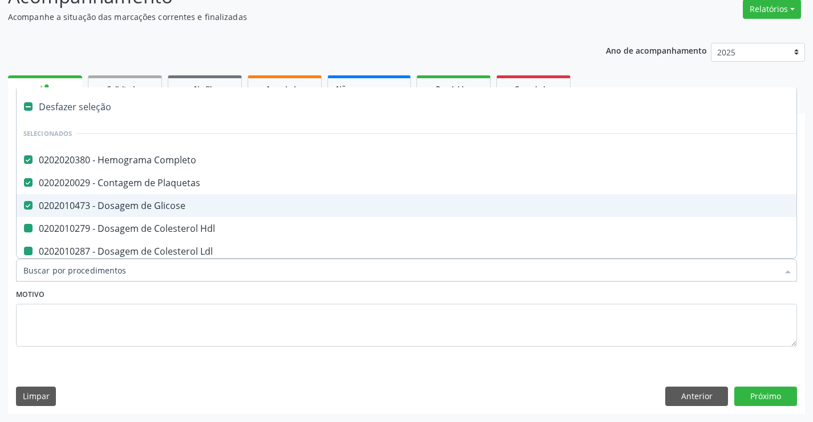
checkbox Urico "false"
checkbox Urina "false"
checkbox Ureia "false"
checkbox Creatinina "false"
checkbox Fezes "false"
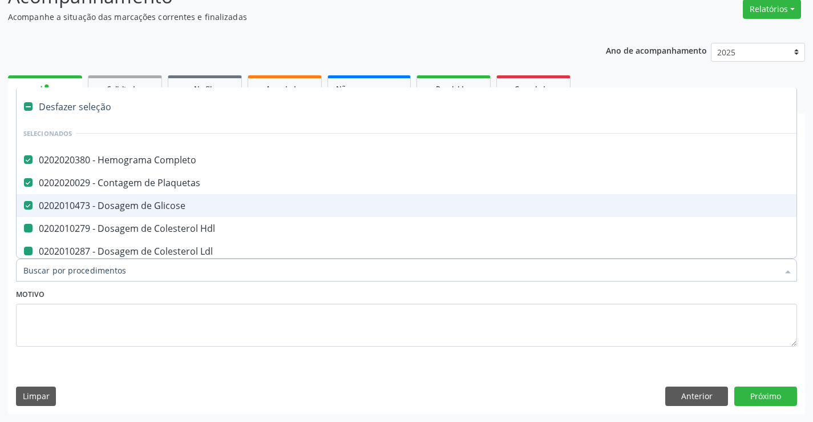
checkbox \(Tgp\) "false"
checkbox \(Tgo\) "false"
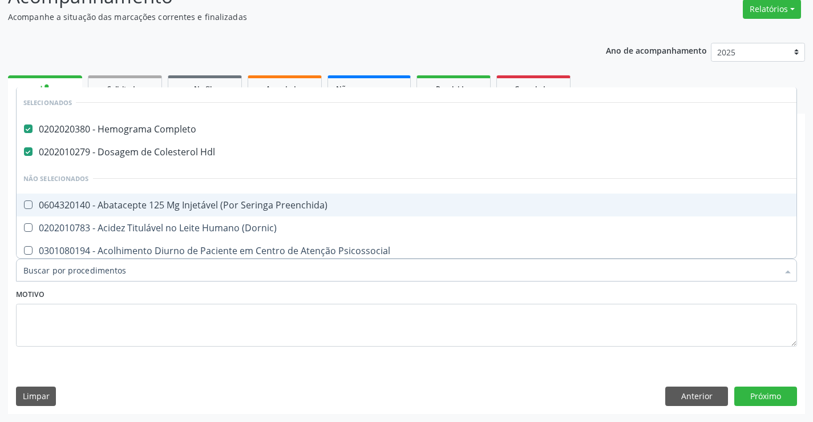
checkbox Preenchida\) "true"
checkbox \(Dornic\) "true"
checkbox Psicossocial "true"
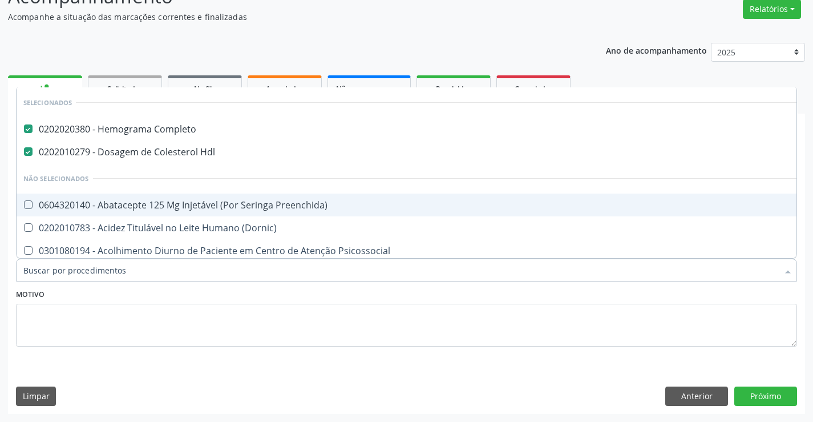
checkbox Risco "true"
checkbox Psicossocial "true"
checkbox Diálise "true"
checkbox Reabilitacao "true"
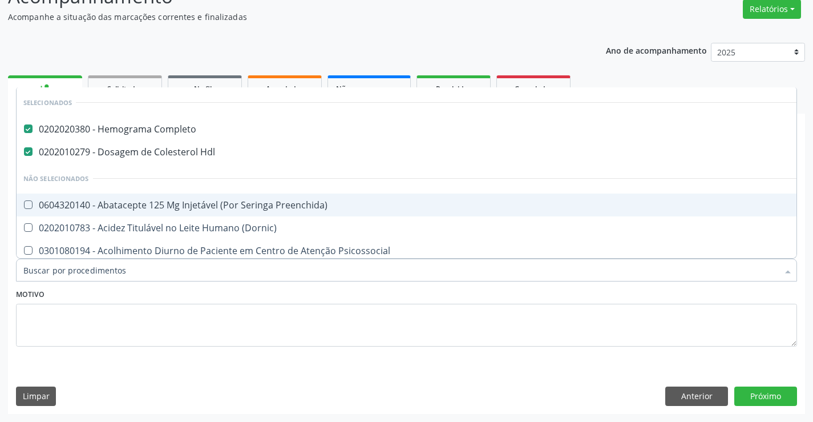
checkbox Reabilitacao "true"
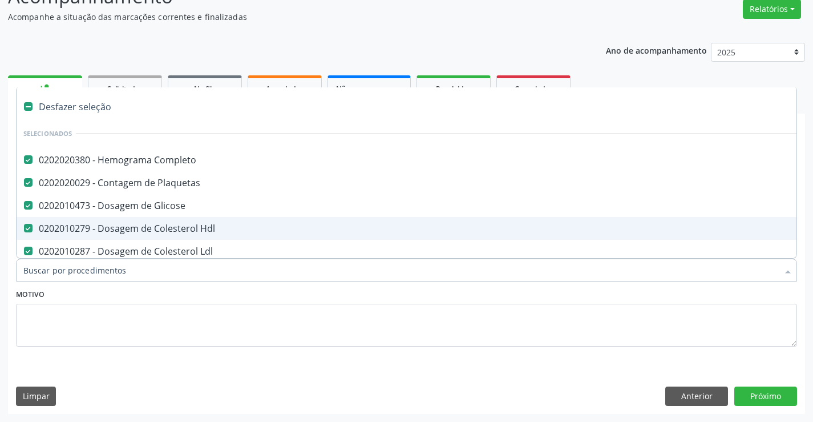
type input "g"
checkbox \(Tgo\) "false"
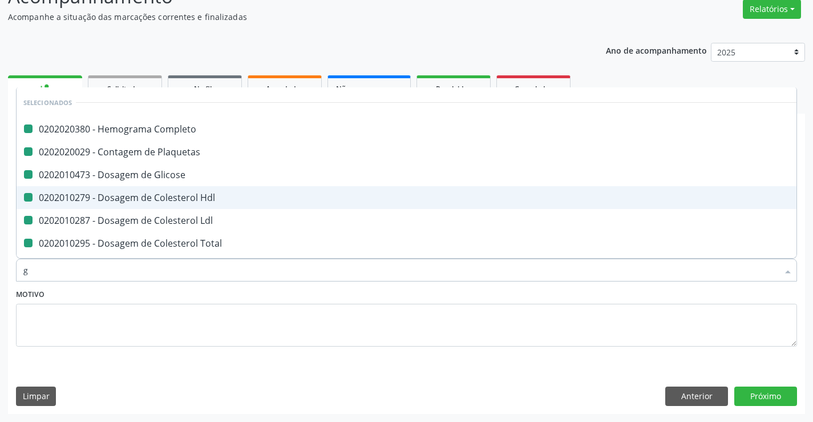
type input "ga"
checkbox Completo "false"
checkbox Plaquetas "false"
checkbox Hdl "false"
checkbox Ldl "false"
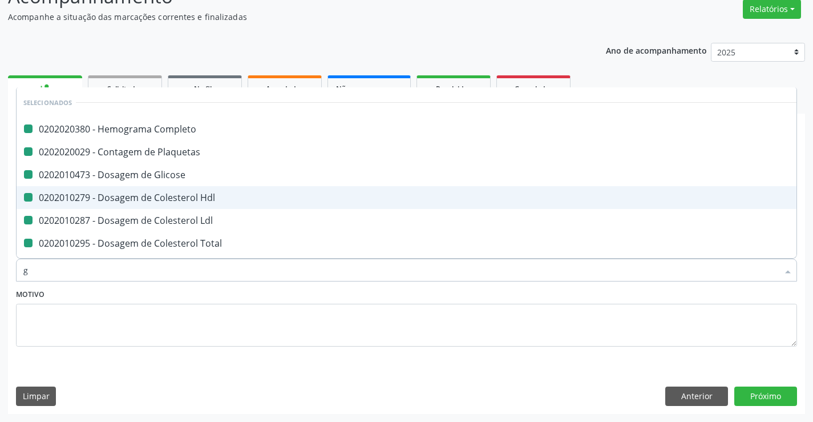
checkbox Total "false"
checkbox Triglicerideos "false"
checkbox Urico "false"
checkbox Ureia "false"
checkbox Creatinina "false"
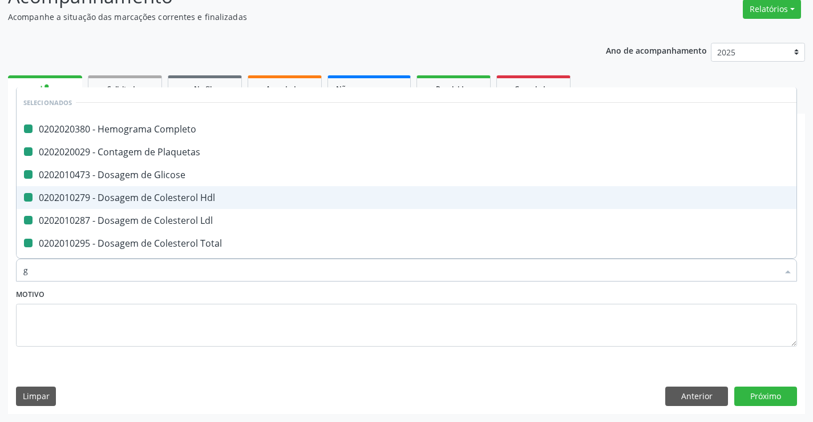
checkbox \(Tgp\) "false"
checkbox \(Tgo\) "false"
checkbox Glicose "false"
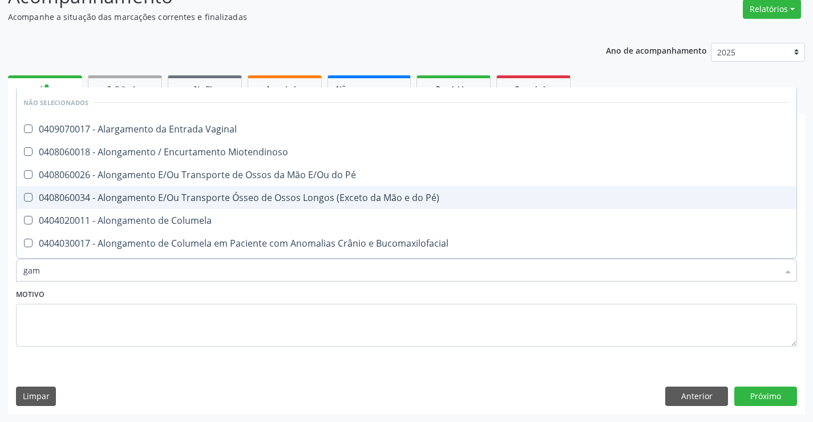
type input "gama"
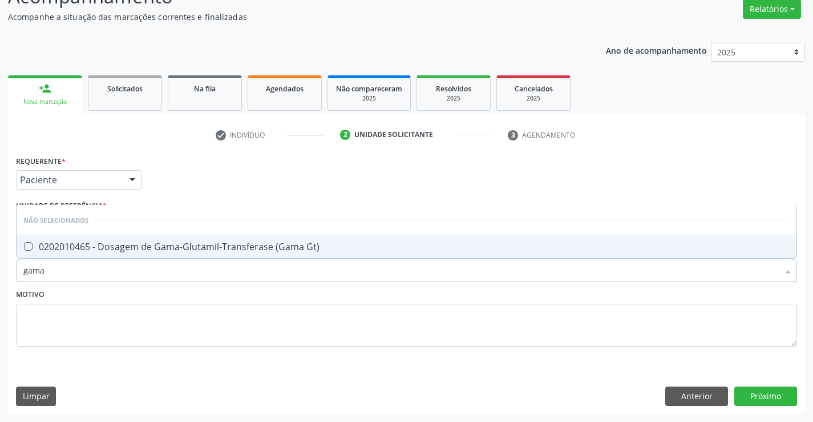
click at [229, 247] on div "0202010465 - Dosagem de Gama-Glutamil-Transferase (Gama Gt)" at bounding box center [406, 246] width 766 height 9
checkbox Gt\) "true"
click at [229, 296] on div "Motivo" at bounding box center [406, 316] width 781 height 60
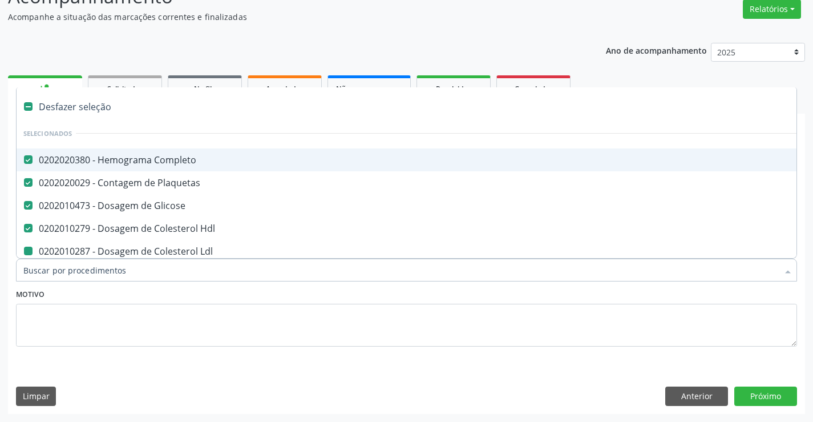
type input "f"
checkbox Ldl "false"
checkbox Total "false"
checkbox Triglicerideos "false"
checkbox Urico "false"
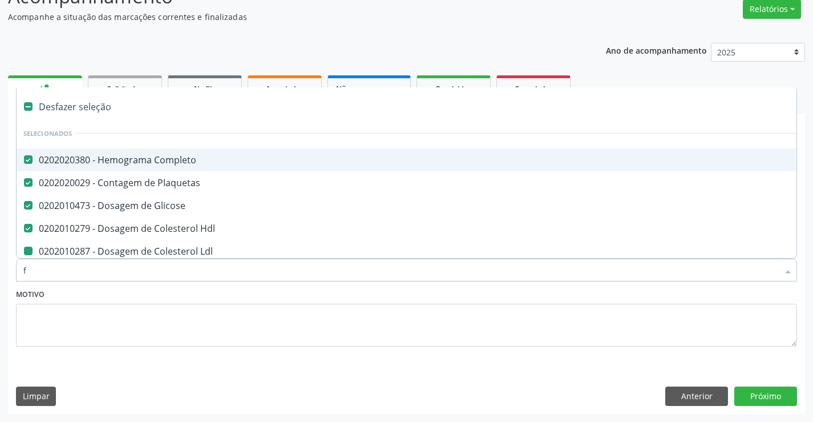
checkbox Urina "false"
checkbox Ureia "false"
checkbox Creatinina "false"
checkbox Fezes "false"
checkbox \(Tgp\) "false"
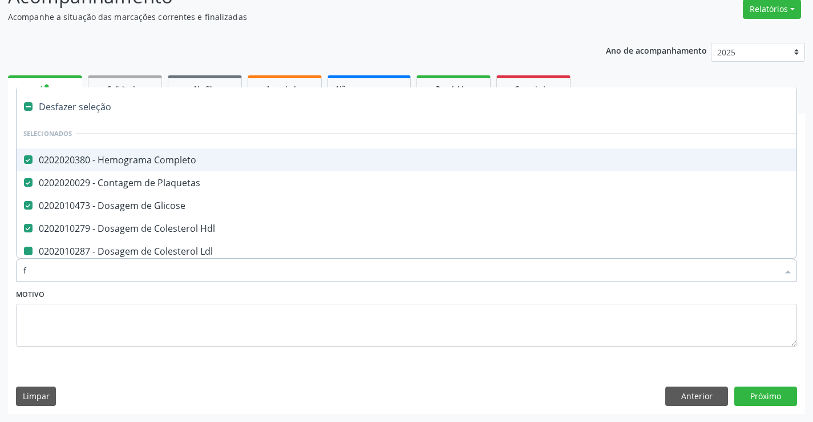
checkbox \(Tgo\) "false"
checkbox Gt\) "false"
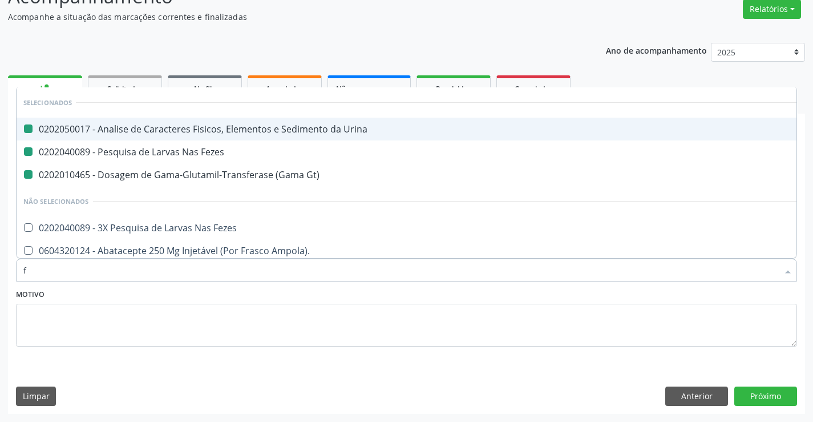
type input "fo"
checkbox Urina "false"
checkbox Fezes "false"
checkbox Gt\) "false"
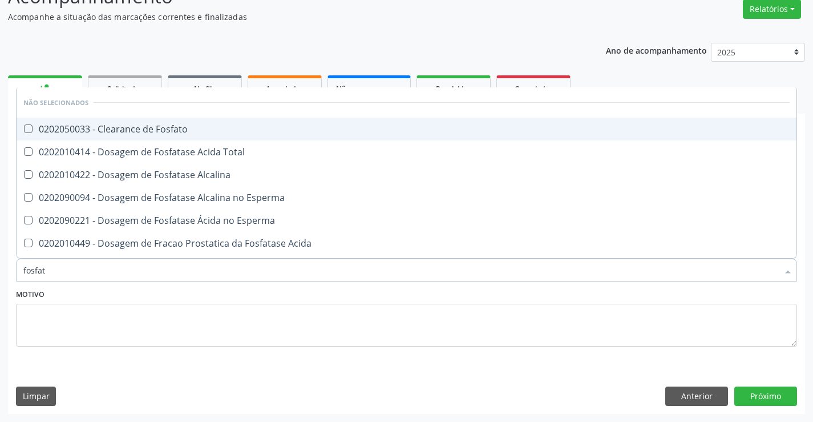
type input "fosfata"
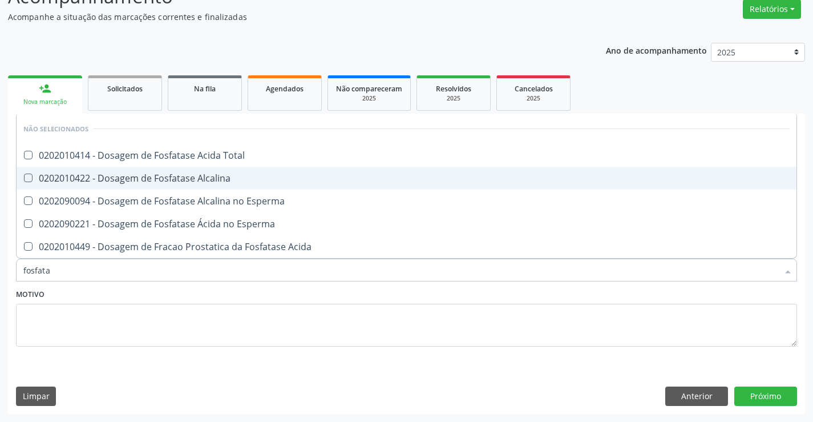
click at [228, 177] on div "0202010422 - Dosagem de Fosfatase Alcalina" at bounding box center [406, 177] width 766 height 9
checkbox Alcalina "true"
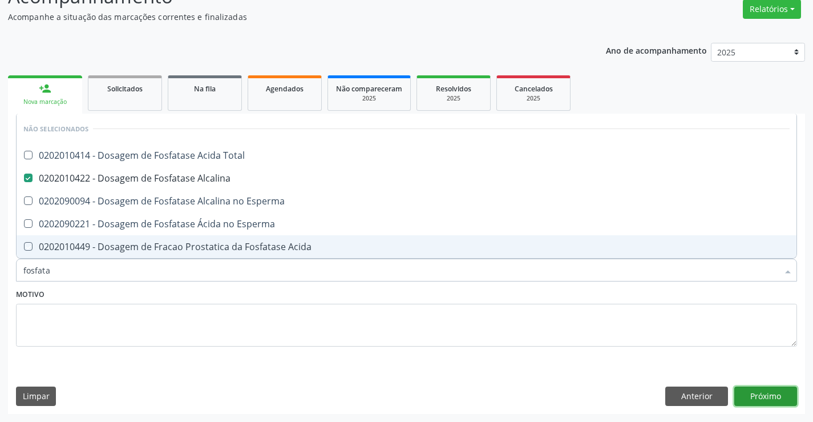
click at [756, 393] on button "Próximo" at bounding box center [765, 395] width 63 height 19
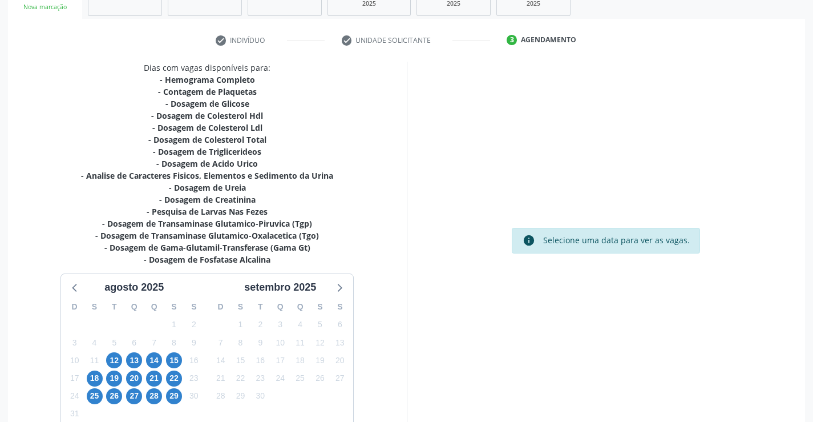
scroll to position [255, 0]
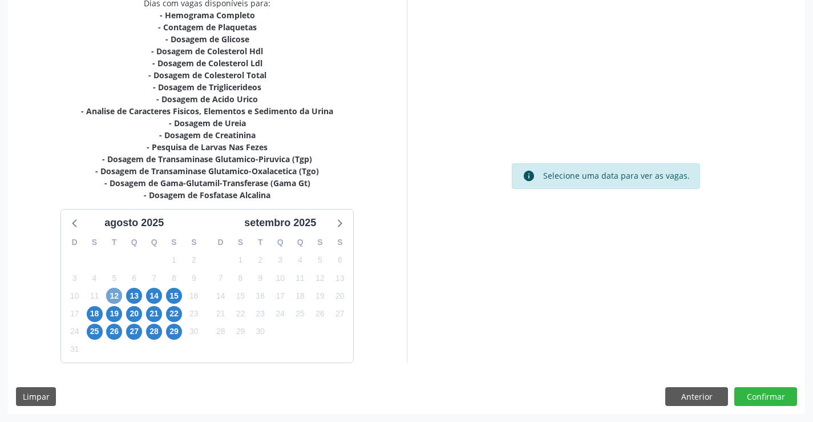
click at [117, 292] on span "12" at bounding box center [114, 296] width 16 height 16
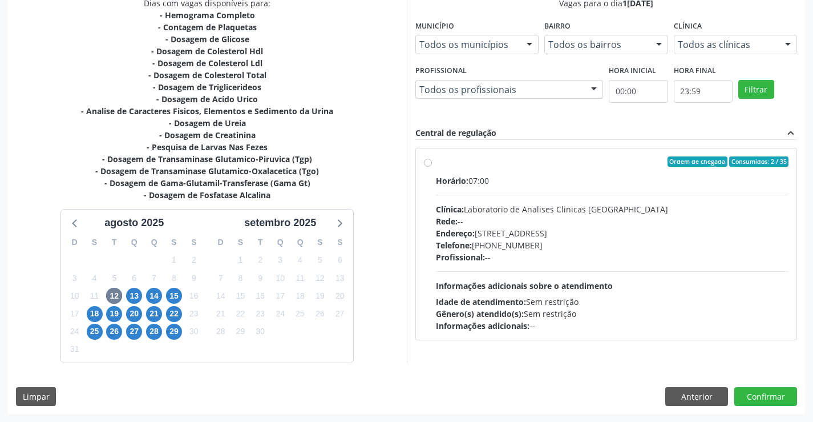
click at [577, 292] on div "Horário: 07:00 Clínica: Laboratorio de Analises Clinicas Sao Francisco Rede: --…" at bounding box center [612, 253] width 353 height 157
click at [432, 167] on input "Ordem de chegada Consumidos: 2 / 35 Horário: 07:00 Clínica: Laboratorio de Anal…" at bounding box center [428, 161] width 8 height 10
radio input "true"
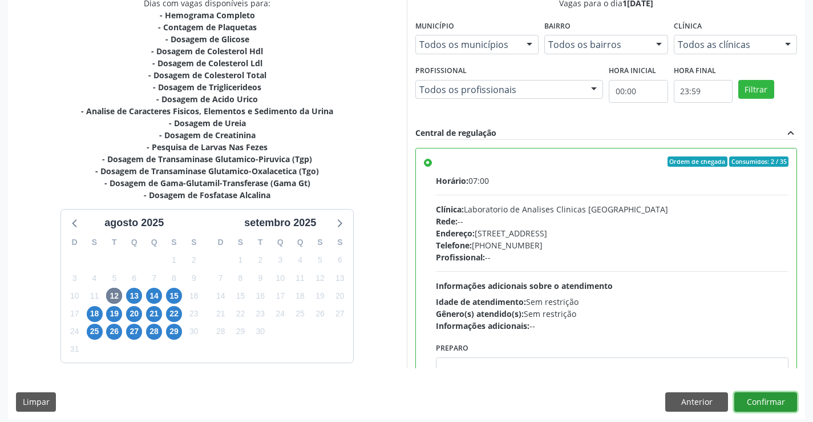
click at [780, 404] on button "Confirmar" at bounding box center [765, 401] width 63 height 19
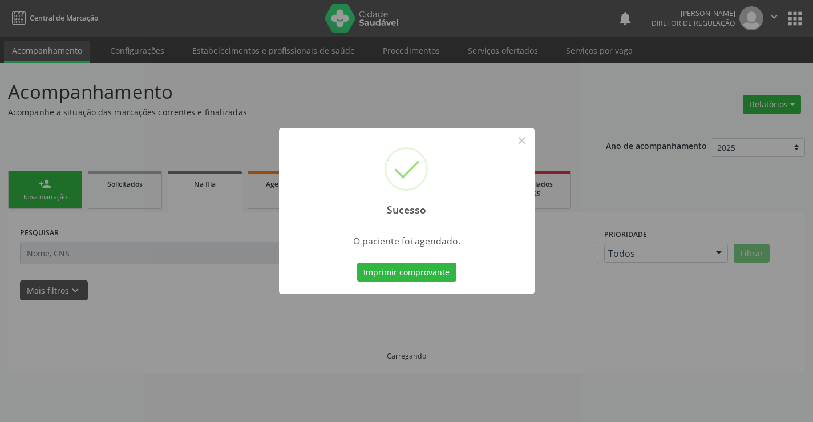
scroll to position [0, 0]
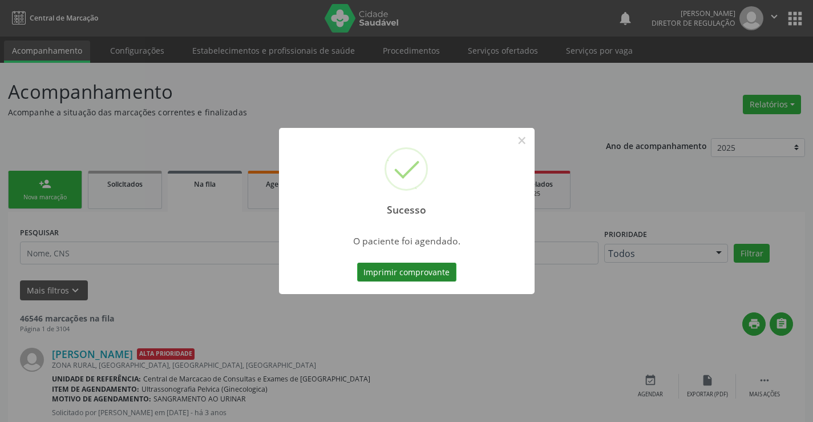
click at [373, 269] on button "Imprimir comprovante" at bounding box center [406, 271] width 99 height 19
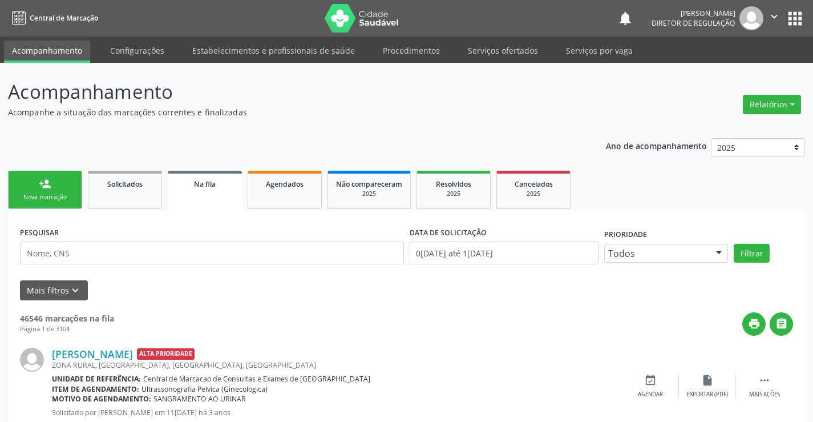
click at [47, 194] on div "Nova marcação" at bounding box center [45, 197] width 57 height 9
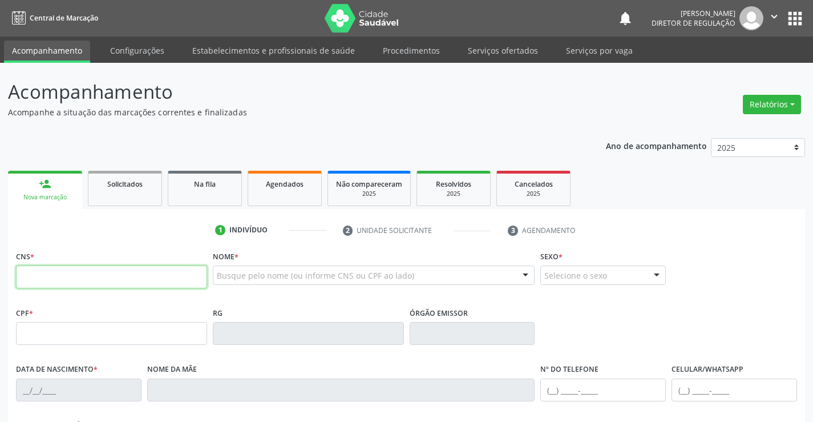
click at [47, 274] on input "text" at bounding box center [111, 276] width 191 height 23
click at [70, 268] on input "text" at bounding box center [111, 276] width 191 height 23
type input "700 0048 6844 7909"
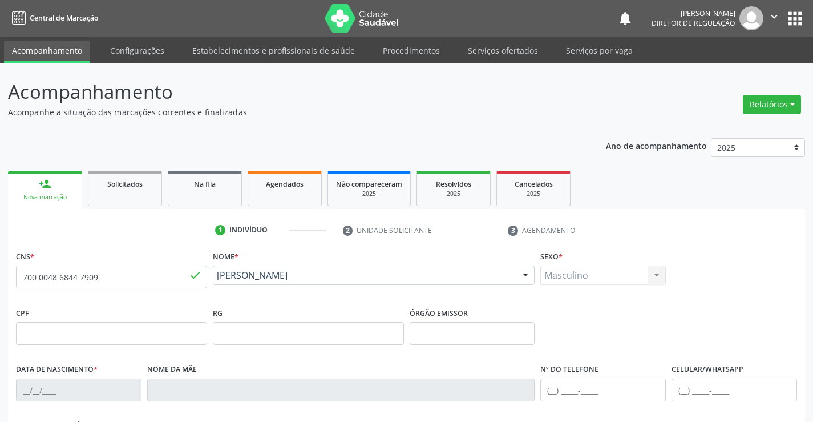
type input "0453941800"
type input "22/12/1964"
type input "Maria Gama"
type input "(74) 99812-3881"
type input "SN"
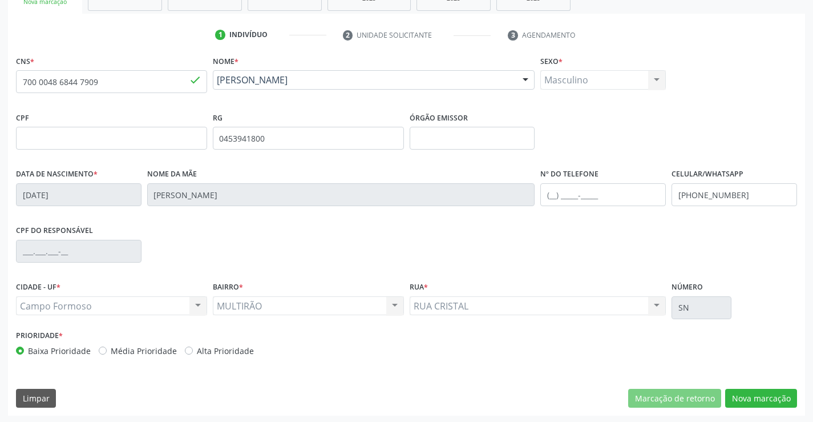
scroll to position [197, 0]
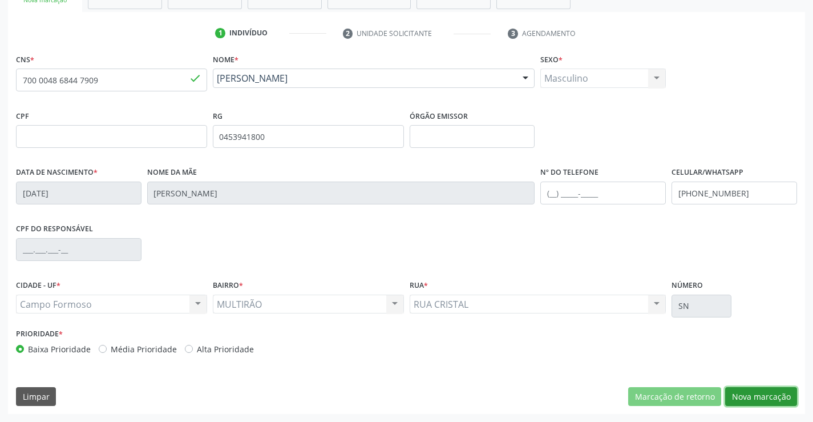
click at [748, 392] on button "Nova marcação" at bounding box center [761, 396] width 72 height 19
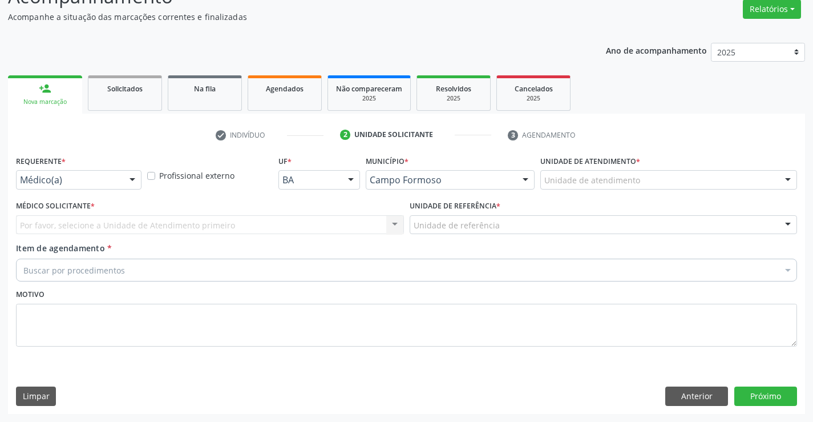
scroll to position [95, 0]
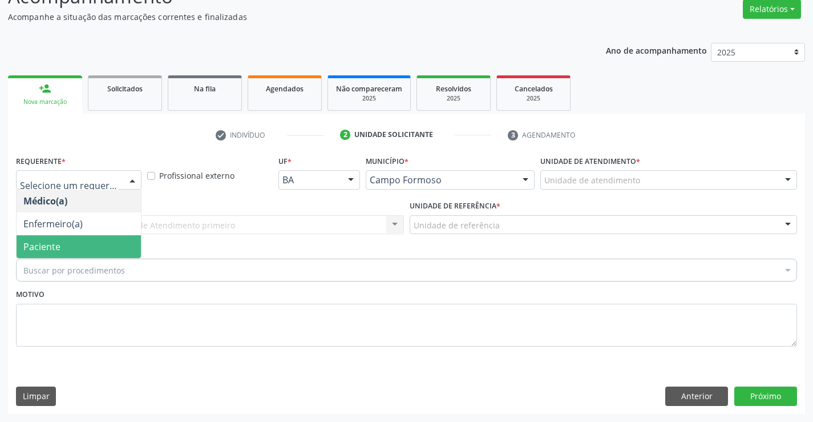
click at [65, 250] on span "Paciente" at bounding box center [79, 246] width 124 height 23
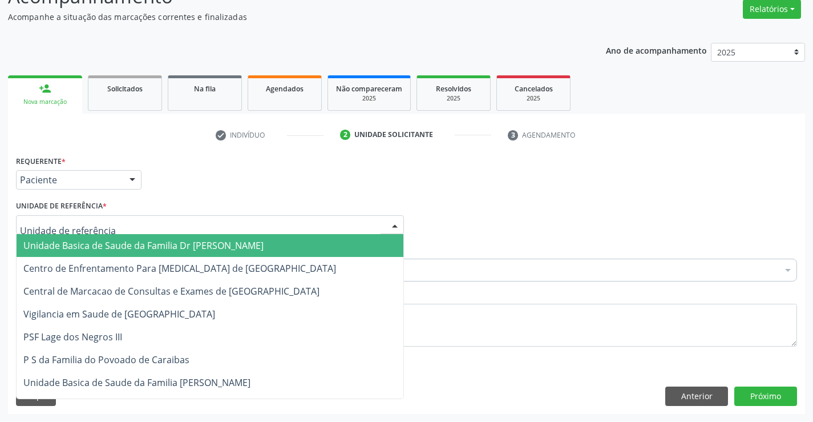
click at [245, 223] on div at bounding box center [210, 224] width 388 height 19
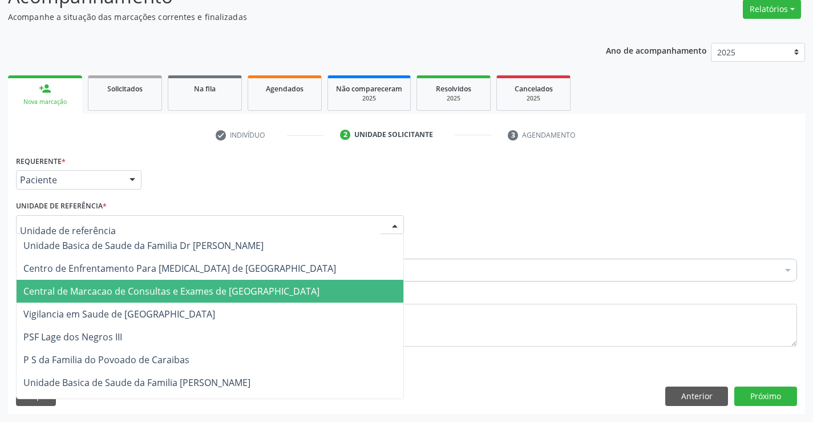
click at [240, 300] on span "Central de Marcacao de Consultas e Exames de [GEOGRAPHIC_DATA]" at bounding box center [210, 291] width 387 height 23
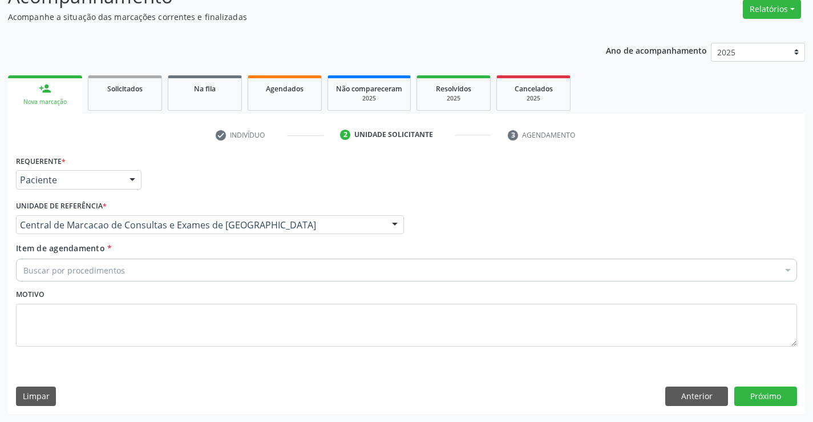
click at [294, 264] on div "Buscar por procedimentos" at bounding box center [406, 270] width 781 height 23
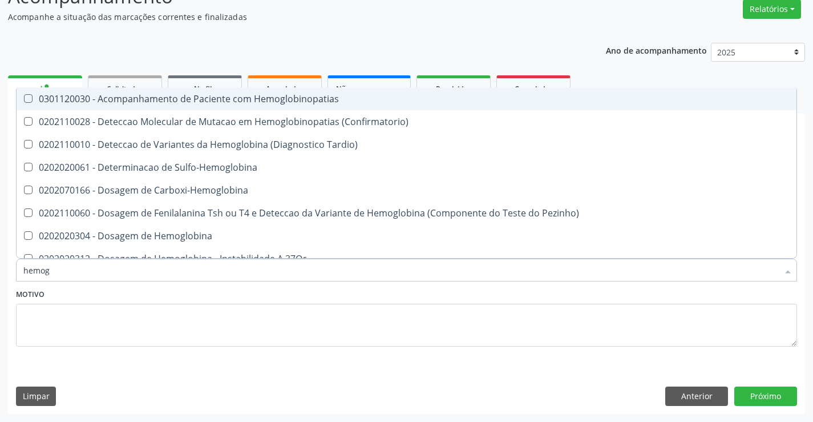
type input "hemogr"
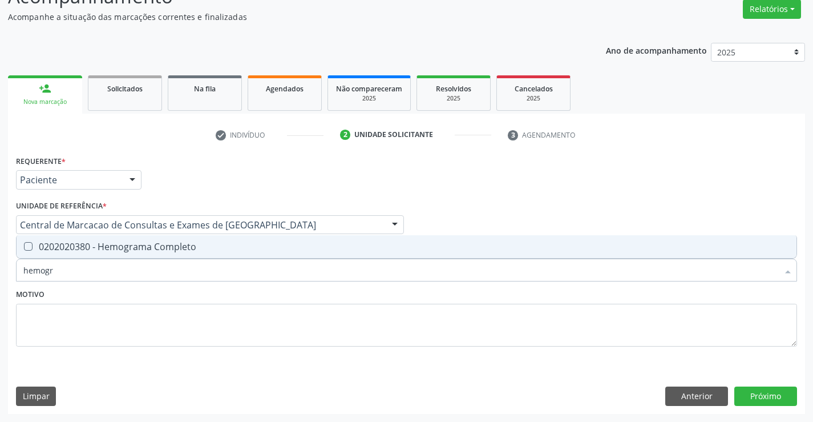
click at [253, 249] on div "0202020380 - Hemograma Completo" at bounding box center [406, 246] width 766 height 9
checkbox Completo "true"
type input "hemogr"
click at [239, 290] on div "Motivo" at bounding box center [406, 316] width 781 height 60
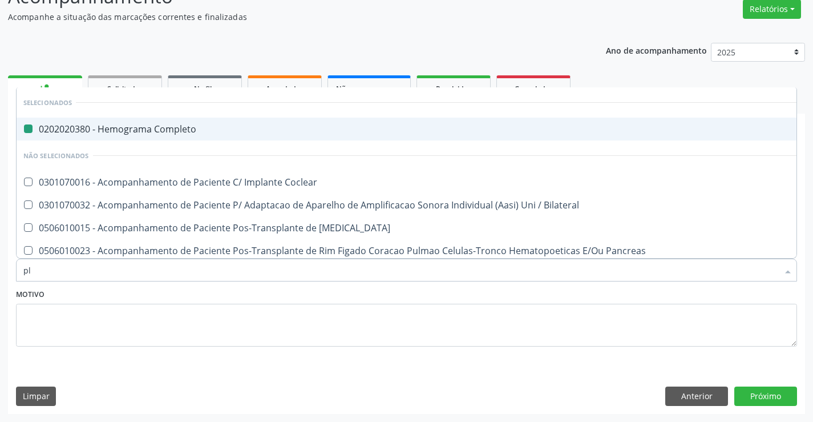
type input "pla"
checkbox Completo "false"
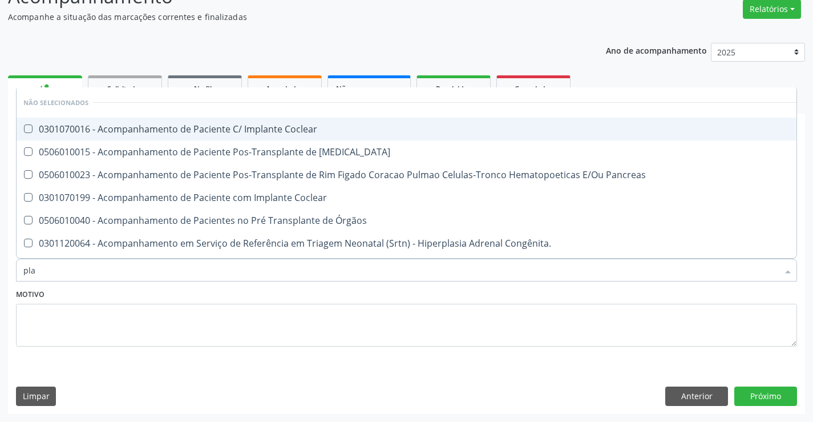
type input "plaq"
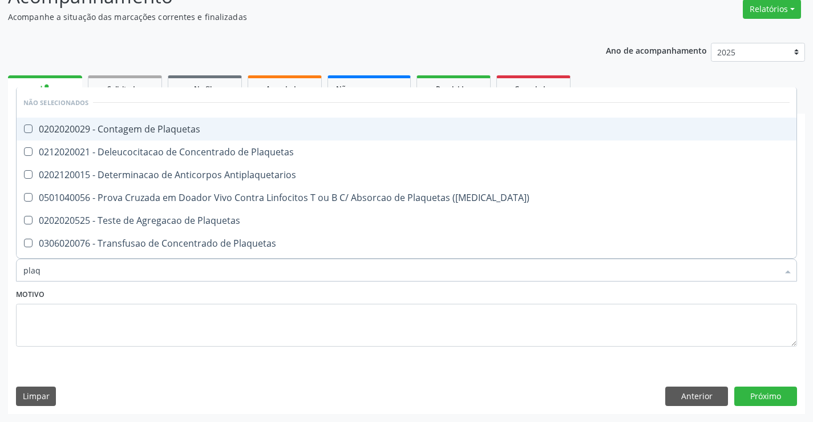
click at [220, 140] on span "0202020029 - Contagem de Plaquetas" at bounding box center [407, 129] width 780 height 23
checkbox Plaquetas "true"
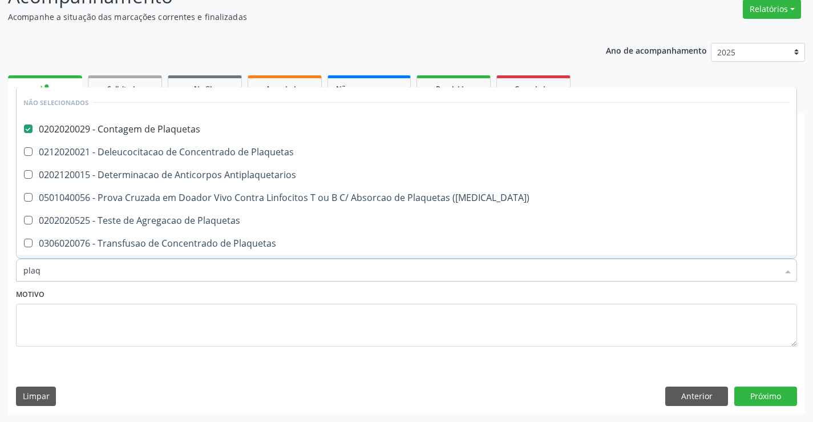
type input "plaq"
click at [215, 292] on div "Motivo" at bounding box center [406, 316] width 781 height 60
checkbox Plaquetas "true"
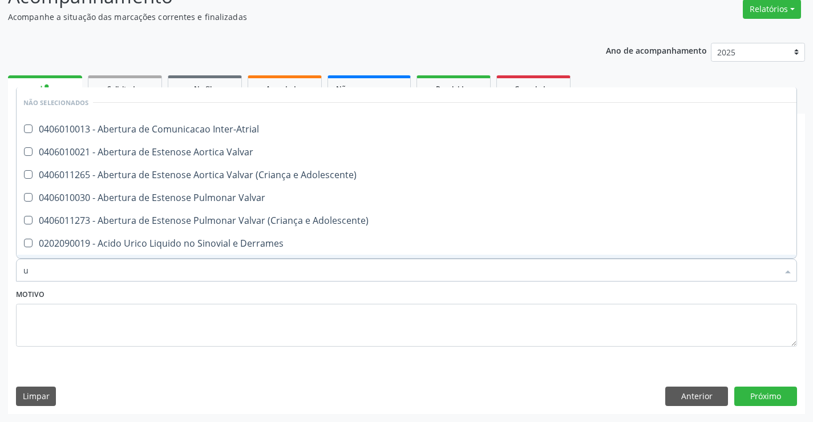
type input "ur"
checkbox Inter-Atrial "false"
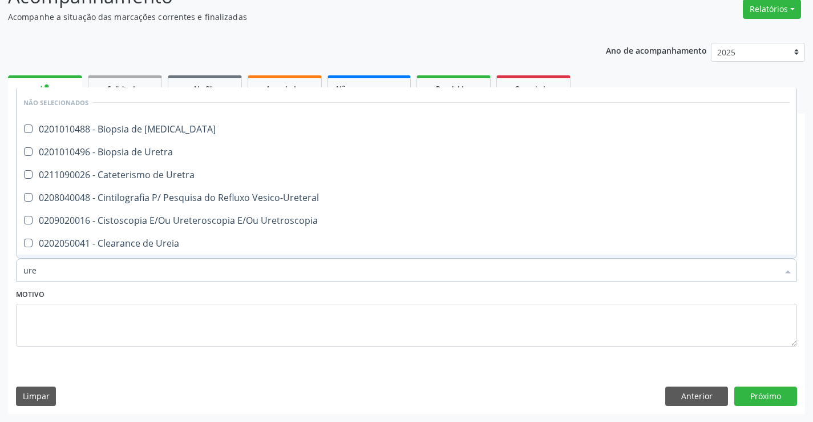
type input "urei"
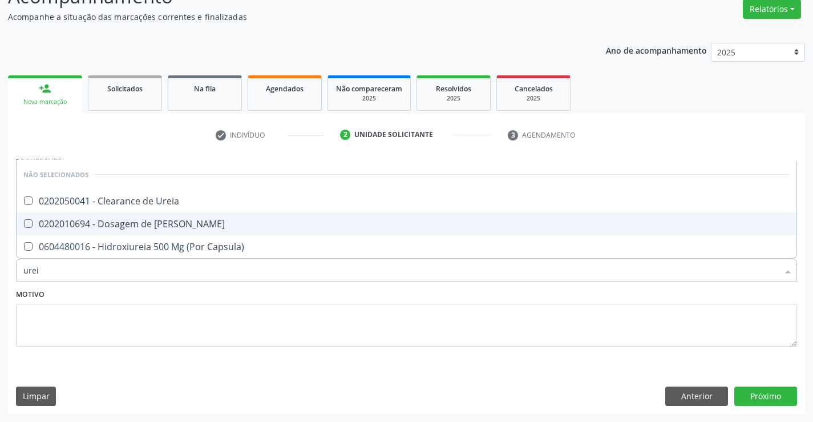
click at [212, 219] on span "0202010694 - Dosagem de [PERSON_NAME]" at bounding box center [407, 223] width 780 height 23
checkbox Ureia "true"
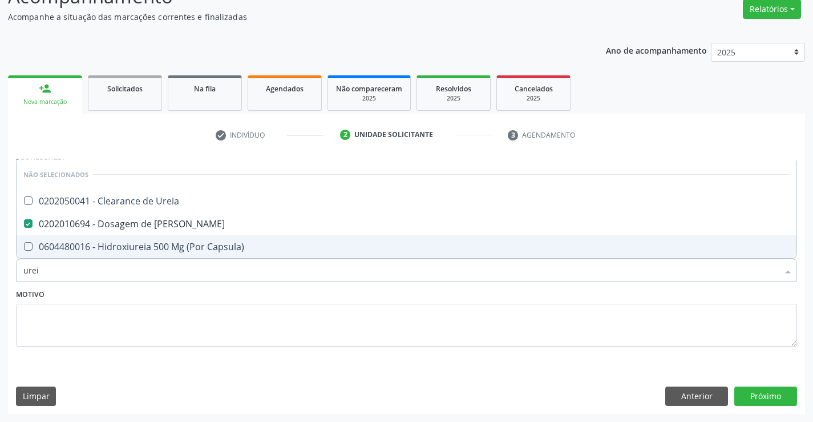
click at [212, 293] on div "Motivo" at bounding box center [406, 316] width 781 height 60
checkbox Ureia "true"
checkbox Capsula\) "true"
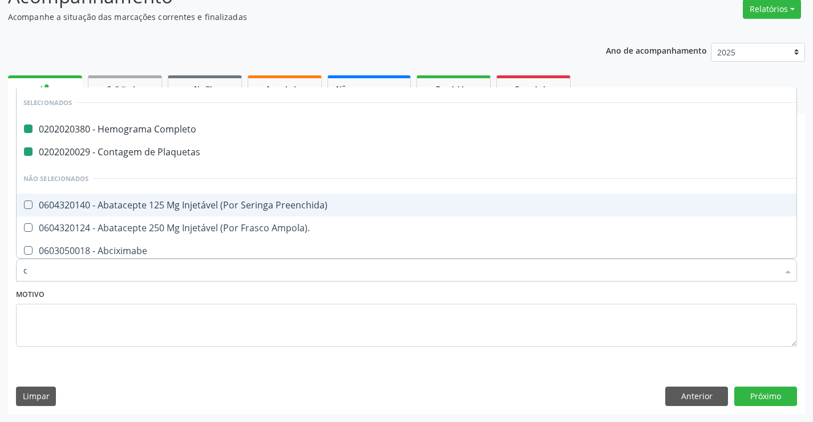
type input "cr"
checkbox Completo "false"
checkbox Plaquetas "false"
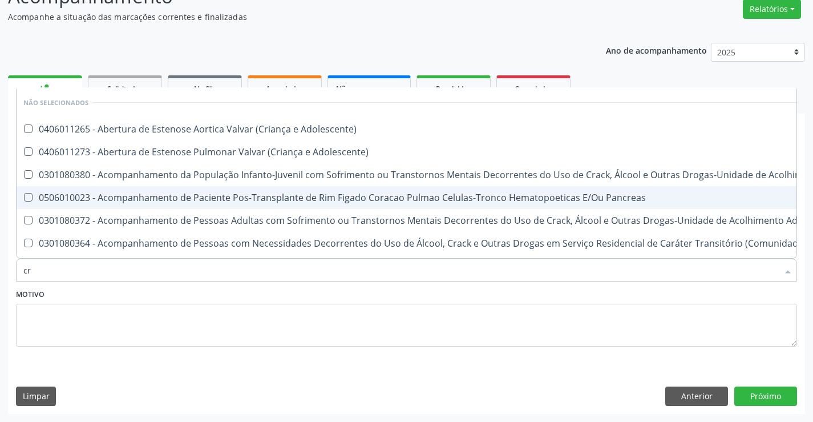
type input "cre"
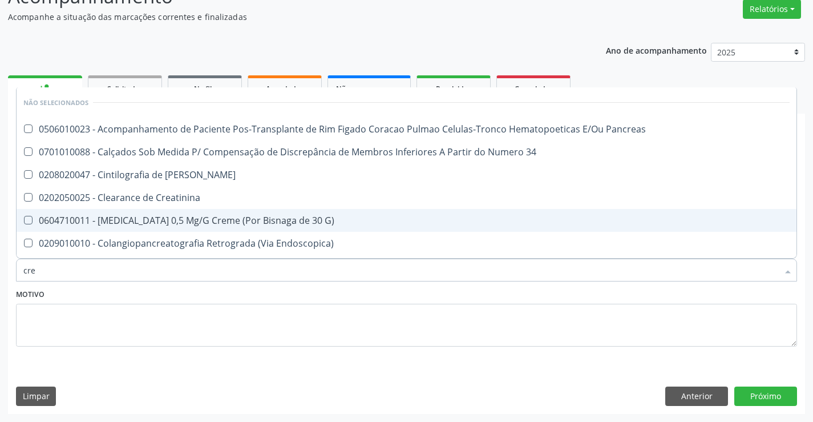
drag, startPoint x: 224, startPoint y: 201, endPoint x: 228, endPoint y: 223, distance: 21.5
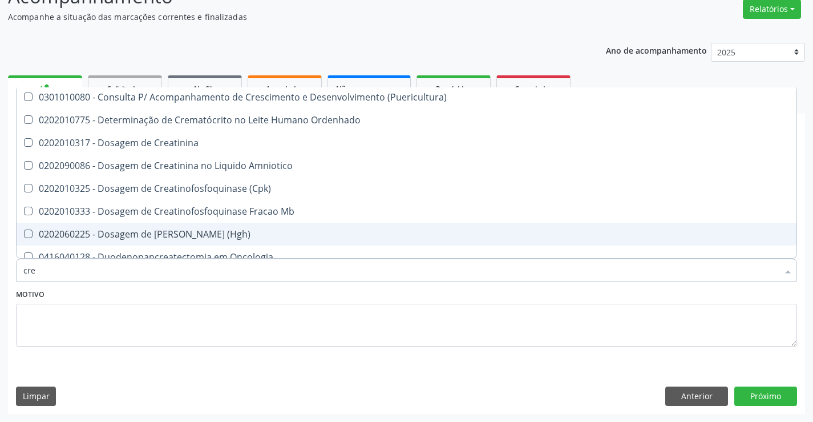
scroll to position [171, 0]
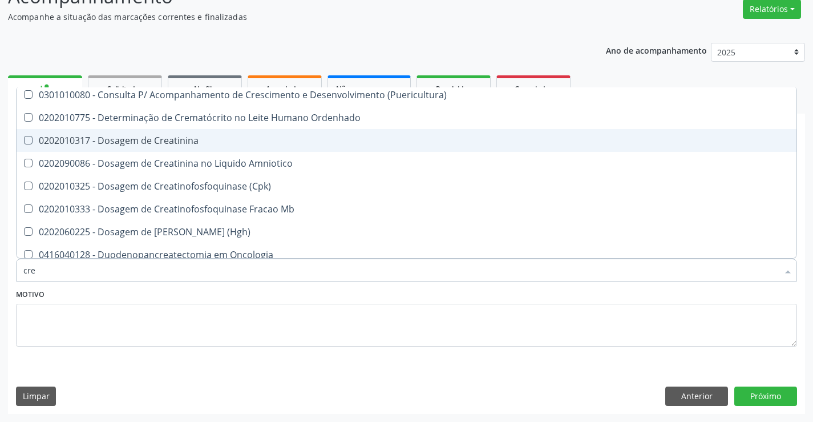
click at [164, 143] on div "0202010317 - Dosagem de Creatinina" at bounding box center [406, 140] width 766 height 9
checkbox Creatinina "true"
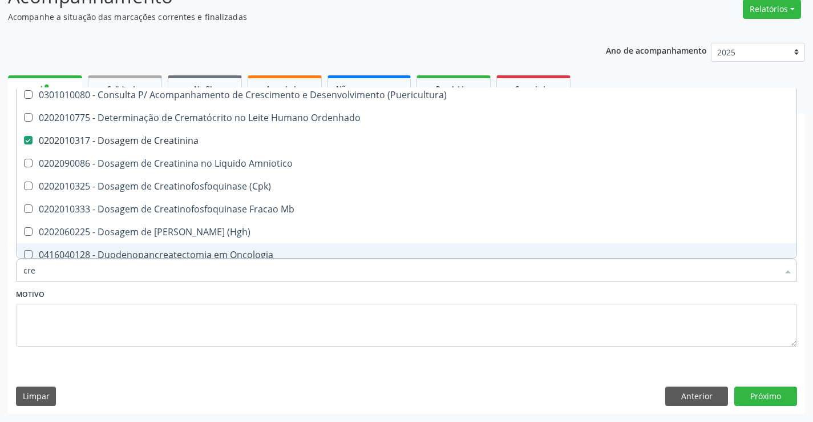
click at [188, 286] on div "Motivo" at bounding box center [406, 316] width 781 height 60
checkbox Pancreas "true"
checkbox 34 "true"
checkbox Creatinina "false"
checkbox Creatinina "true"
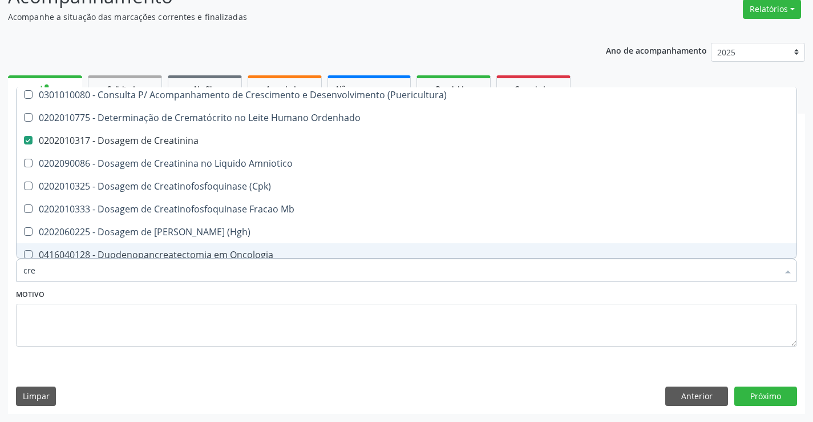
checkbox Pancreas "true"
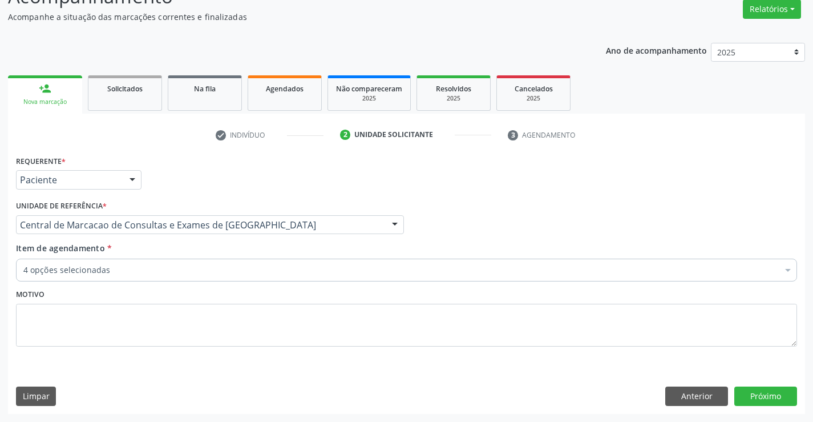
scroll to position [0, 0]
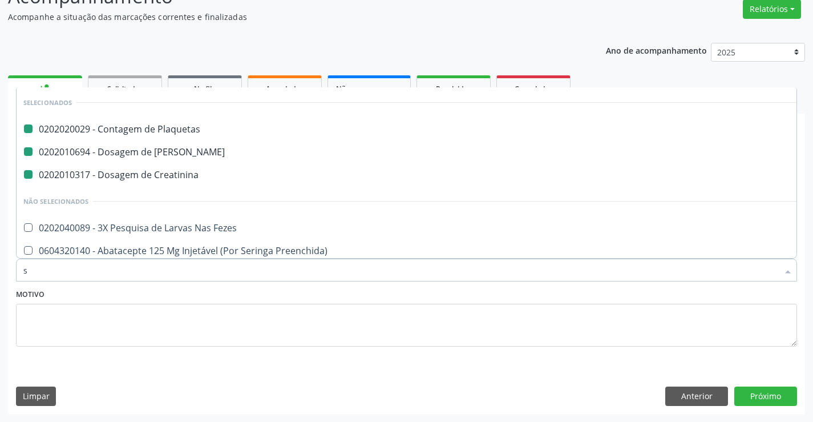
type input "so"
checkbox Plaquetas "false"
checkbox Ureia "false"
checkbox Creatinina "false"
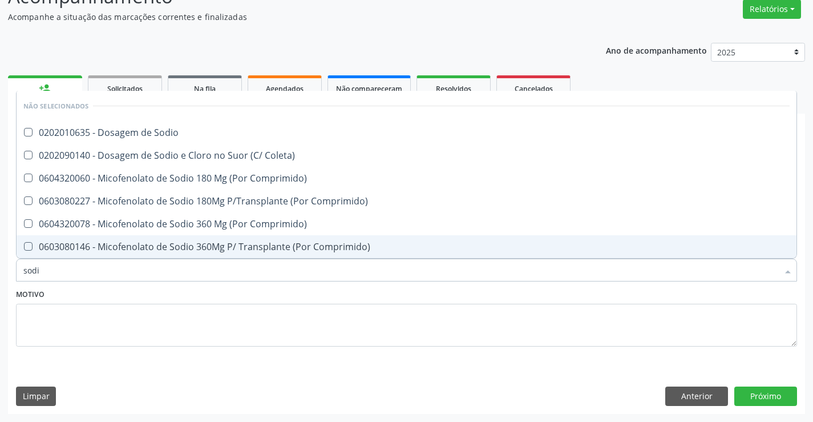
type input "sodio"
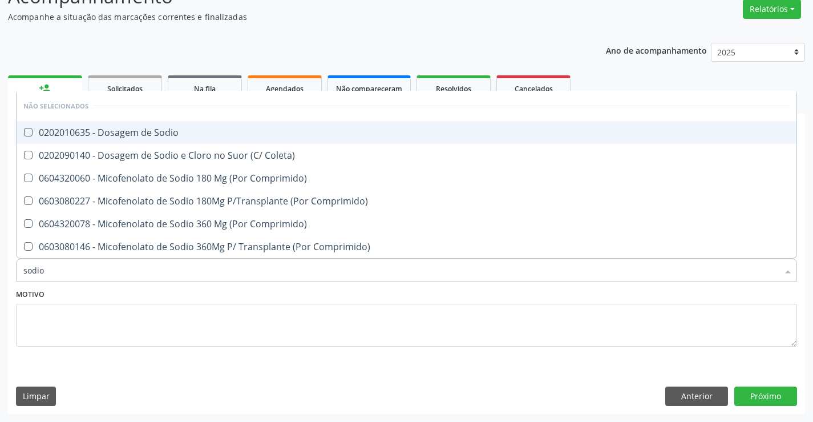
click at [191, 134] on div "0202010635 - Dosagem de Sodio" at bounding box center [406, 132] width 766 height 9
checkbox Sodio "true"
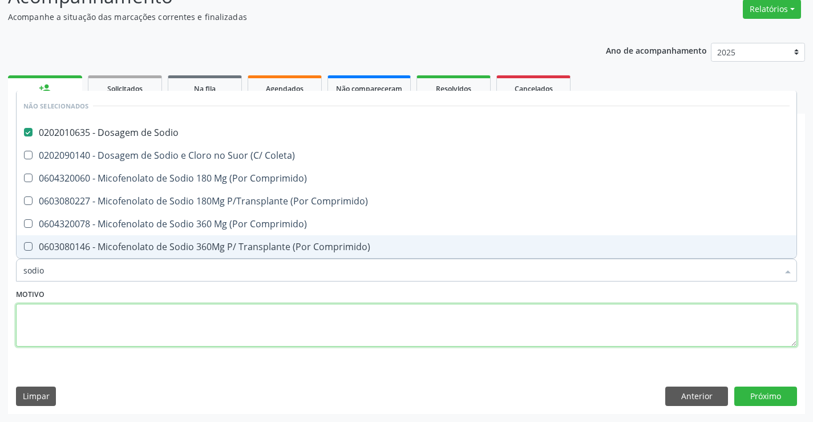
click at [181, 305] on textarea at bounding box center [406, 325] width 781 height 43
checkbox Coleta\) "true"
checkbox Comprimido\) "true"
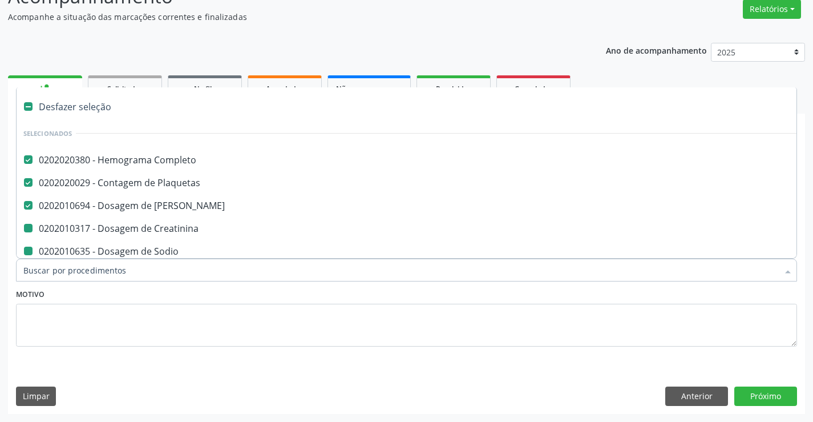
type input "p"
checkbox Sodio "false"
checkbox Creatinina "false"
type input "po"
checkbox Completo "false"
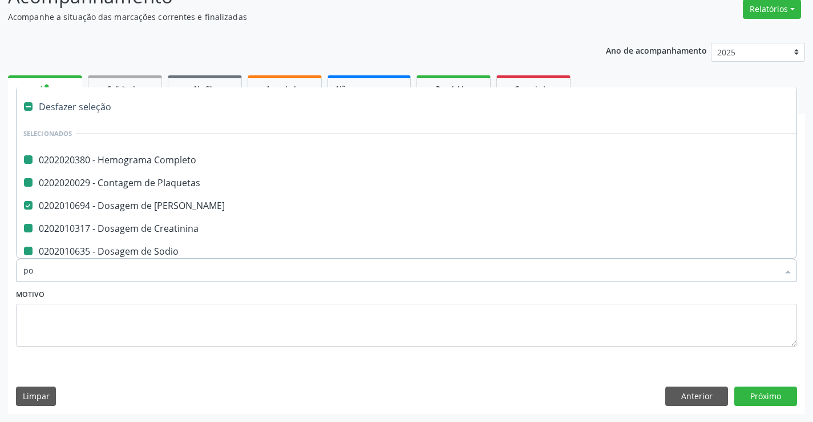
checkbox Plaquetas "false"
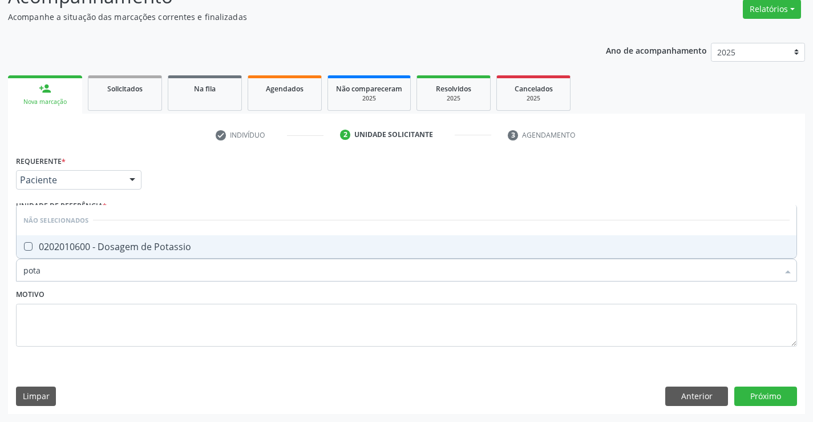
type input "potas"
click at [184, 251] on div "0202010600 - Dosagem de Potassio" at bounding box center [406, 246] width 766 height 9
checkbox Potassio "true"
click at [184, 293] on div "Motivo" at bounding box center [406, 316] width 781 height 60
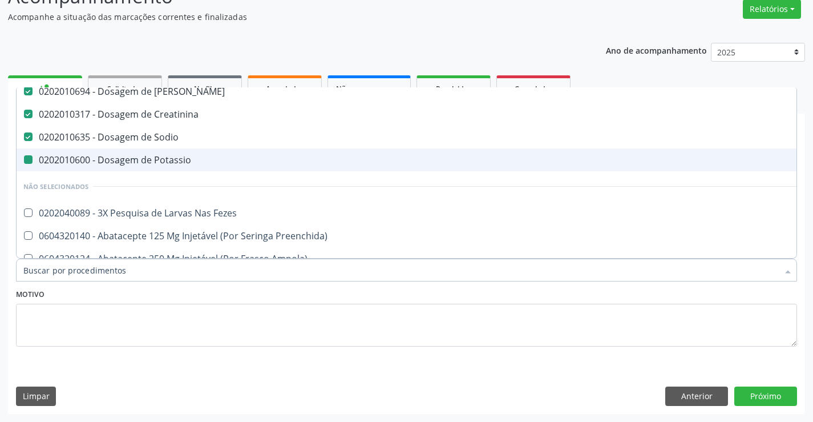
type input "t"
checkbox Potassio "false"
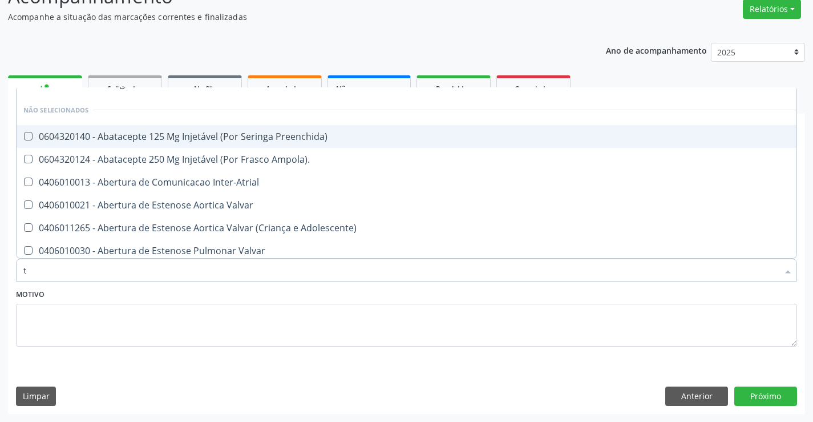
scroll to position [83, 0]
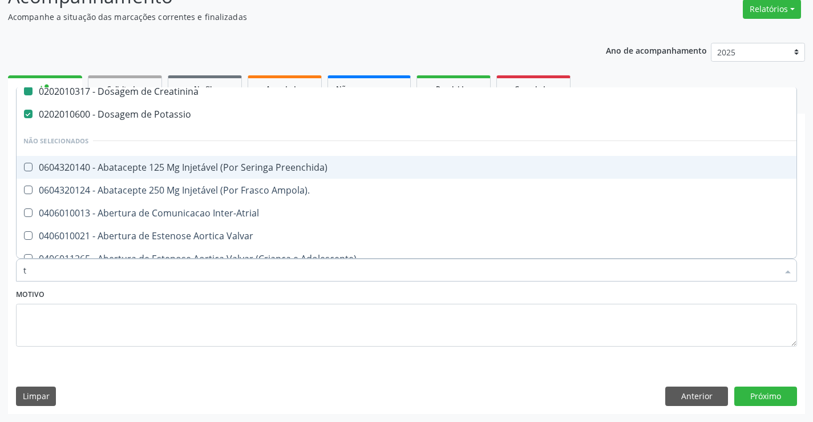
type input "tg"
checkbox Completo "false"
checkbox Plaquetas "false"
checkbox Creatinina "false"
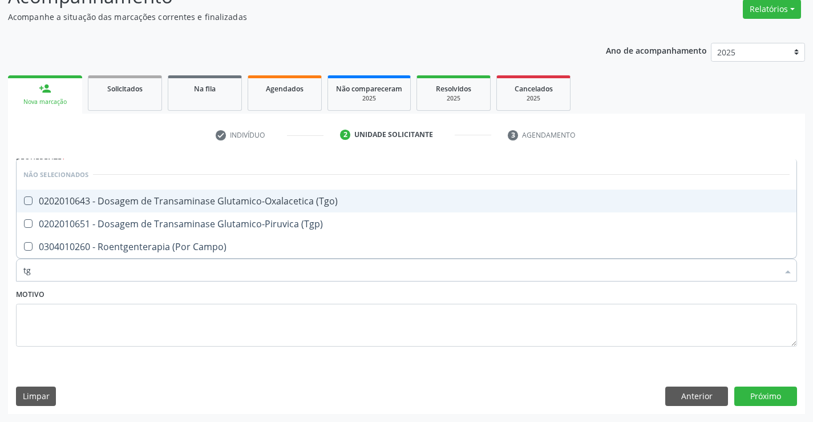
click at [233, 196] on div "0202010643 - Dosagem de Transaminase Glutamico-Oxalacetica (Tgo)" at bounding box center [406, 200] width 766 height 9
checkbox \(Tgo\) "true"
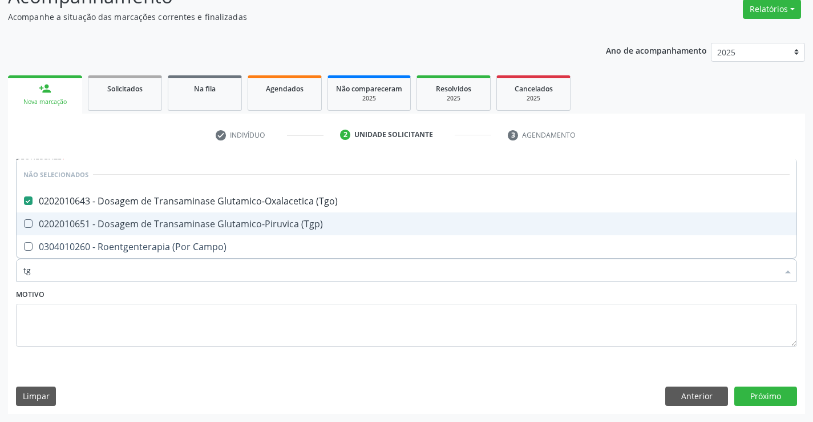
click at [233, 231] on span "0202010651 - Dosagem de Transaminase Glutamico-Piruvica (Tgp)" at bounding box center [407, 223] width 780 height 23
checkbox \(Tgp\) "true"
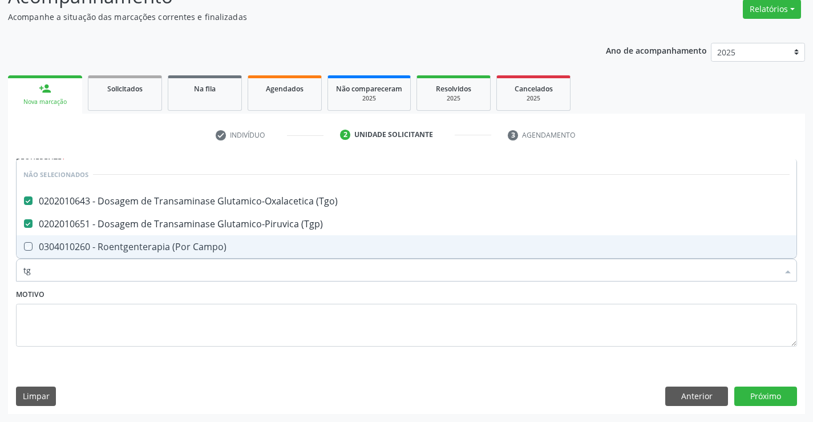
click at [221, 294] on div "Motivo" at bounding box center [406, 316] width 781 height 60
checkbox Campo\) "true"
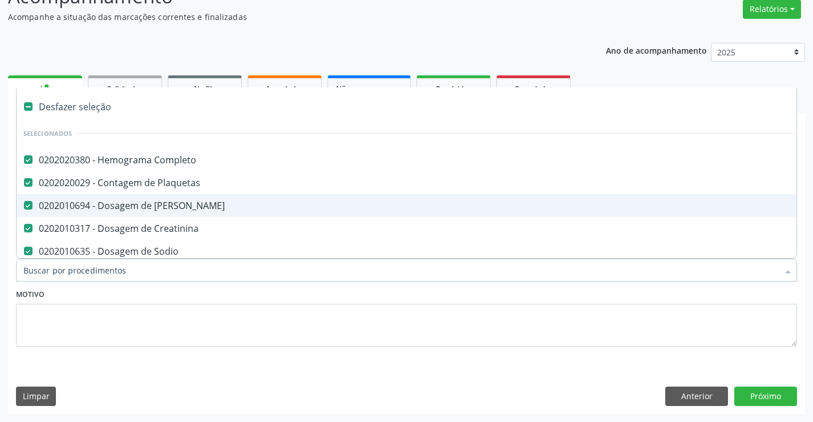
type input "c"
checkbox \(Tgo\) "false"
checkbox \(Tgp\) "false"
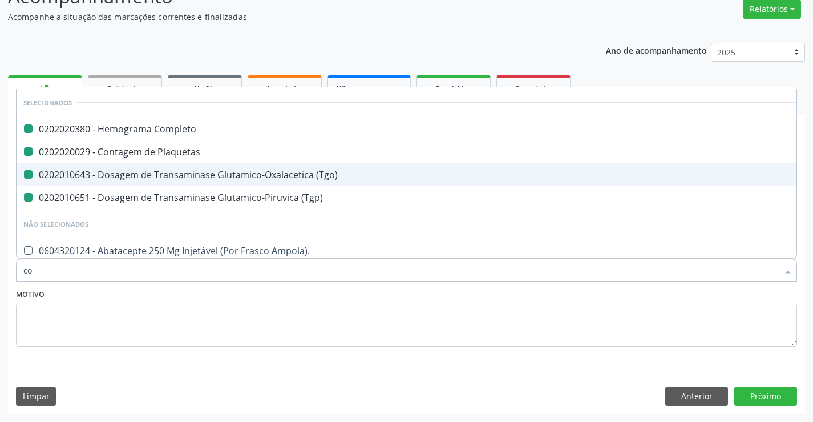
type input "col"
checkbox Completo "false"
checkbox Plaquetas "false"
checkbox \(Tgo\) "false"
checkbox \(Tgp\) "false"
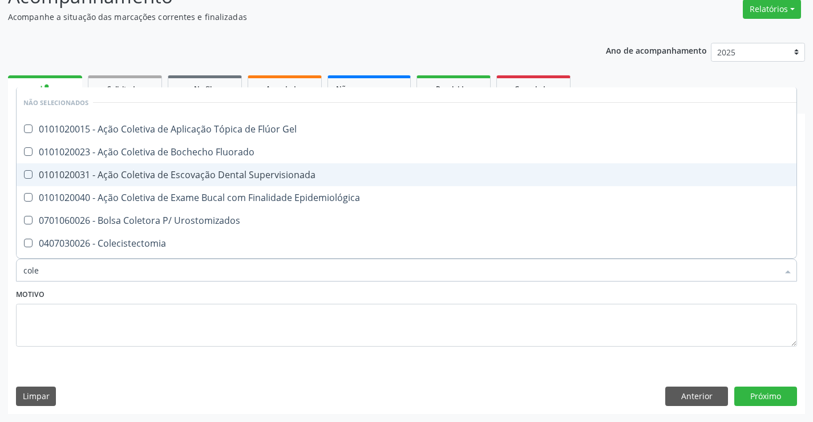
type input "coles"
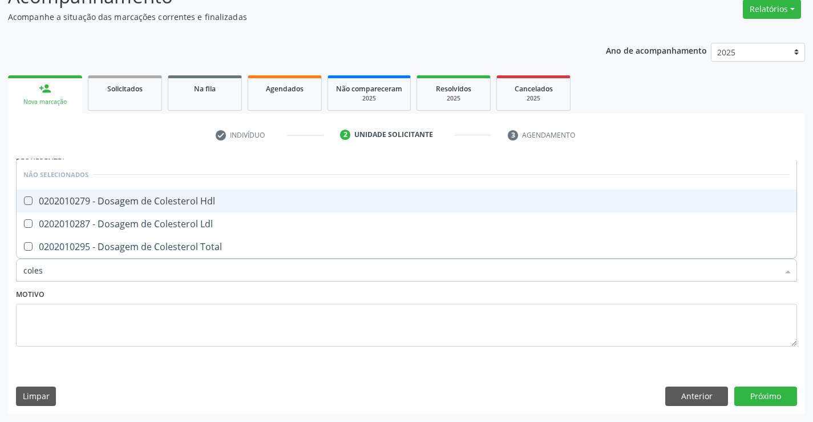
click at [212, 200] on div "0202010279 - Dosagem de Colesterol Hdl" at bounding box center [406, 200] width 766 height 9
checkbox Hdl "true"
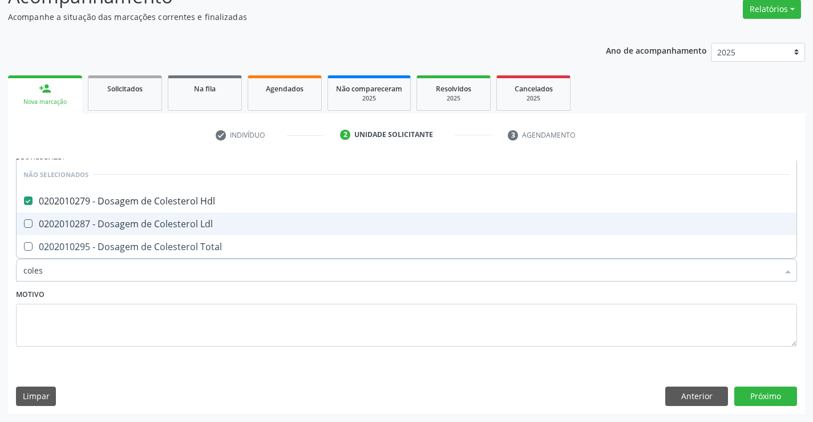
click at [213, 216] on span "0202010287 - Dosagem de Colesterol Ldl" at bounding box center [407, 223] width 780 height 23
checkbox Ldl "true"
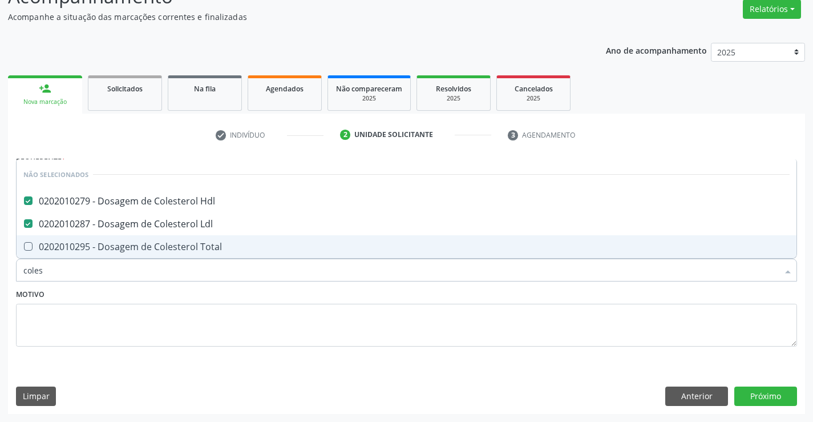
click at [213, 237] on span "0202010295 - Dosagem de Colesterol Total" at bounding box center [407, 246] width 780 height 23
checkbox Total "true"
type input "coles"
click at [209, 289] on div "Motivo" at bounding box center [406, 316] width 781 height 60
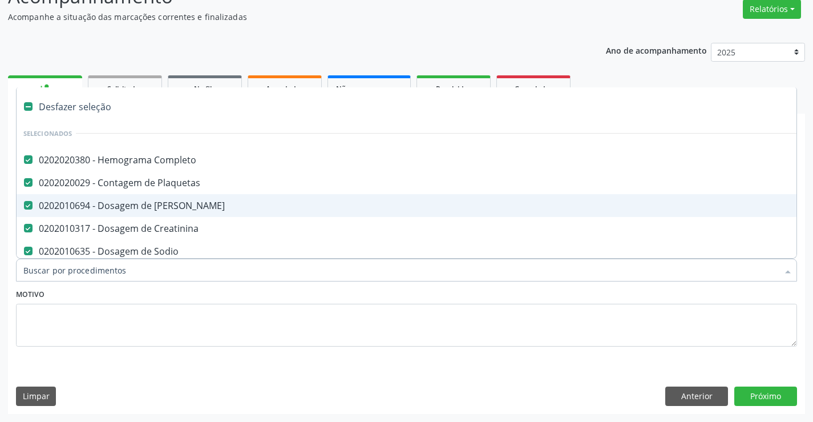
type input "t"
checkbox Total "false"
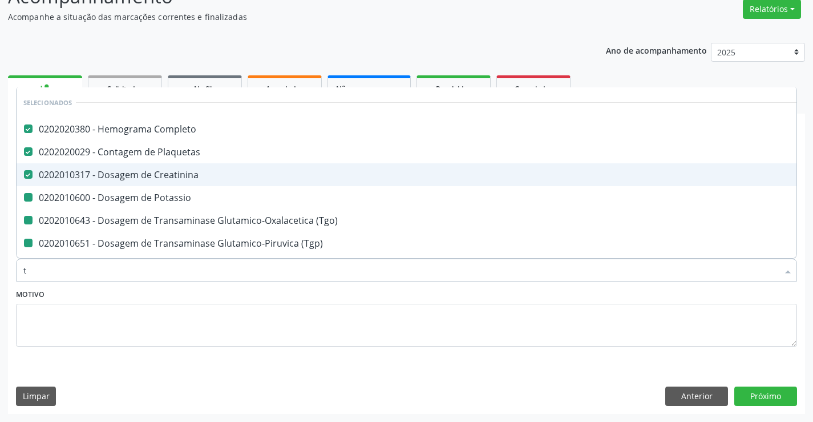
type input "tr"
checkbox Potassio "false"
checkbox \(Tgo\) "false"
checkbox \(Tgp\) "false"
checkbox Hdl "false"
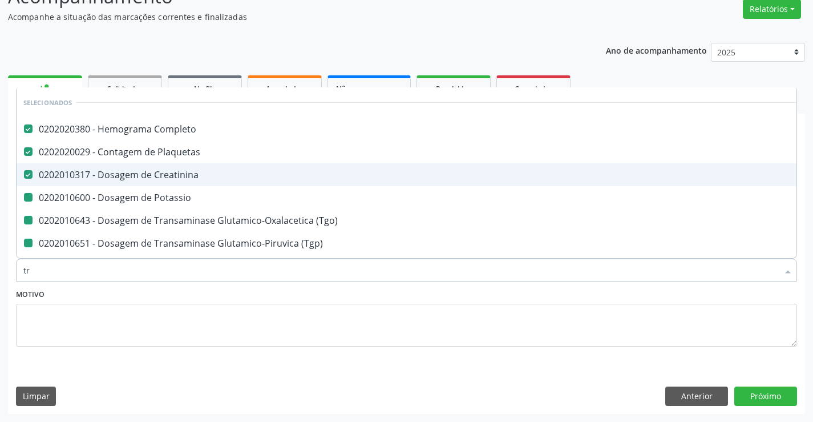
checkbox Ldl "false"
checkbox Total "false"
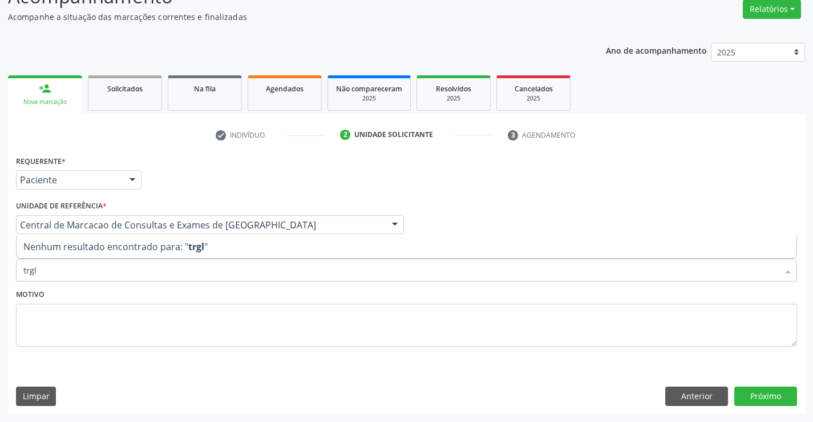
click at [30, 268] on input "trgl" at bounding box center [400, 270] width 755 height 23
type input "trigl"
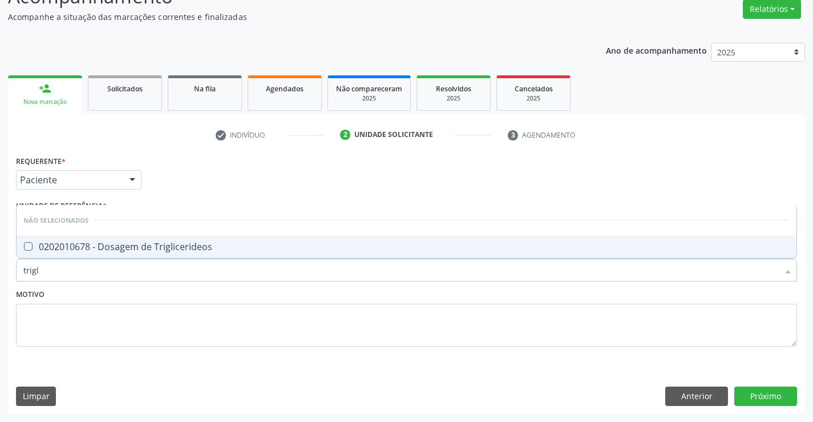
click at [83, 237] on span "0202010678 - Dosagem de Triglicerideos" at bounding box center [407, 246] width 780 height 23
checkbox Triglicerideos "true"
click at [96, 294] on div "Motivo" at bounding box center [406, 316] width 781 height 60
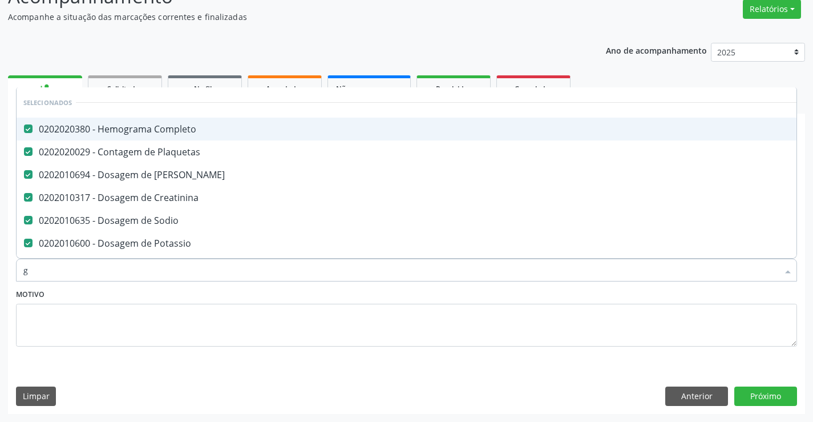
type input "gl"
checkbox Sodio "false"
checkbox Potassio "false"
checkbox \(Tgo\) "false"
checkbox \(Tgp\) "false"
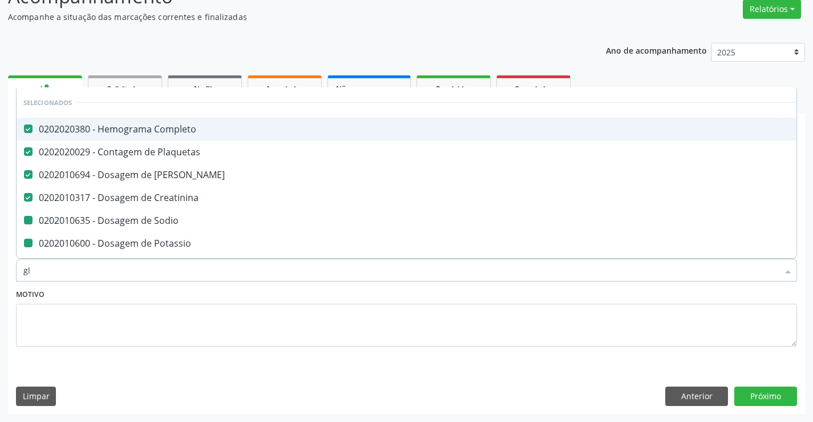
checkbox Hdl "false"
checkbox Ldl "false"
checkbox Total "false"
checkbox Triglicerideos "false"
type input "gli"
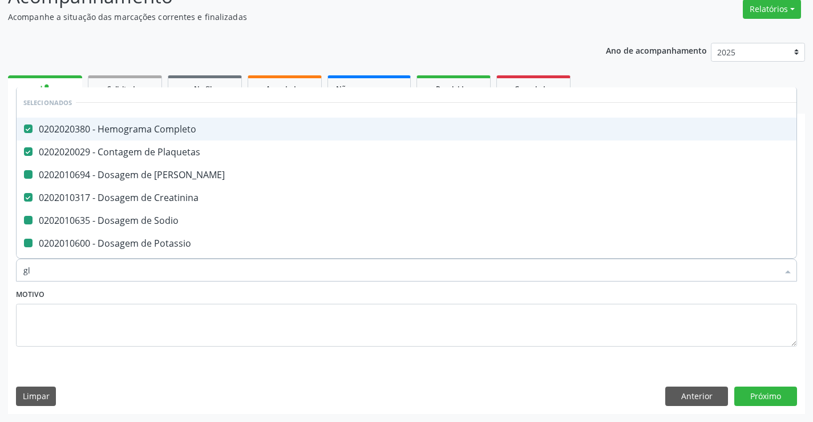
checkbox Ureia "false"
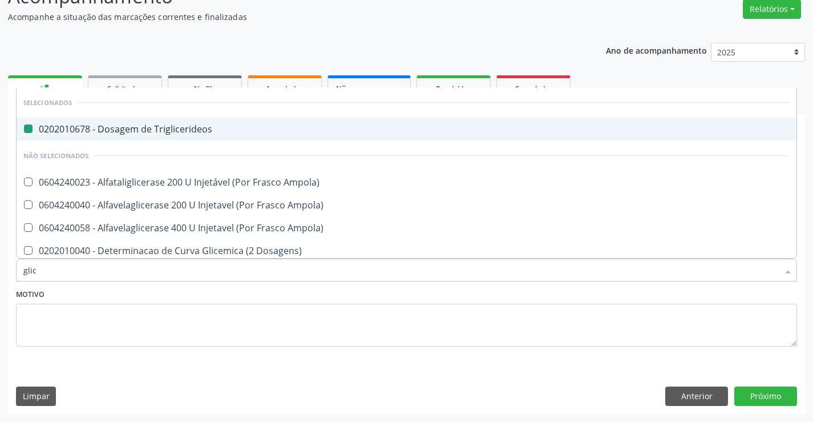
type input "glico"
checkbox Triglicerideos "false"
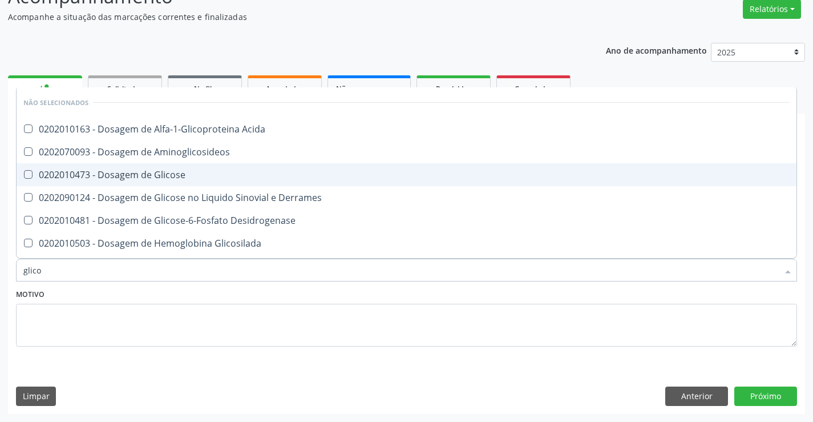
click at [132, 175] on div "0202010473 - Dosagem de Glicose" at bounding box center [406, 174] width 766 height 9
checkbox Glicose "true"
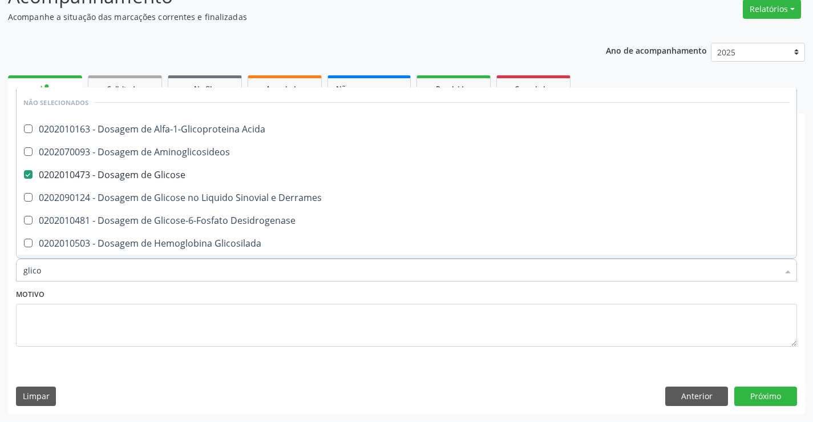
click at [171, 287] on div "Motivo" at bounding box center [406, 316] width 781 height 60
checkbox Acida "true"
checkbox Desidrogenase "true"
checkbox Glicosilada "true"
checkbox Quantitativa "true"
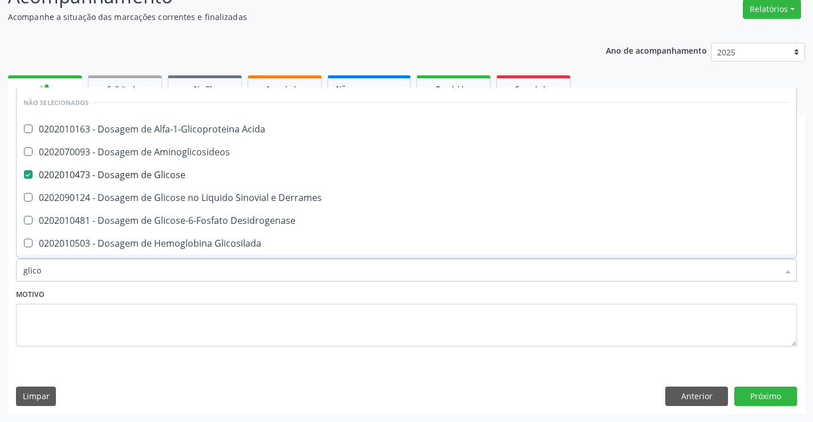
checkbox Urina "true"
checkbox Glicose "true"
checkbox Derrames "true"
checkbox Aminoglicosideos "true"
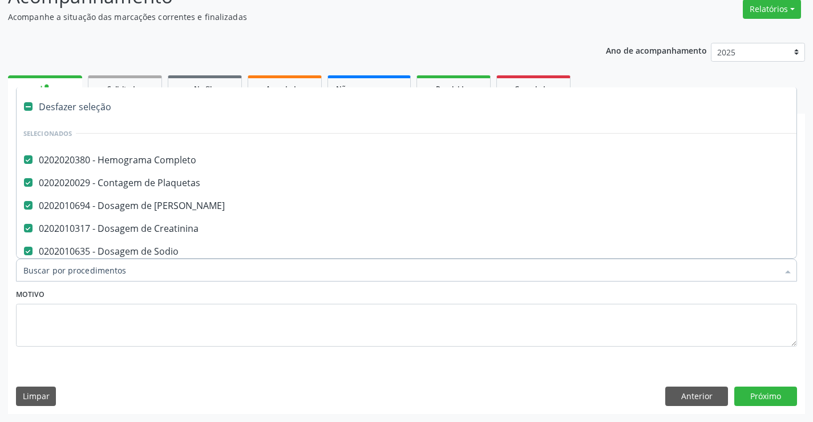
type input "u"
checkbox Potassio "false"
checkbox \(Tgo\) "false"
checkbox \(Tgp\) "false"
checkbox Hdl "false"
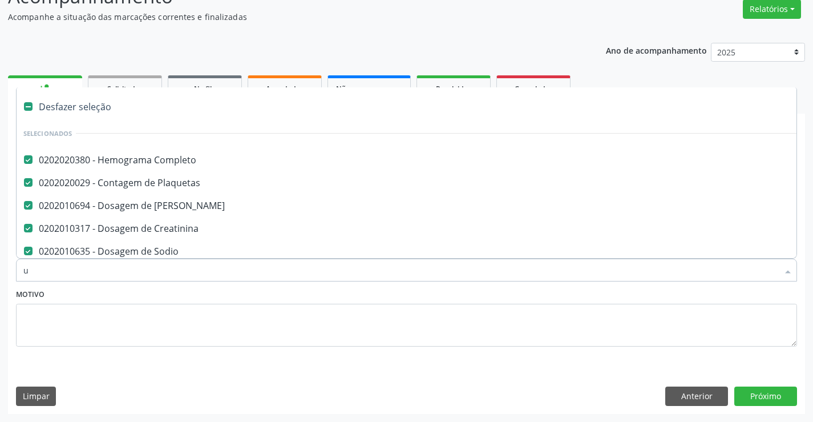
checkbox Ldl "false"
checkbox Total "false"
checkbox Triglicerideos "false"
checkbox Glicose "false"
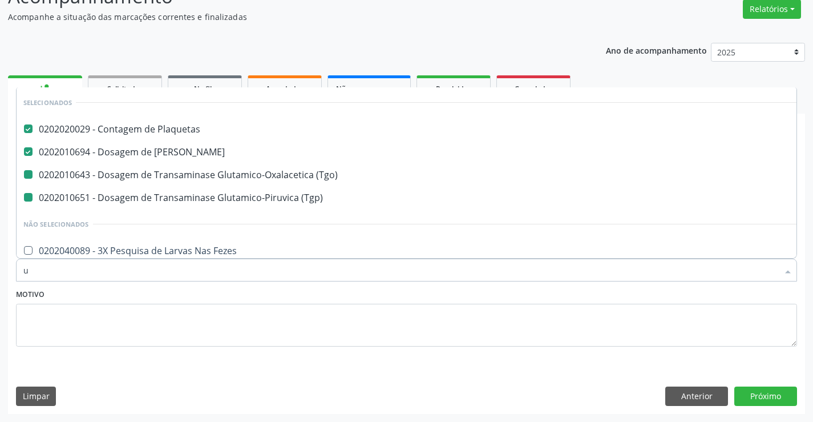
type input "ur"
checkbox \(Tgo\) "false"
checkbox \(Tgp\) "false"
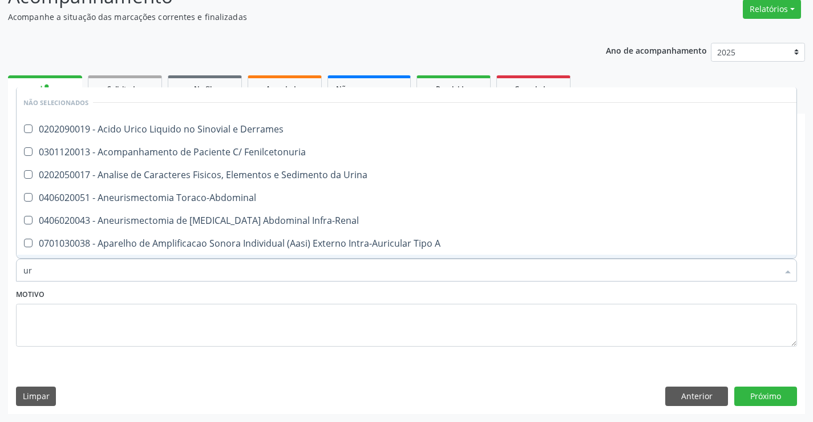
type input "uri"
checkbox Derrames "false"
type input "urin"
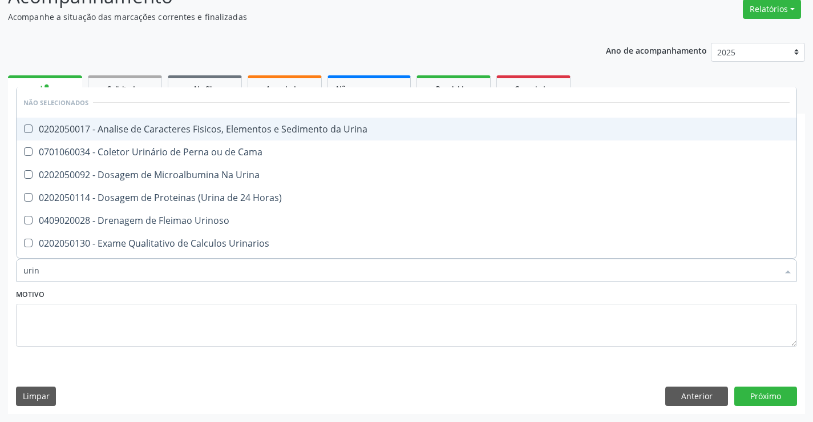
click at [203, 134] on div "0202050017 - Analise de Caracteres Fisicos, Elementos e Sedimento da Urina" at bounding box center [406, 128] width 766 height 9
checkbox Urina "true"
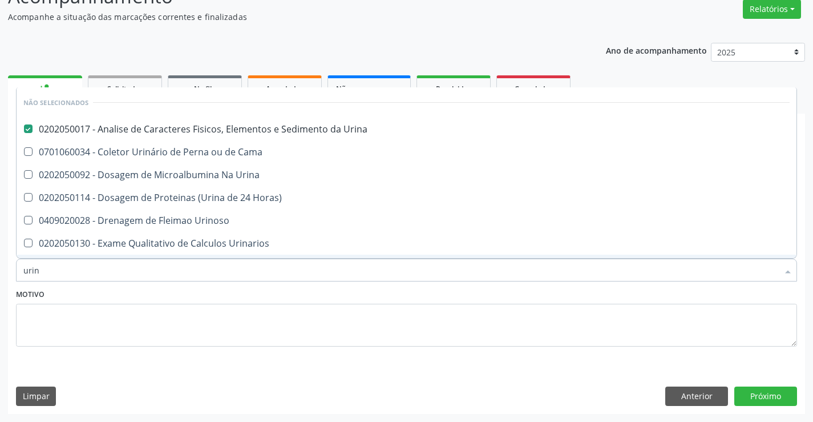
click at [59, 276] on input "urin" at bounding box center [400, 270] width 755 height 23
type input "urin"
click at [94, 283] on div "Item de agendamento * urin Desfazer seleção Não selecionados 0202050017 - Anali…" at bounding box center [406, 264] width 787 height 44
checkbox Urina "true"
checkbox Urinarios "true"
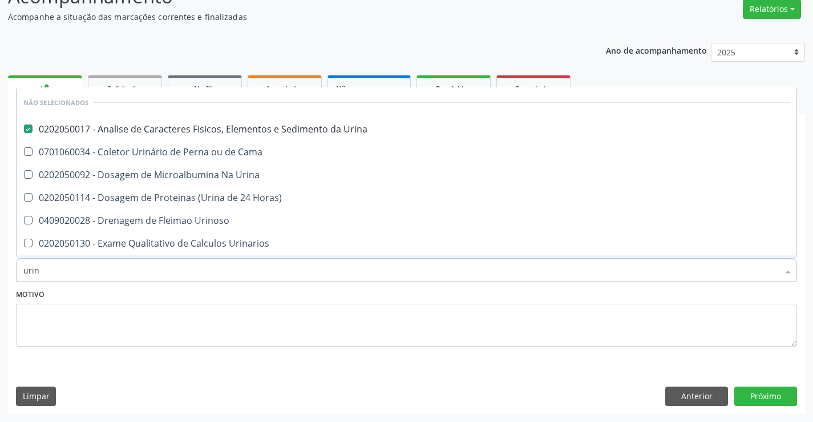
checkbox Quantitativa "true"
checkbox Delgada\) "true"
checkbox Urina "true"
checkbox Horas\) "true"
checkbox Urina "true"
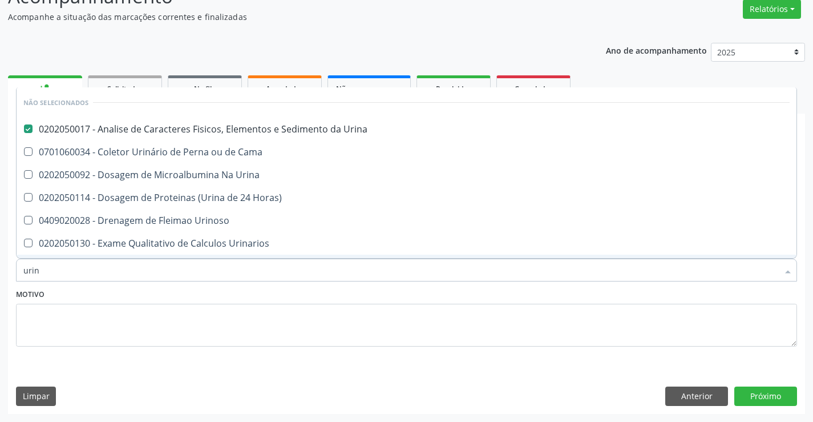
checkbox Urina "true"
checkbox Cama "true"
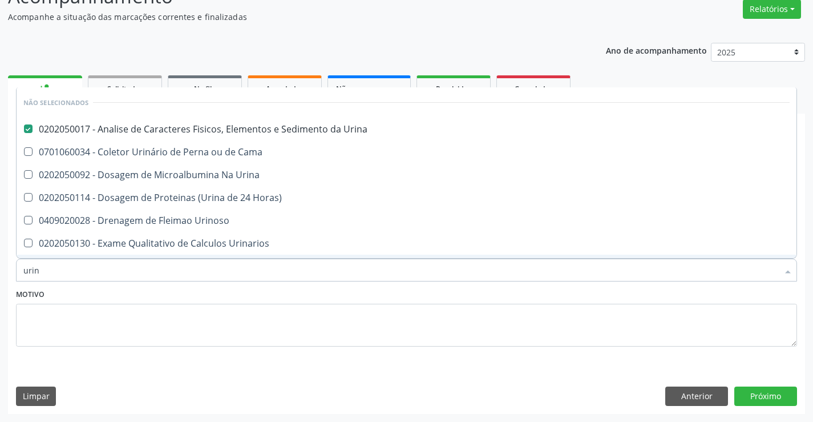
checkbox Urinoso "true"
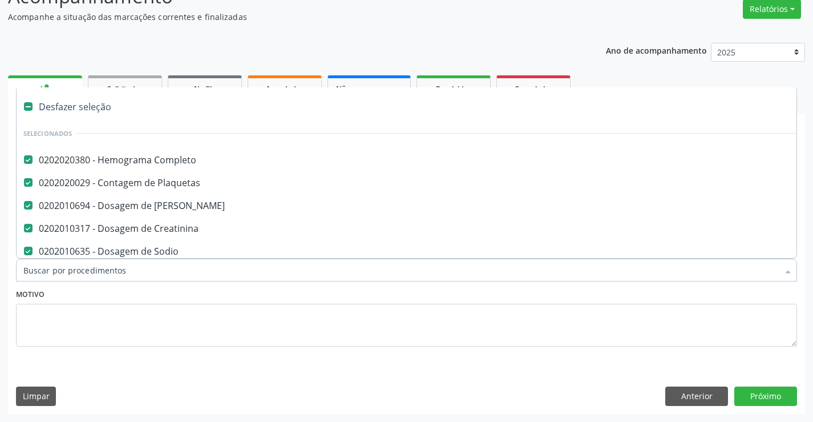
click at [94, 263] on div at bounding box center [406, 270] width 781 height 23
type input "d"
type input "f"
checkbox Ureia "false"
checkbox Potassio "false"
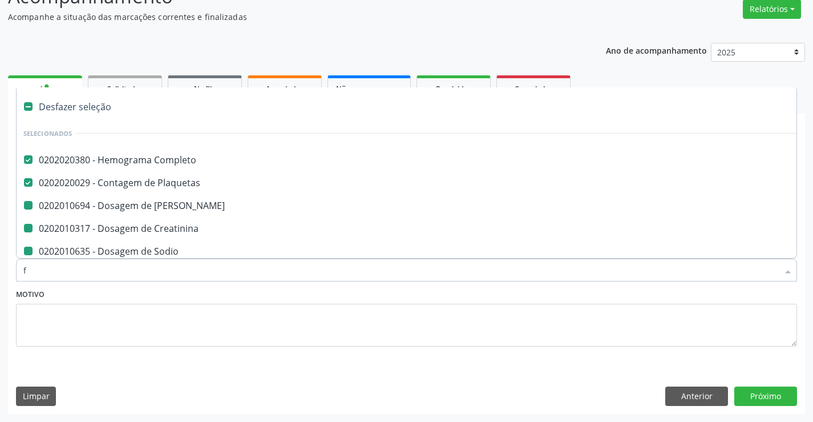
checkbox \(Tgo\) "false"
checkbox \(Tgp\) "false"
checkbox Hdl "false"
checkbox Creatinina "false"
checkbox Ldl "false"
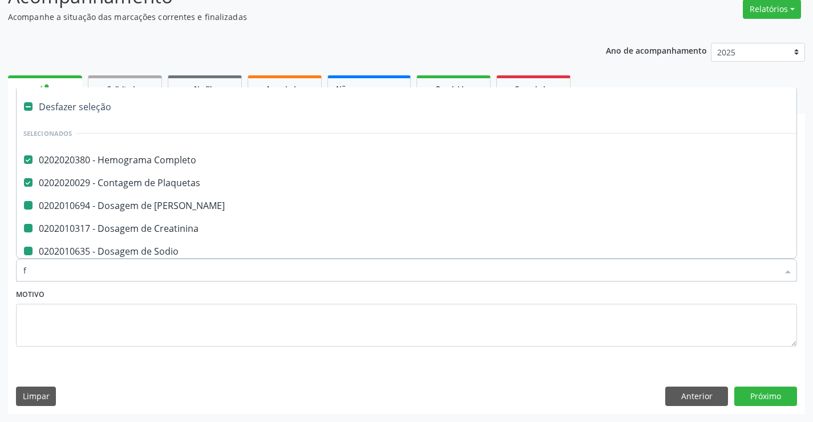
checkbox Total "false"
checkbox Triglicerideos "false"
checkbox Glicose "false"
checkbox Sodio "false"
checkbox Urina "false"
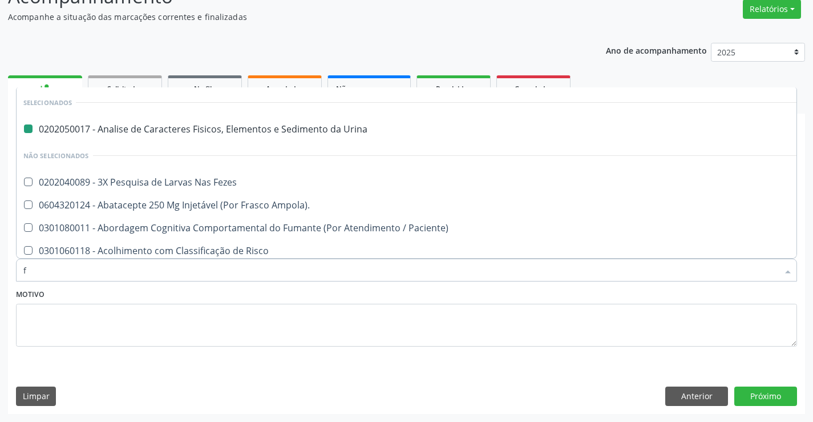
type input "fe"
checkbox Urina "false"
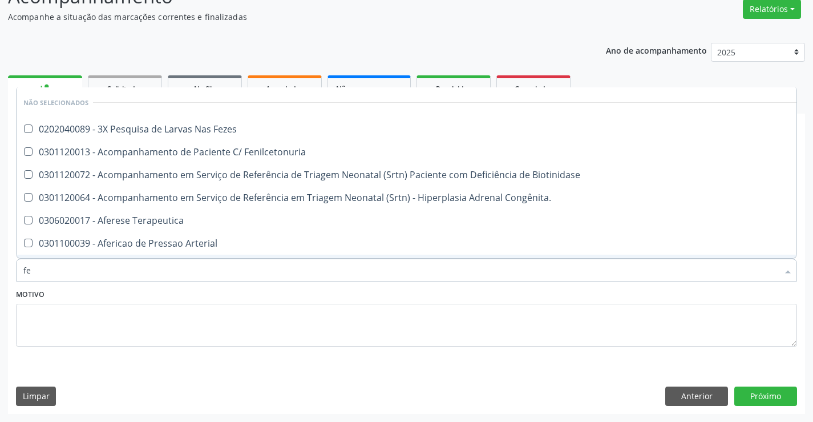
type input "fez"
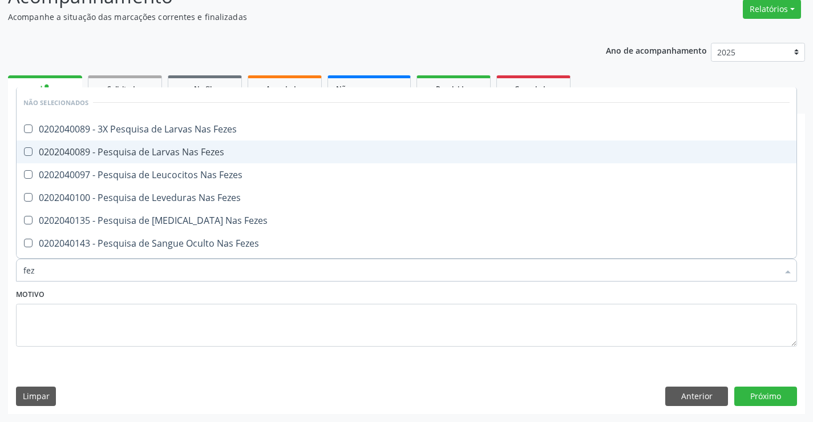
click at [125, 155] on div "0202040089 - Pesquisa de Larvas Nas Fezes" at bounding box center [406, 151] width 766 height 9
checkbox Fezes "true"
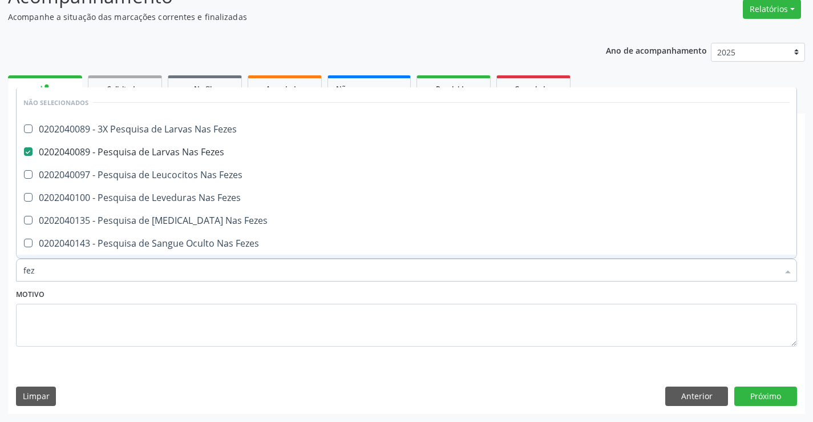
click at [200, 293] on div "Motivo" at bounding box center [406, 316] width 781 height 60
checkbox Fezes "true"
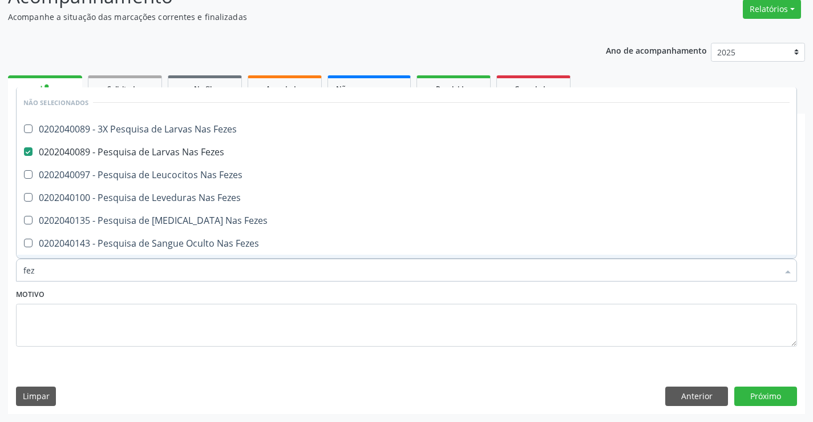
checkbox Fezes "true"
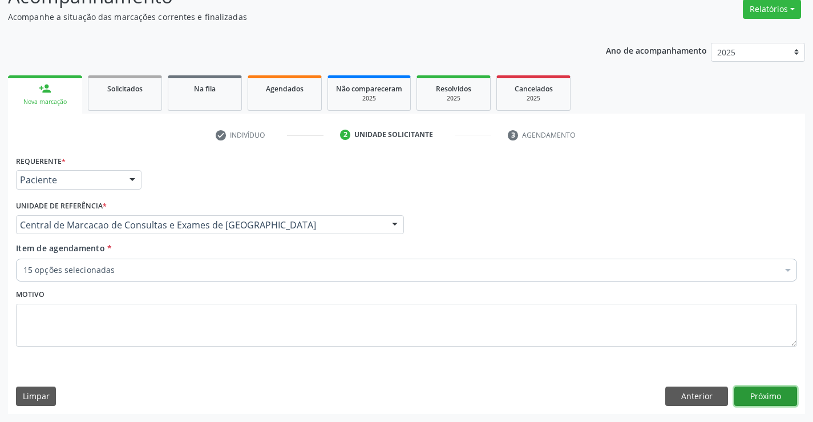
click at [769, 398] on button "Próximo" at bounding box center [765, 395] width 63 height 19
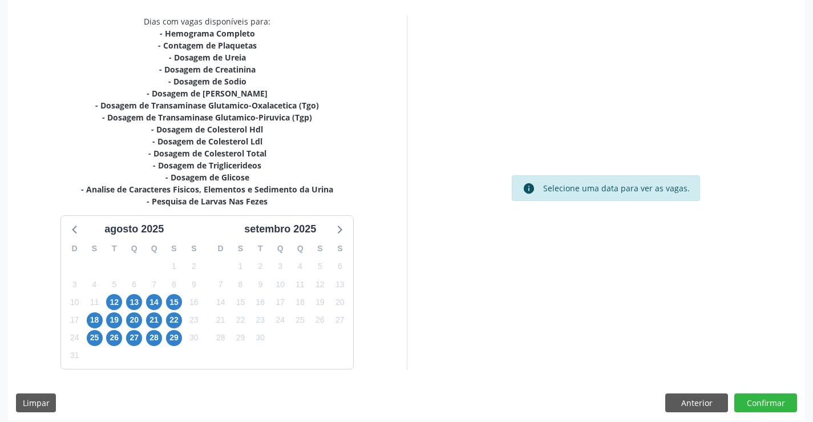
scroll to position [243, 0]
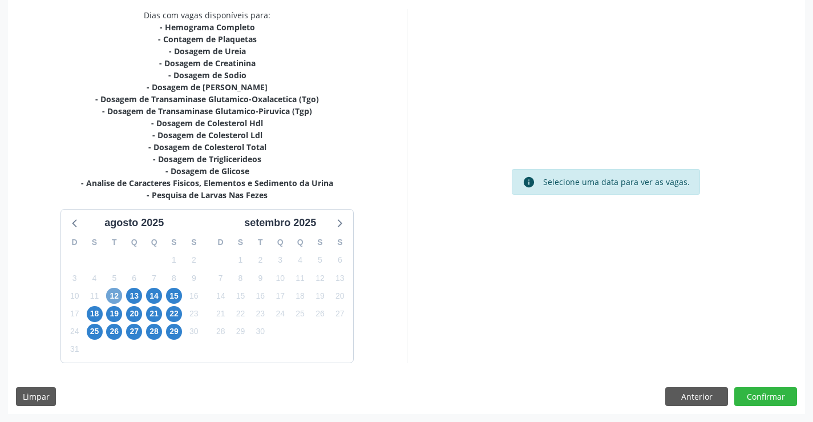
click at [117, 295] on span "12" at bounding box center [114, 296] width 16 height 16
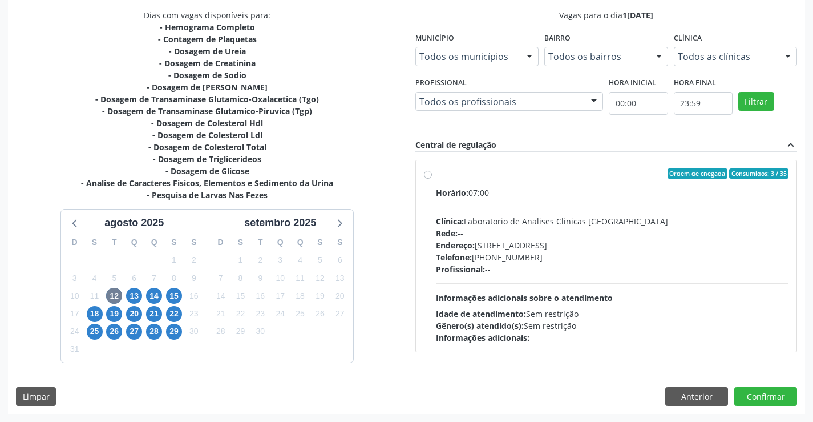
click at [596, 232] on div "Rede: --" at bounding box center [612, 233] width 353 height 12
click at [432, 179] on input "Ordem de chegada Consumidos: 3 / 35 Horário: 07:00 Clínica: Laboratorio de Anal…" at bounding box center [428, 173] width 8 height 10
radio input "true"
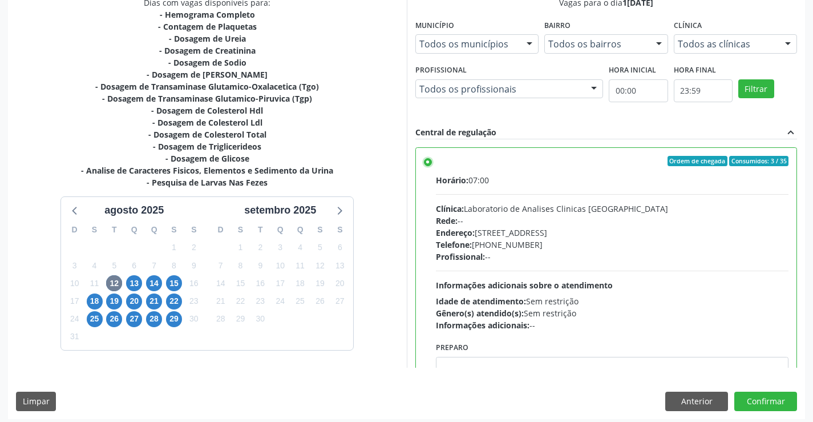
scroll to position [260, 0]
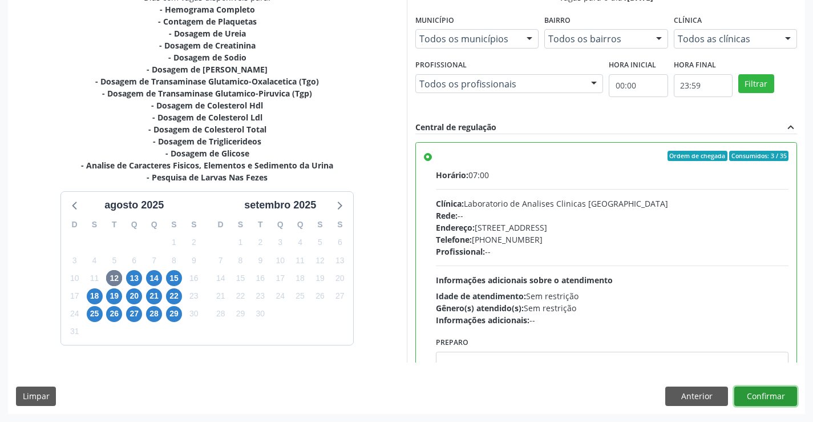
click at [760, 396] on button "Confirmar" at bounding box center [765, 395] width 63 height 19
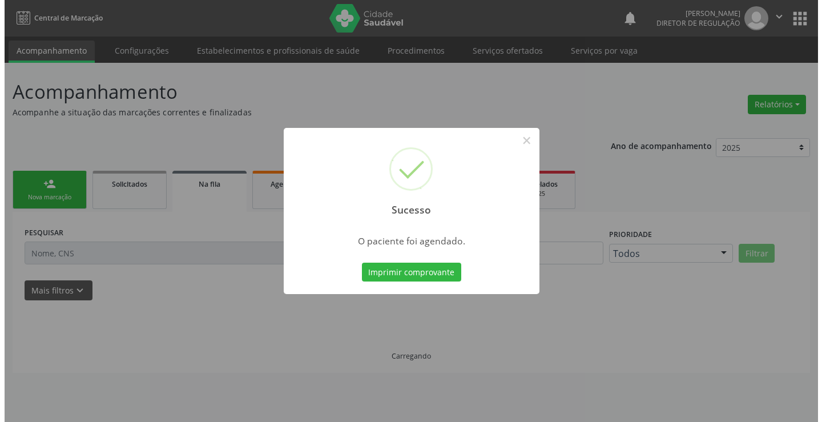
scroll to position [0, 0]
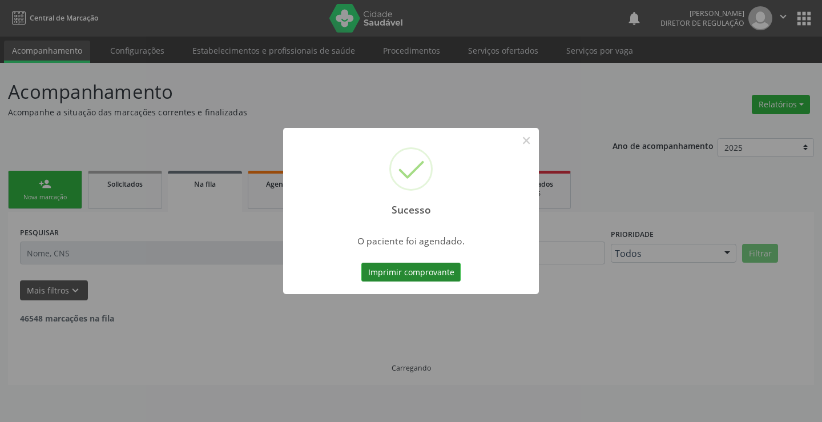
click at [409, 264] on button "Imprimir comprovante" at bounding box center [410, 271] width 99 height 19
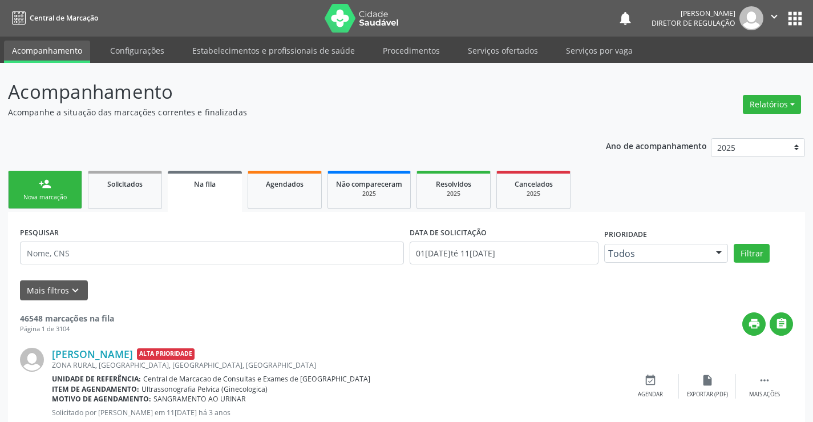
click at [34, 184] on link "person_add Nova marcação" at bounding box center [45, 190] width 74 height 38
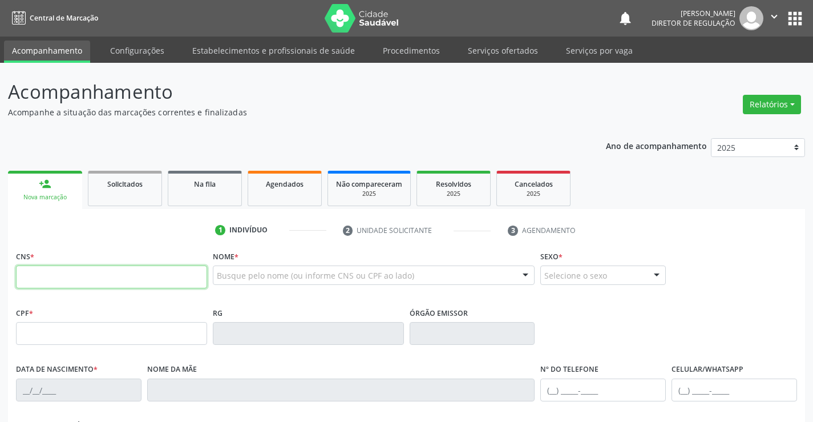
click at [88, 282] on input "text" at bounding box center [111, 276] width 191 height 23
type input "702 0013 9655 4085"
type input "17/06/2015"
type input "S/N"
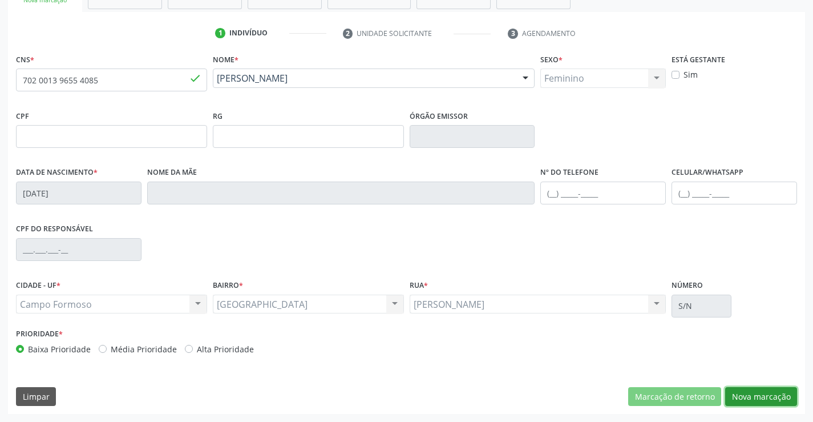
click at [789, 402] on button "Nova marcação" at bounding box center [761, 396] width 72 height 19
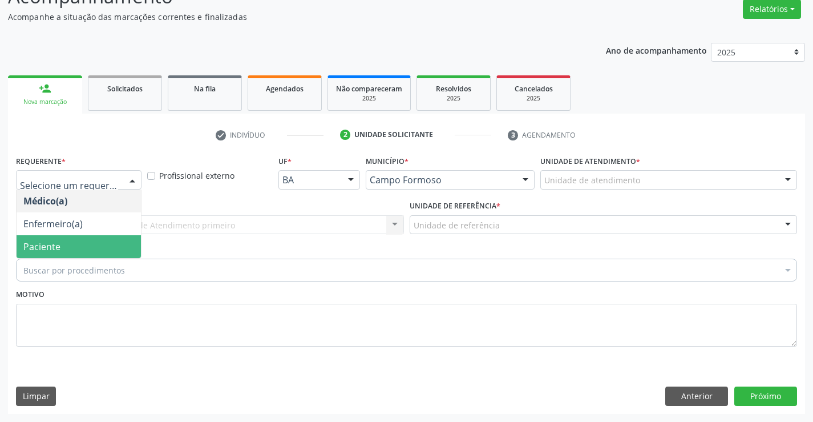
click at [113, 241] on span "Paciente" at bounding box center [79, 246] width 124 height 23
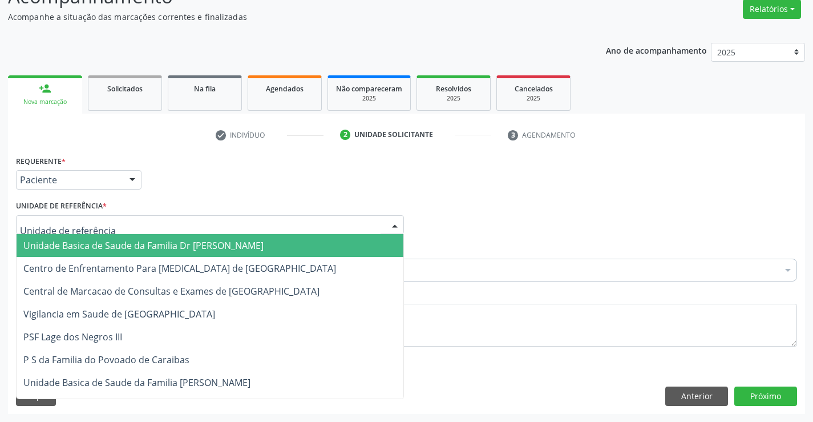
click at [187, 229] on div at bounding box center [210, 224] width 388 height 19
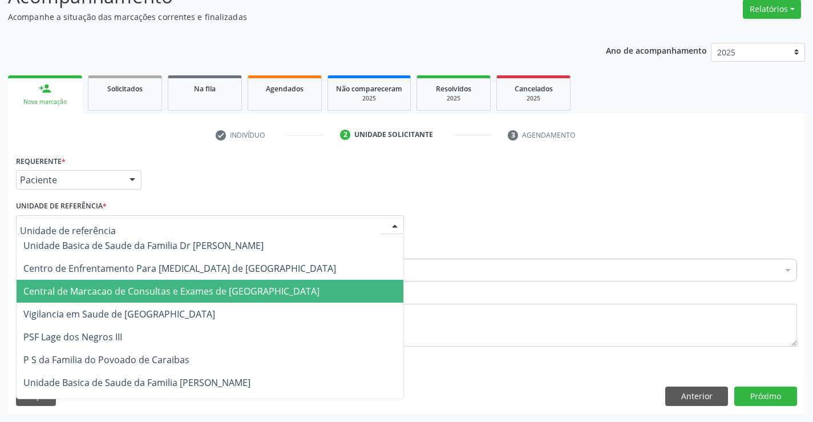
click at [200, 287] on span "Central de Marcacao de Consultas e Exames de [GEOGRAPHIC_DATA]" at bounding box center [171, 291] width 296 height 13
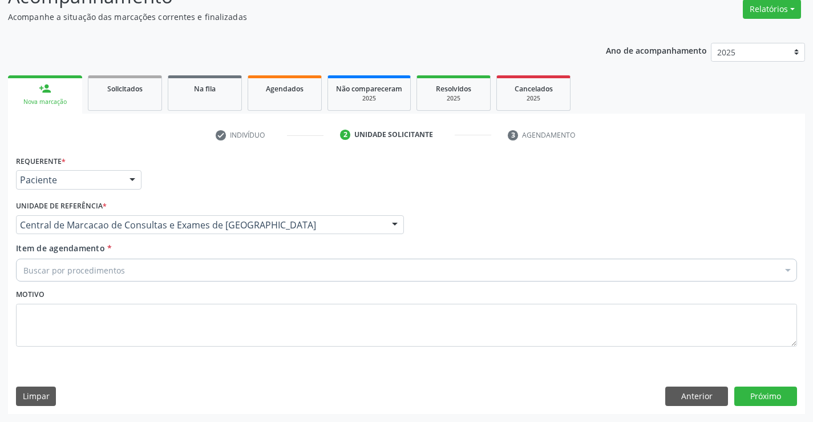
click at [257, 274] on div "Buscar por procedimentos" at bounding box center [406, 270] width 781 height 23
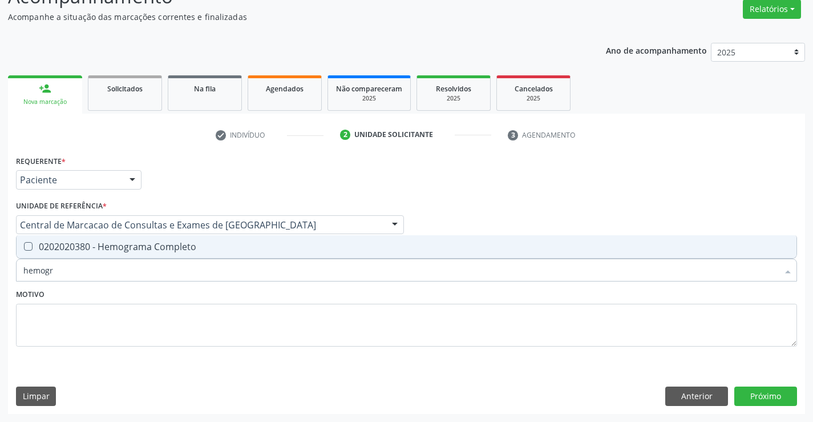
type input "hemogr"
click at [252, 235] on div "Requerente * Paciente Médico(a) Enfermeiro(a) Paciente Nenhum resultado encontr…" at bounding box center [406, 257] width 781 height 210
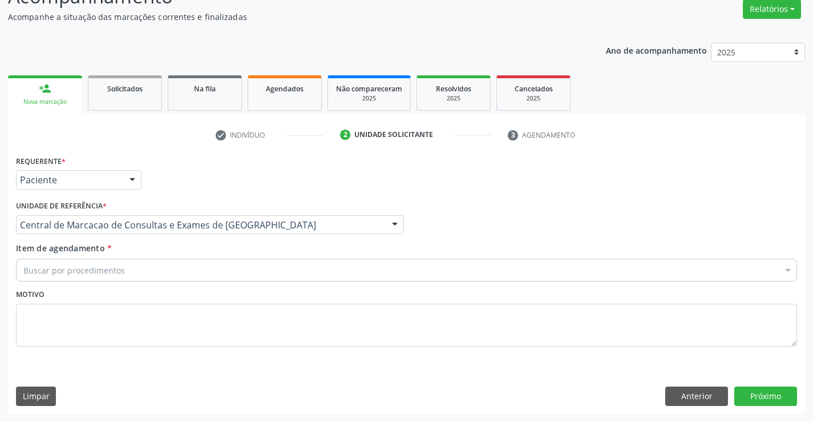
click at [239, 296] on div "Motivo" at bounding box center [406, 316] width 781 height 60
click at [216, 253] on div "Item de agendamento * Buscar por procedimentos Selecionar todos 0202040089 - 3X…" at bounding box center [406, 260] width 781 height 36
click at [216, 264] on div "Buscar por procedimentos" at bounding box center [406, 270] width 781 height 23
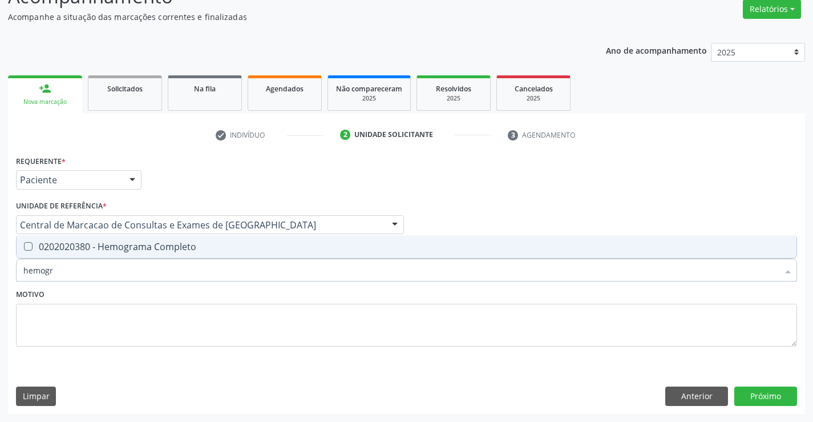
click at [211, 235] on div "Requerente * Paciente Médico(a) Enfermeiro(a) Paciente Nenhum resultado encontr…" at bounding box center [406, 257] width 781 height 210
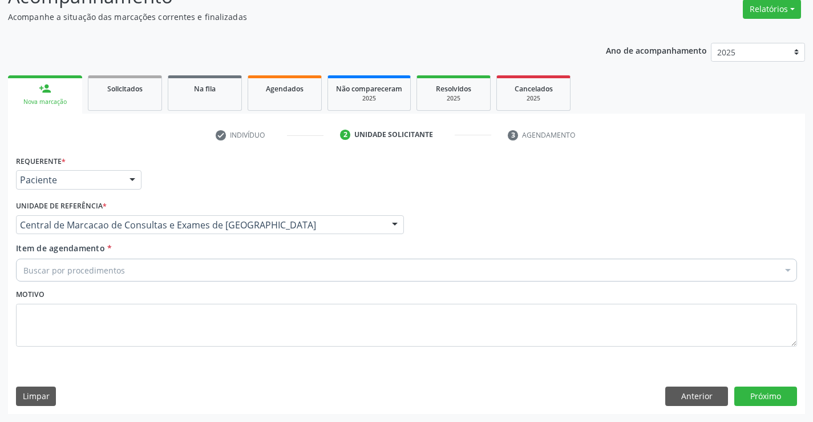
click at [174, 271] on div "Buscar por procedimentos" at bounding box center [406, 270] width 781 height 23
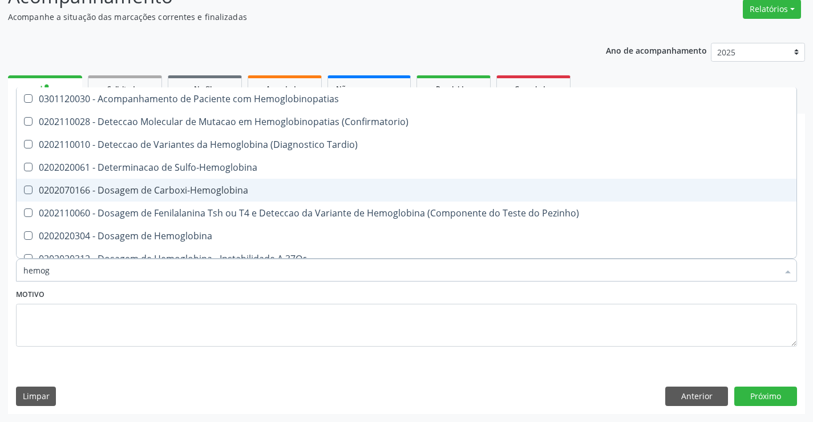
type input "hemogr"
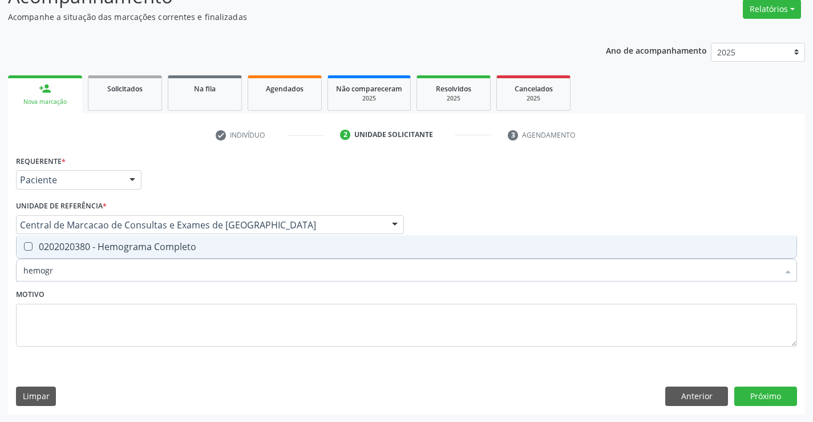
click at [165, 247] on div "0202020380 - Hemograma Completo" at bounding box center [406, 246] width 766 height 9
checkbox Completo "true"
click at [164, 298] on div "Motivo" at bounding box center [406, 316] width 781 height 60
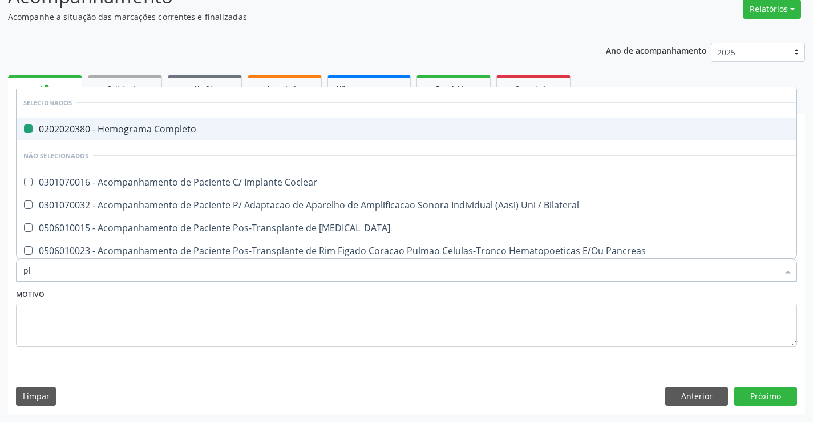
type input "pla"
checkbox Completo "false"
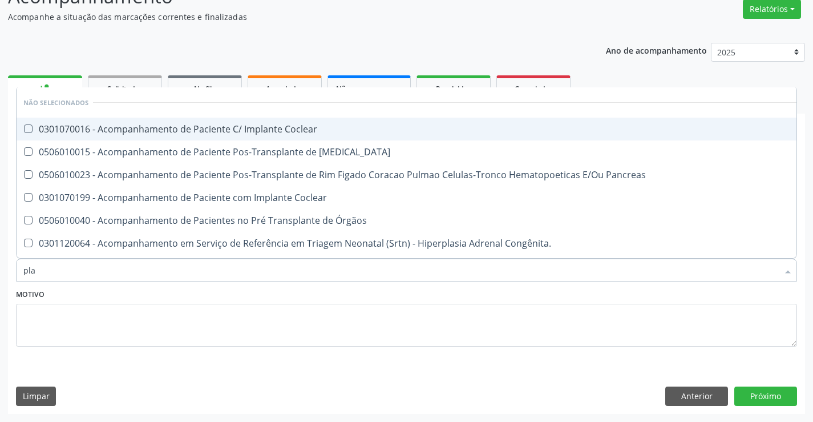
type input "plaq"
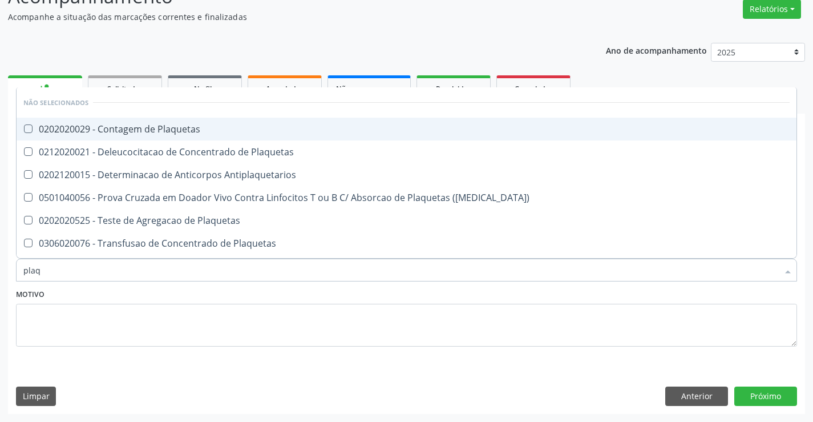
click at [181, 140] on span "0202020029 - Contagem de Plaquetas" at bounding box center [407, 129] width 780 height 23
checkbox Plaquetas "true"
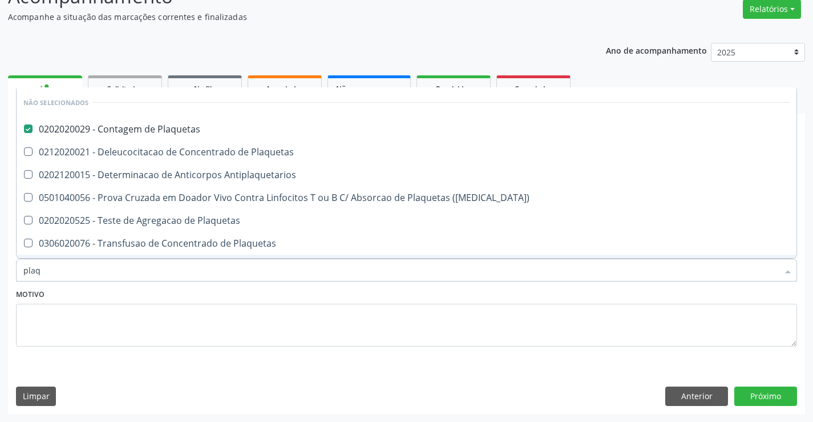
click at [165, 297] on div "Motivo" at bounding box center [406, 316] width 781 height 60
checkbox Plaquetas "true"
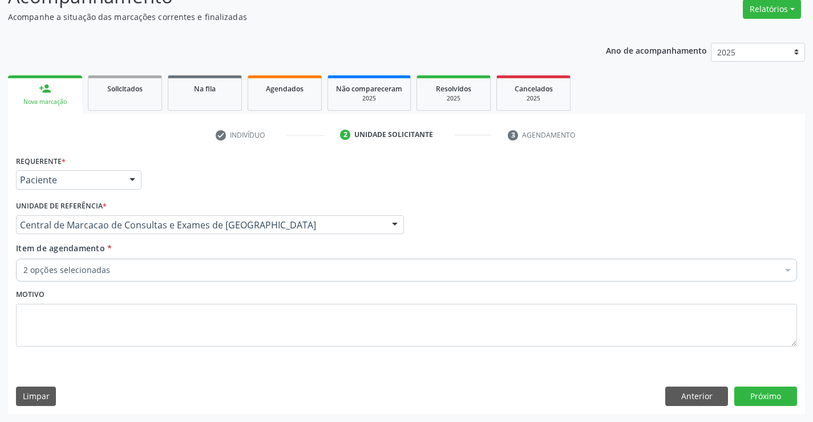
click at [169, 278] on div "2 opções selecionadas" at bounding box center [406, 270] width 781 height 23
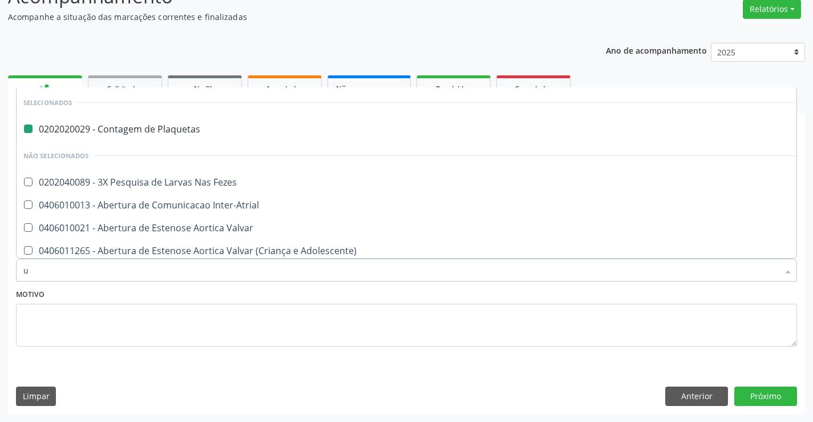
type input "ur"
checkbox Plaquetas "false"
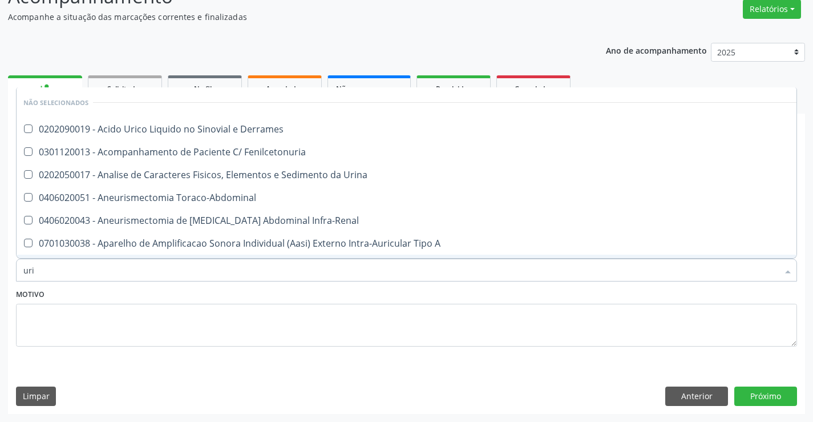
type input "urin"
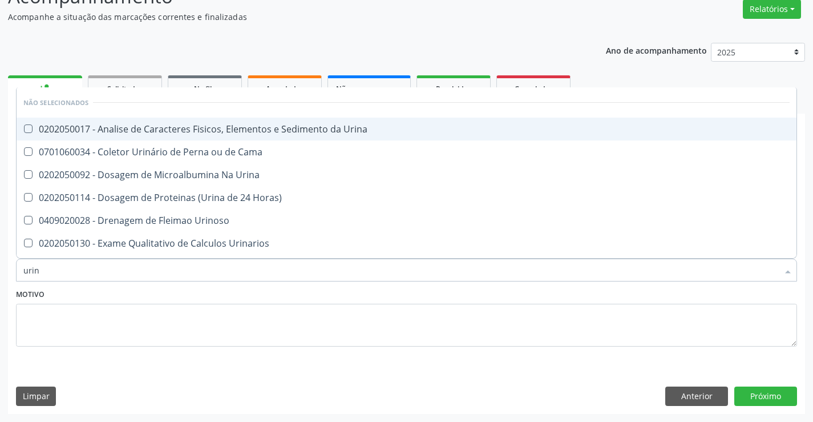
click at [194, 128] on div "0202050017 - Analise de Caracteres Fisicos, Elementos e Sedimento da Urina" at bounding box center [406, 128] width 766 height 9
checkbox Urina "true"
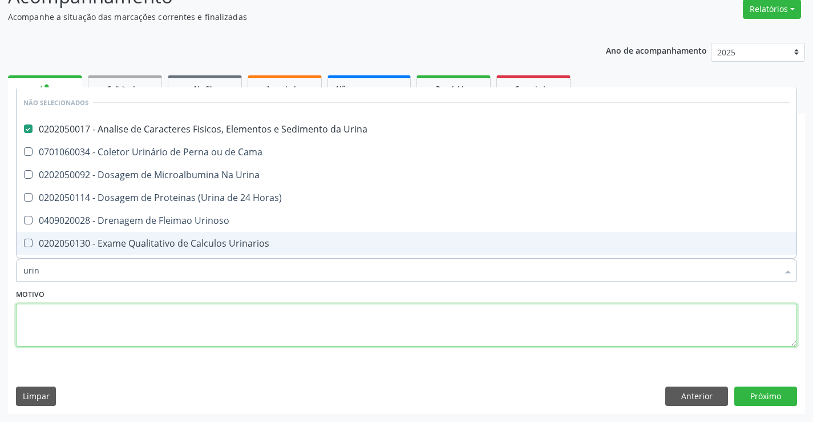
click at [161, 309] on textarea at bounding box center [406, 325] width 781 height 43
checkbox Urina "true"
checkbox Cama "true"
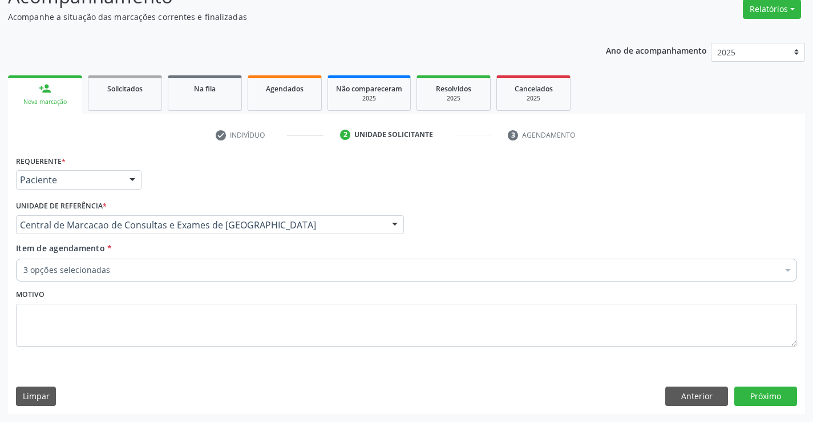
click at [152, 257] on div "Item de agendamento * 3 opções selecionadas Desfazer seleção Selecionados 02020…" at bounding box center [406, 260] width 781 height 36
click at [159, 278] on div "3 opções selecionadas" at bounding box center [406, 270] width 781 height 23
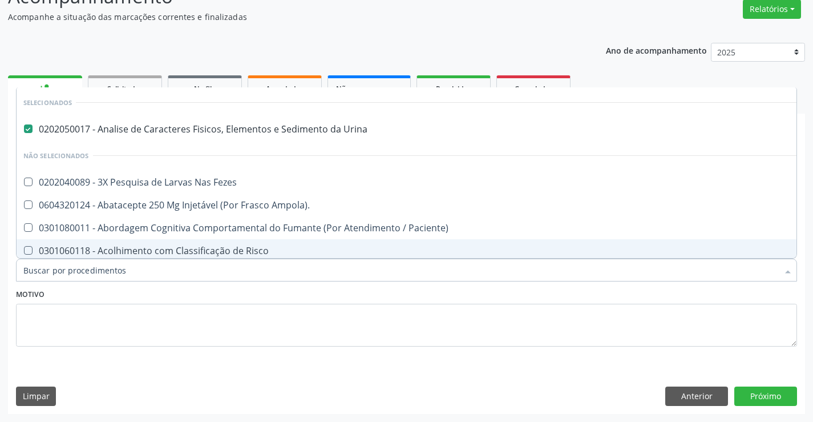
type input "f"
checkbox Fezes "false"
type input "fe"
checkbox Urina "false"
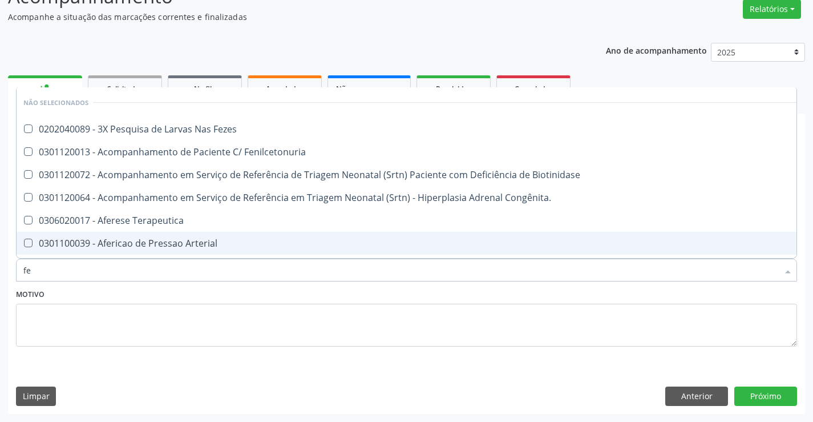
type input "fez"
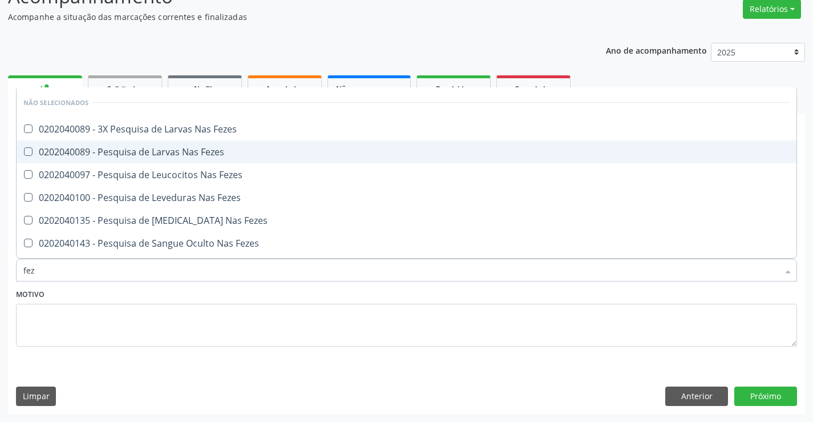
click at [176, 147] on div "0202040089 - Pesquisa de Larvas Nas Fezes" at bounding box center [406, 151] width 766 height 9
checkbox Fezes "true"
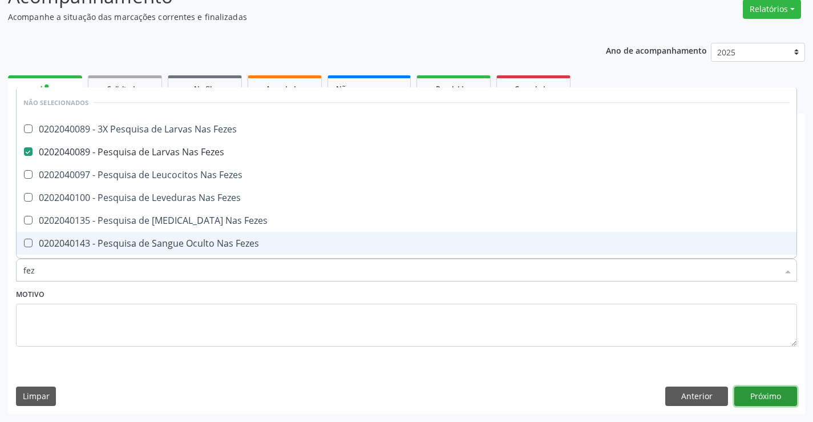
click at [781, 395] on button "Próximo" at bounding box center [765, 395] width 63 height 19
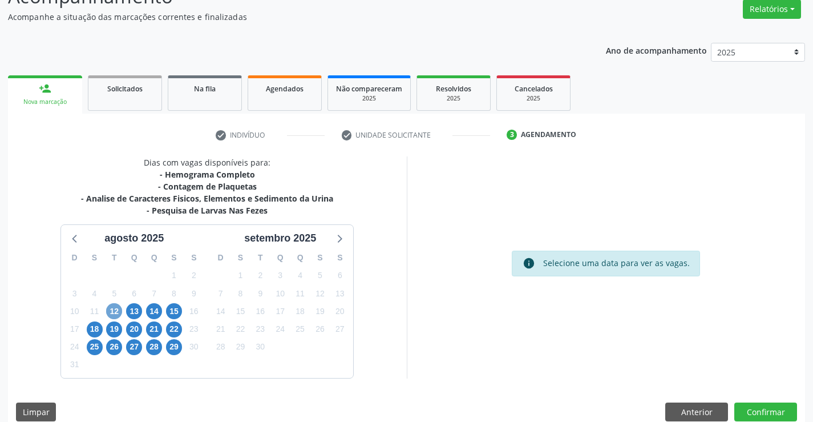
click at [118, 311] on span "12" at bounding box center [114, 311] width 16 height 16
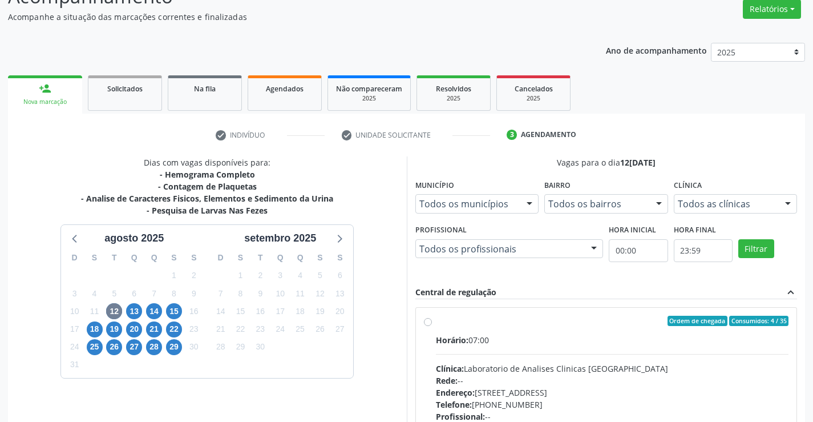
click at [619, 332] on label "Ordem de chegada Consumidos: 4 / 35 Horário: 07:00 Clínica: Laboratorio de Anal…" at bounding box center [612, 403] width 353 height 175
click at [432, 326] on input "Ordem de chegada Consumidos: 4 / 35 Horário: 07:00 Clínica: Laboratorio de Anal…" at bounding box center [428, 321] width 8 height 10
radio input "true"
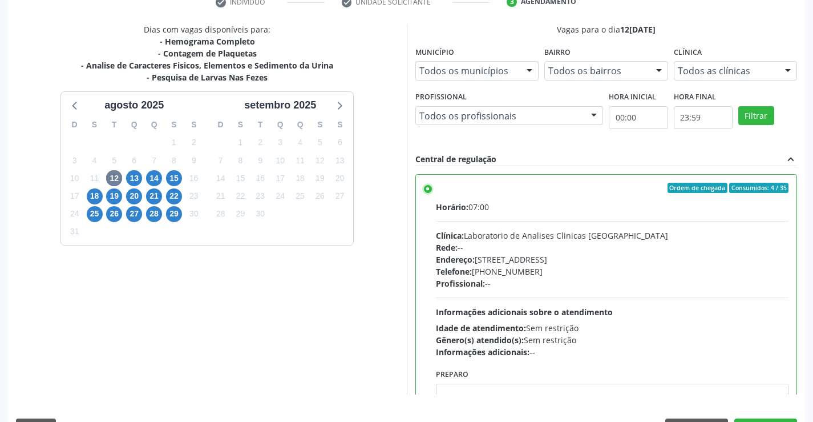
scroll to position [260, 0]
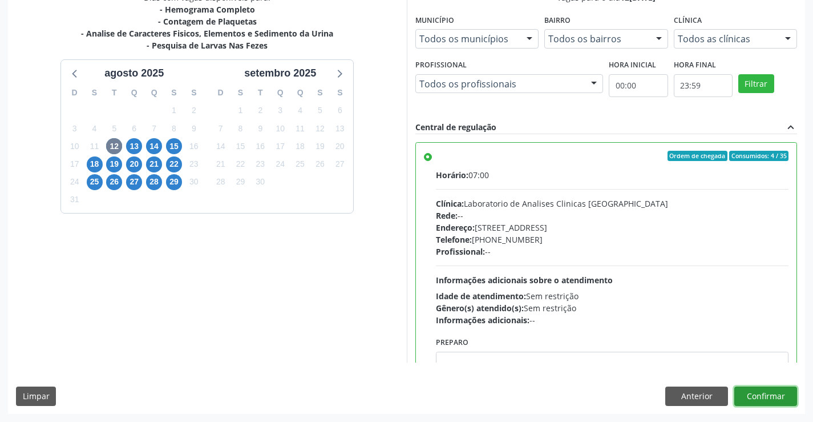
click at [772, 396] on button "Confirmar" at bounding box center [765, 395] width 63 height 19
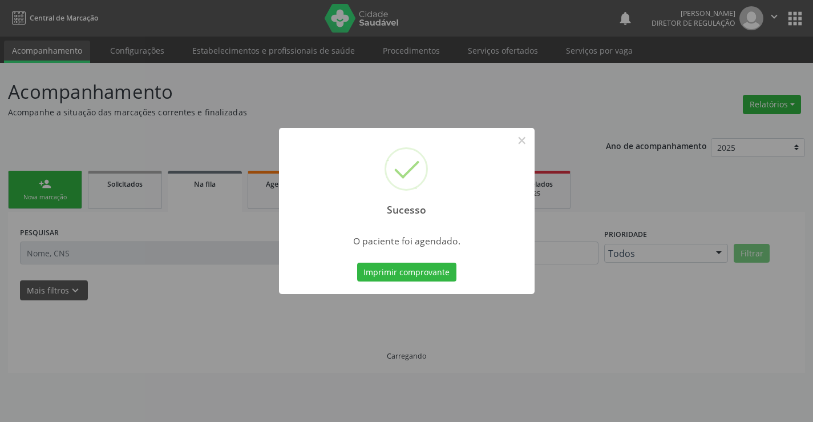
scroll to position [0, 0]
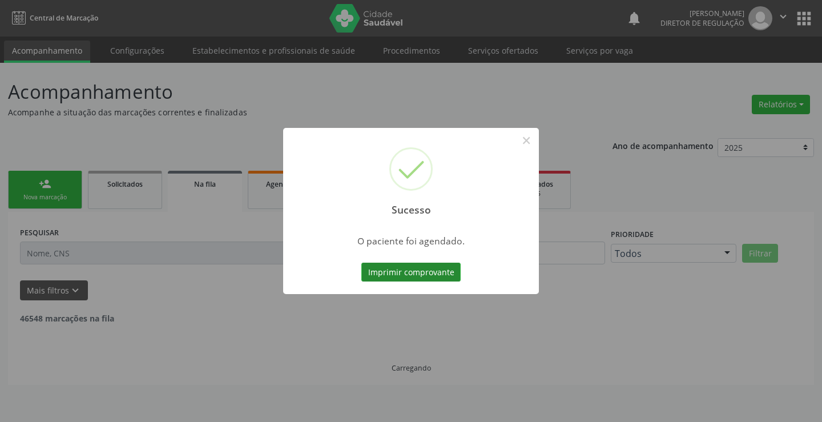
click at [413, 274] on button "Imprimir comprovante" at bounding box center [410, 271] width 99 height 19
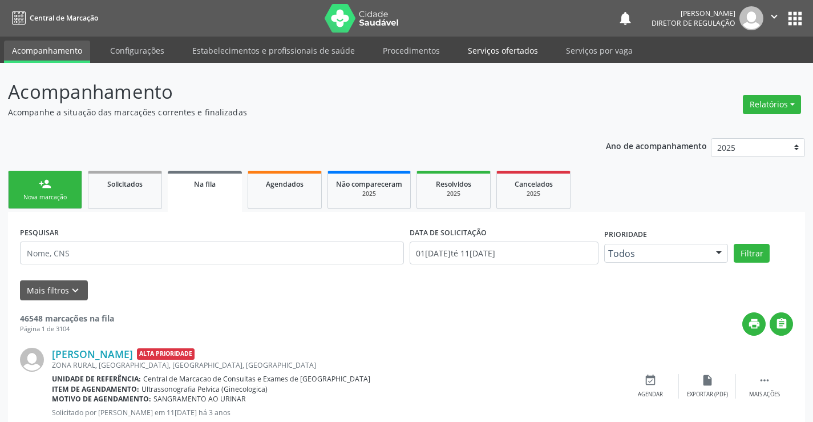
click at [502, 43] on link "Serviços ofertados" at bounding box center [503, 51] width 86 height 20
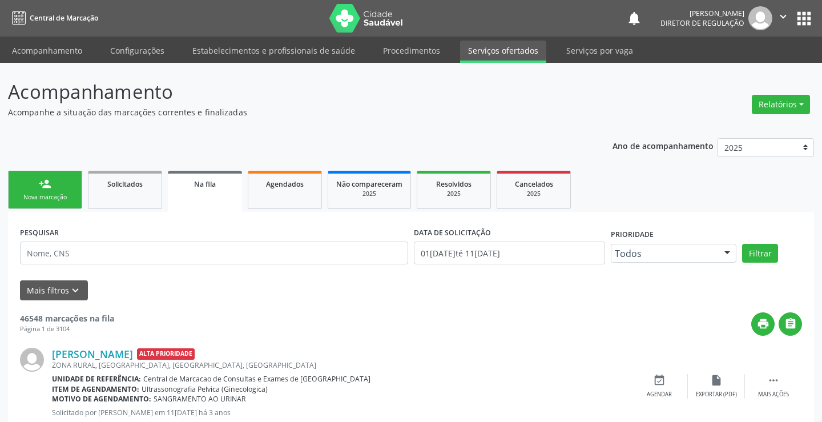
select select "7"
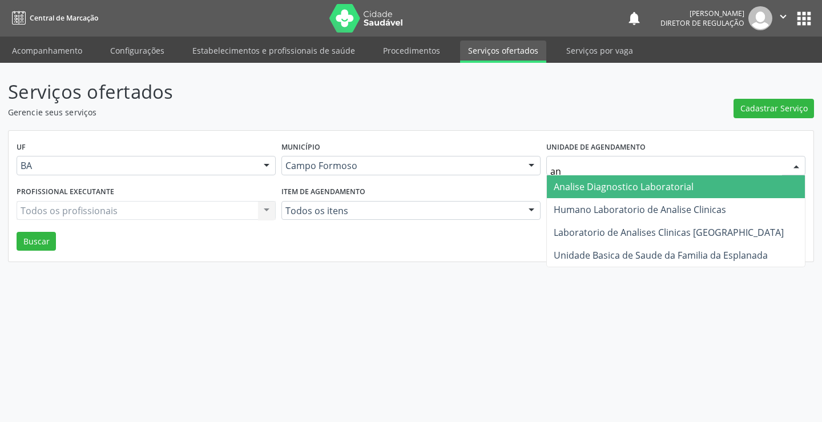
type input "ana"
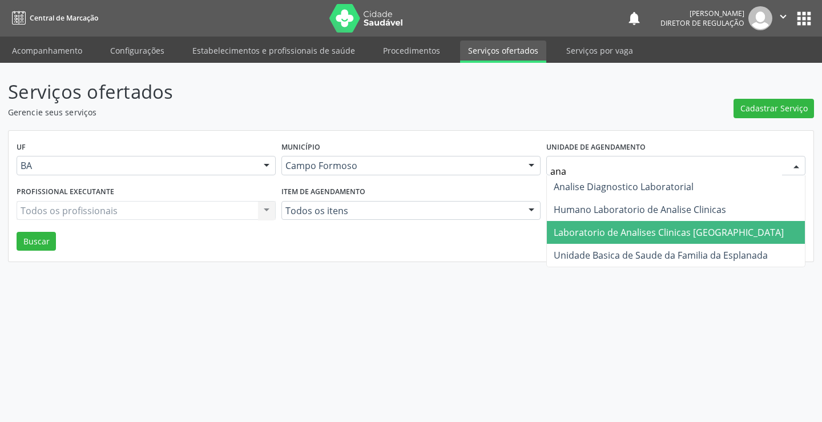
click at [617, 236] on span "Laboratorio de Analises Clinicas [GEOGRAPHIC_DATA]" at bounding box center [669, 232] width 230 height 13
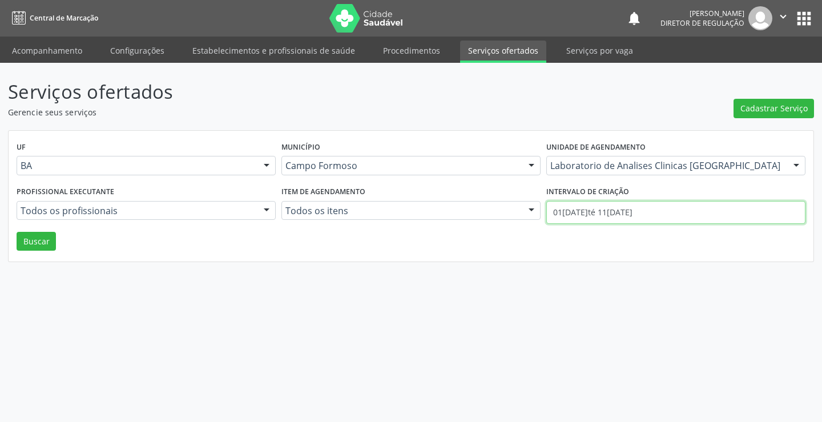
click at [611, 212] on input "01/08/2025 até 11/08/2025" at bounding box center [675, 212] width 259 height 23
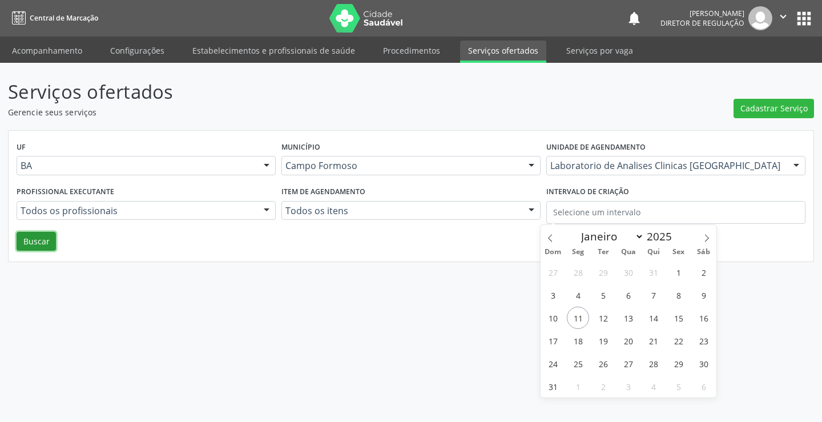
click at [30, 247] on button "Buscar" at bounding box center [36, 241] width 39 height 19
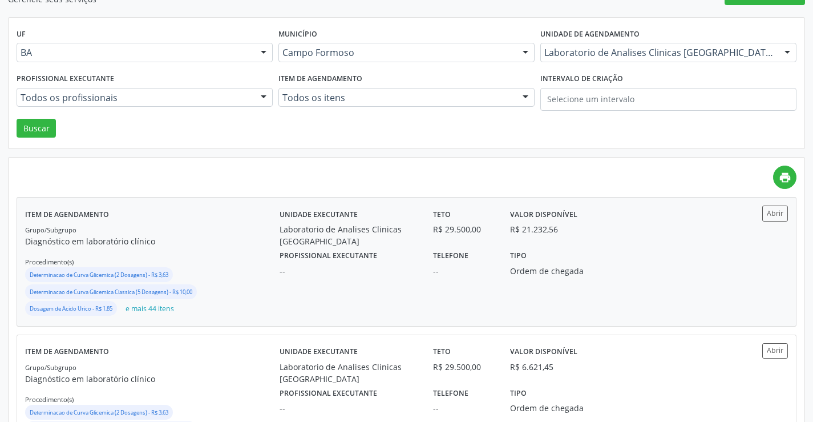
scroll to position [114, 0]
click at [771, 206] on button "Abrir" at bounding box center [775, 211] width 26 height 15
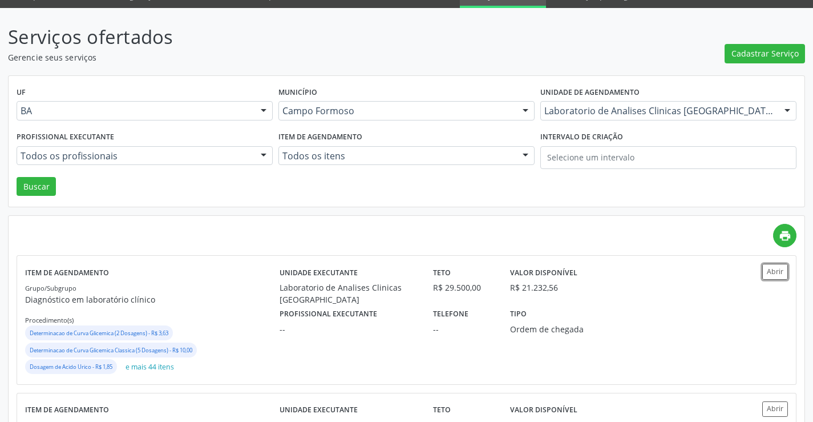
scroll to position [0, 0]
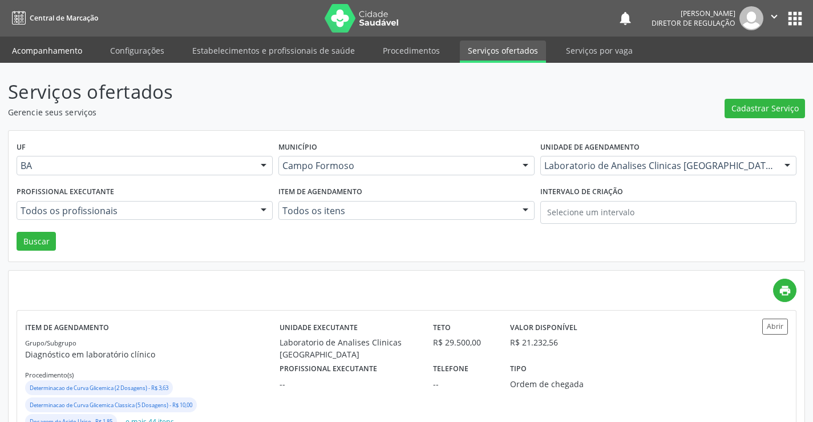
click at [51, 55] on link "Acompanhamento" at bounding box center [47, 51] width 86 height 20
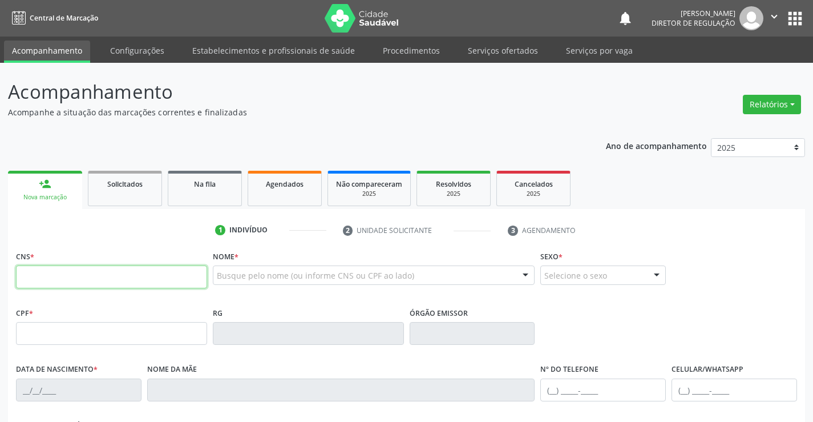
click at [175, 274] on input "text" at bounding box center [111, 276] width 191 height 23
type input "700 0048 6844 7909"
type input "0453941800"
type input "22/12/1964"
type input "Maria Gama"
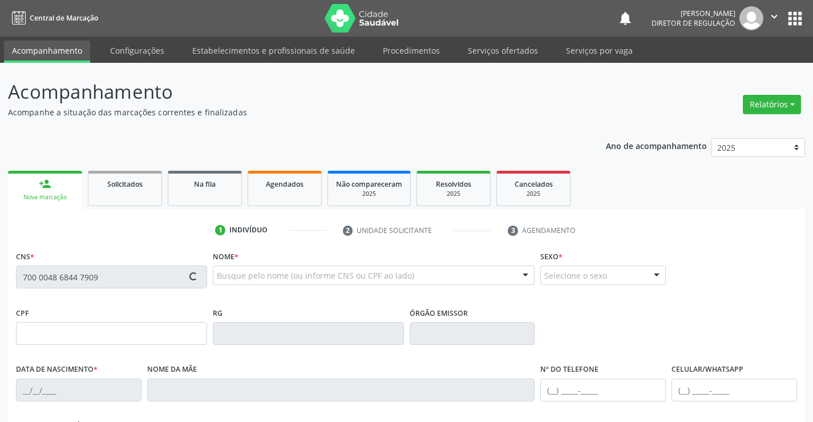
type input "(74) 99812-3881"
type input "416.516.185-34"
type input "SN"
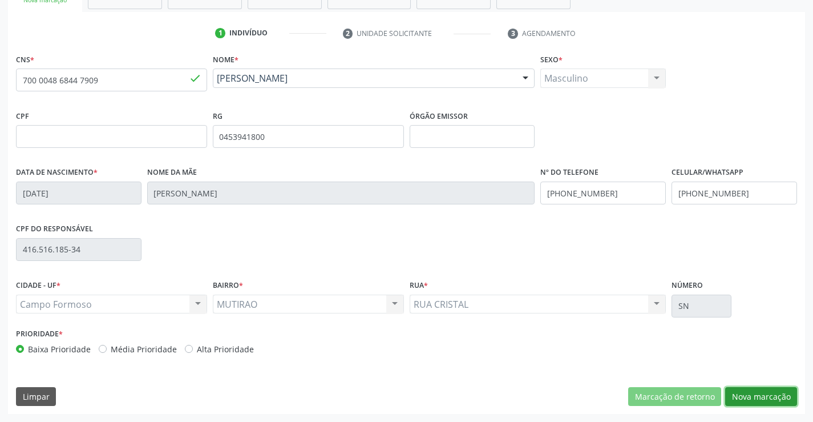
click at [773, 391] on button "Nova marcação" at bounding box center [761, 396] width 72 height 19
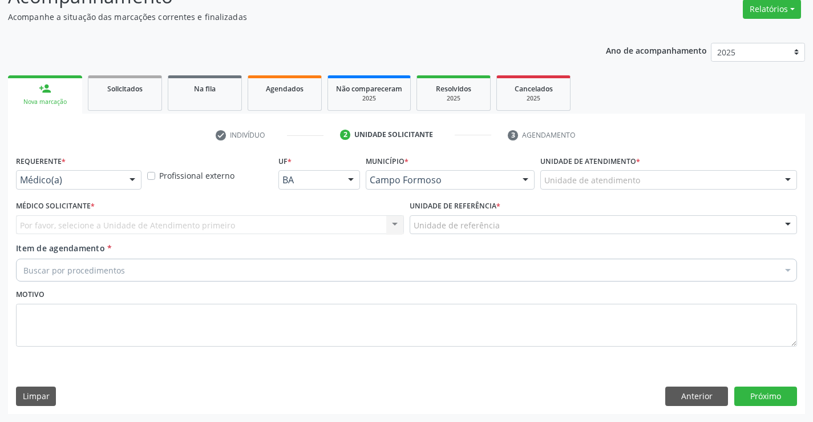
scroll to position [95, 0]
click at [119, 186] on div "Médico(a)" at bounding box center [79, 179] width 126 height 19
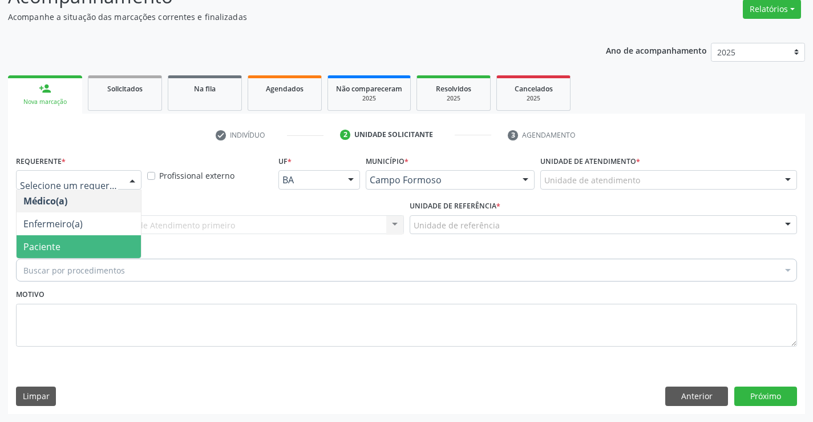
drag, startPoint x: 111, startPoint y: 256, endPoint x: 190, endPoint y: 234, distance: 81.8
click at [112, 256] on span "Paciente" at bounding box center [79, 246] width 124 height 23
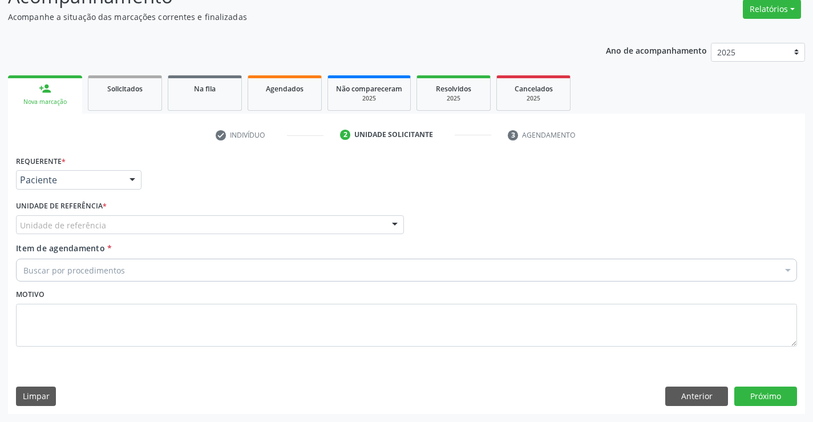
click at [191, 232] on div "Unidade de referência" at bounding box center [210, 224] width 388 height 19
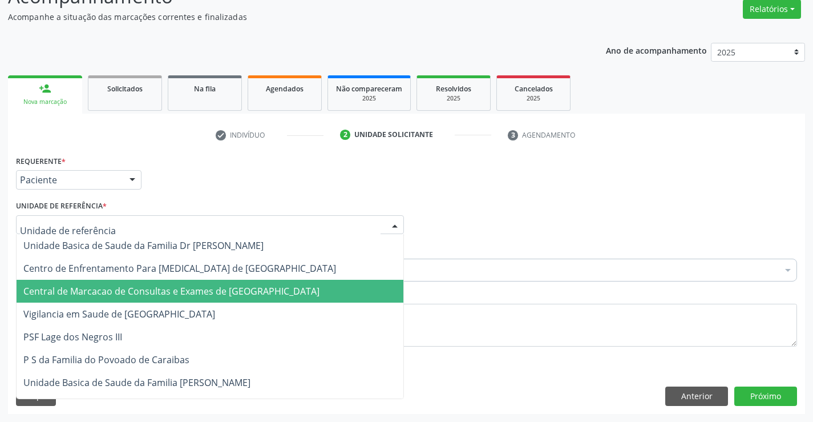
drag, startPoint x: 201, startPoint y: 284, endPoint x: 243, endPoint y: 273, distance: 43.2
click at [202, 285] on span "Central de Marcacao de Consultas e Exames de [GEOGRAPHIC_DATA]" at bounding box center [210, 291] width 387 height 23
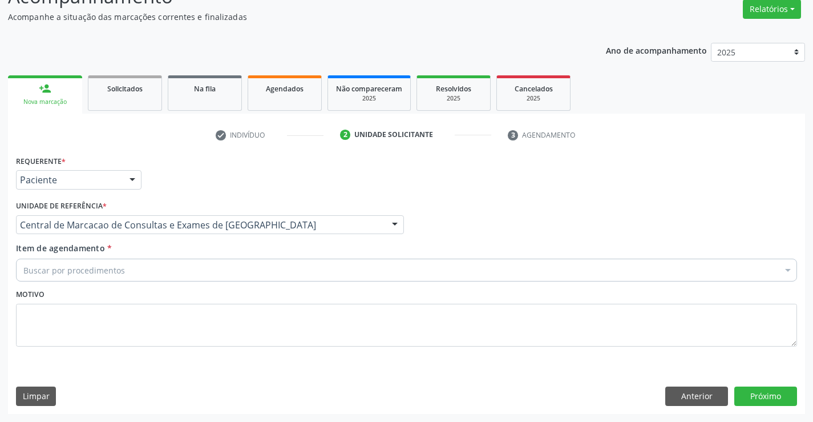
click at [244, 272] on div "Buscar por procedimentos" at bounding box center [406, 270] width 781 height 23
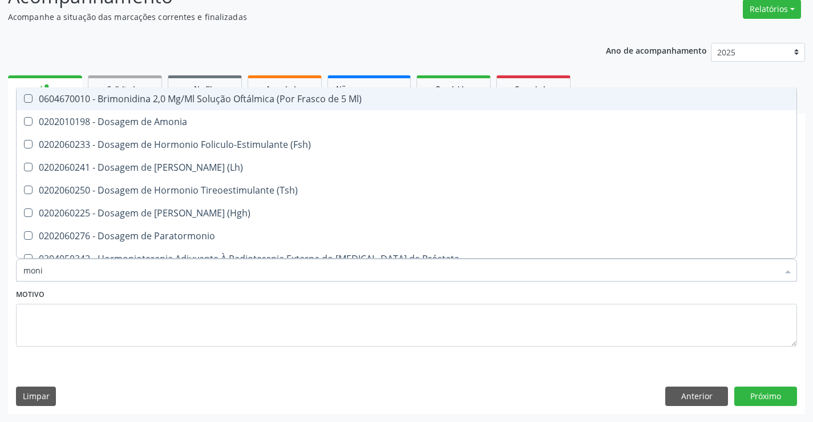
type input "monit"
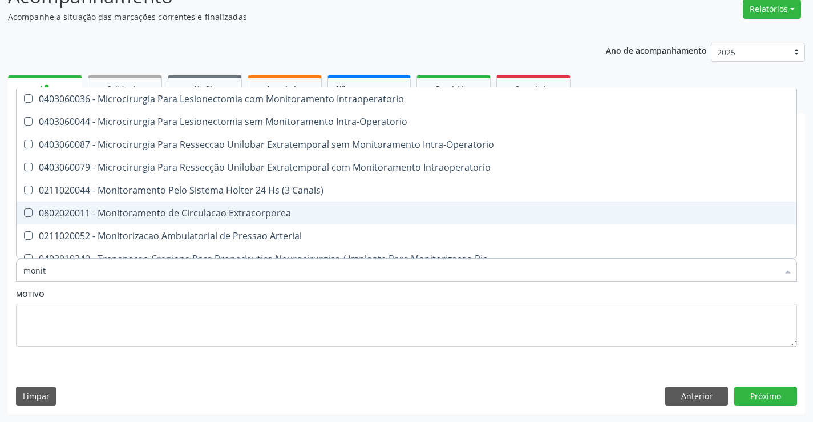
scroll to position [35, 0]
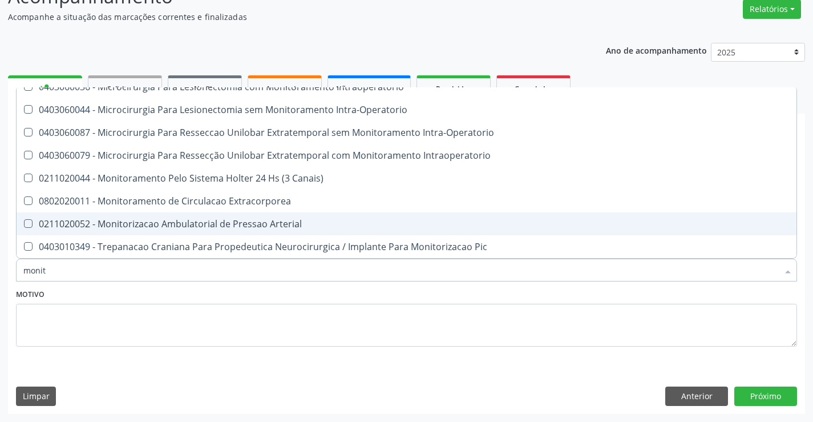
click at [243, 216] on span "0211020052 - Monitorizacao Ambulatorial de Pressao Arterial" at bounding box center [407, 223] width 780 height 23
checkbox Arterial "true"
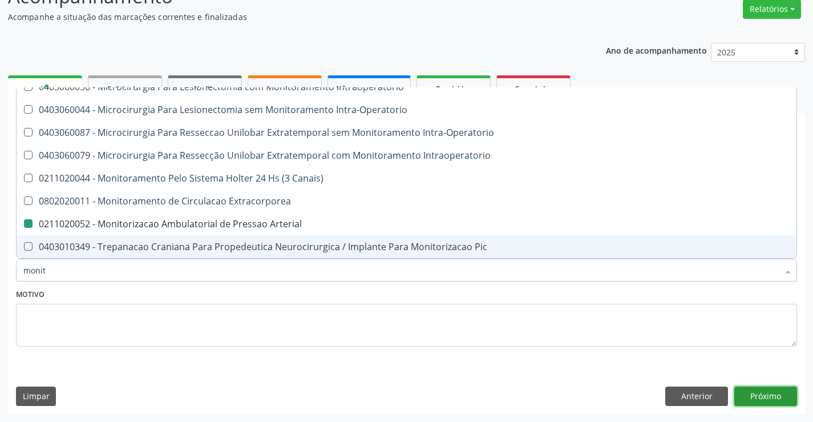
click at [757, 386] on button "Próximo" at bounding box center [765, 395] width 63 height 19
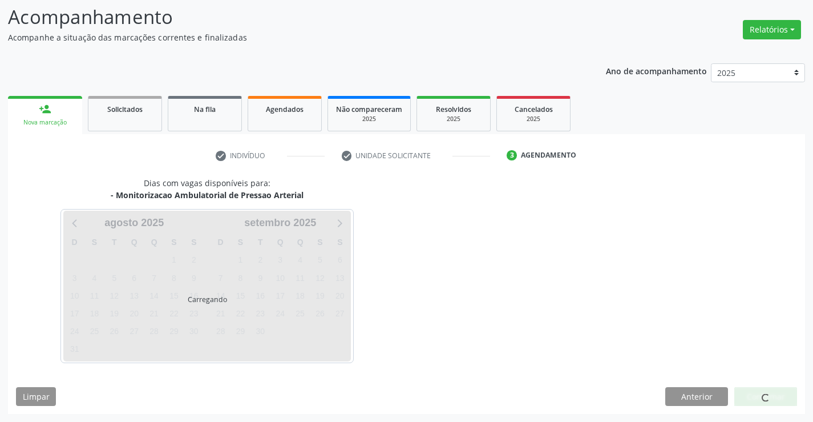
scroll to position [95, 0]
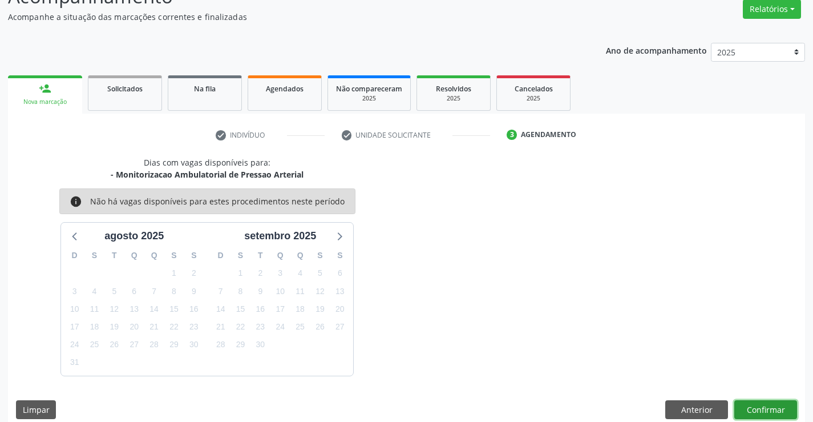
click at [757, 406] on button "Confirmar" at bounding box center [765, 409] width 63 height 19
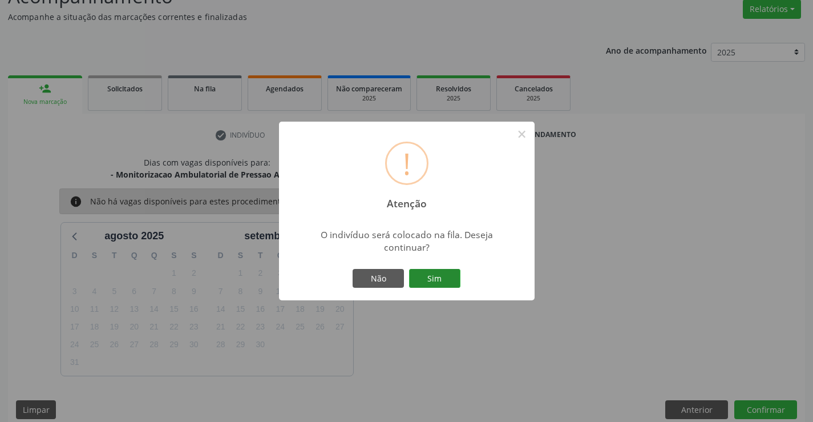
click at [441, 280] on button "Sim" at bounding box center [434, 278] width 51 height 19
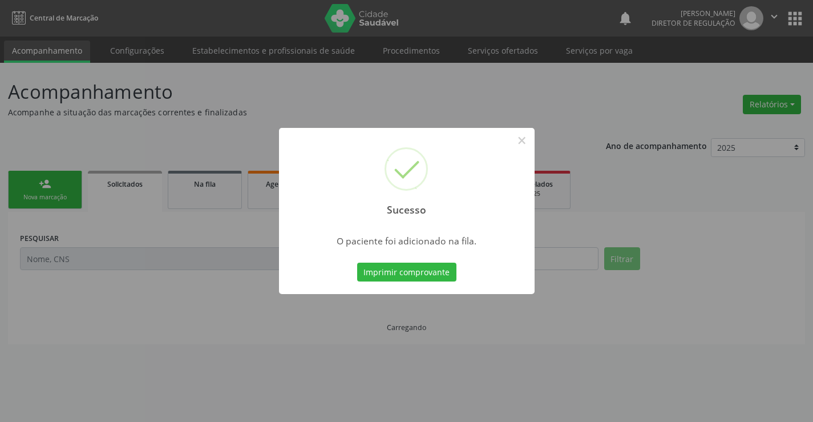
scroll to position [0, 0]
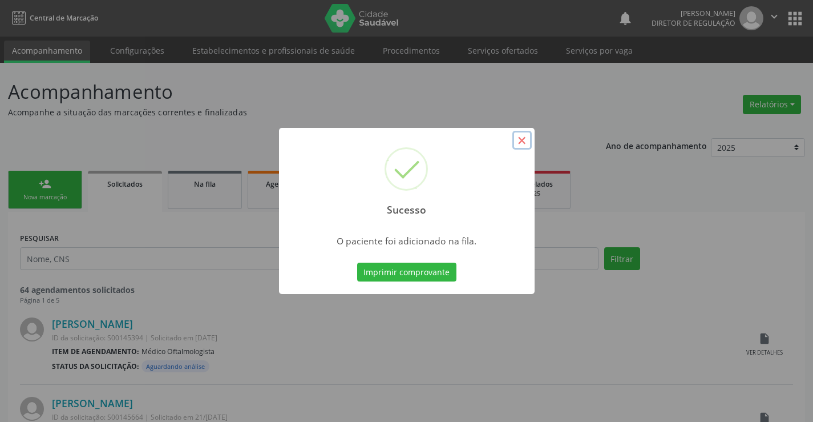
click at [521, 136] on button "×" at bounding box center [521, 140] width 19 height 19
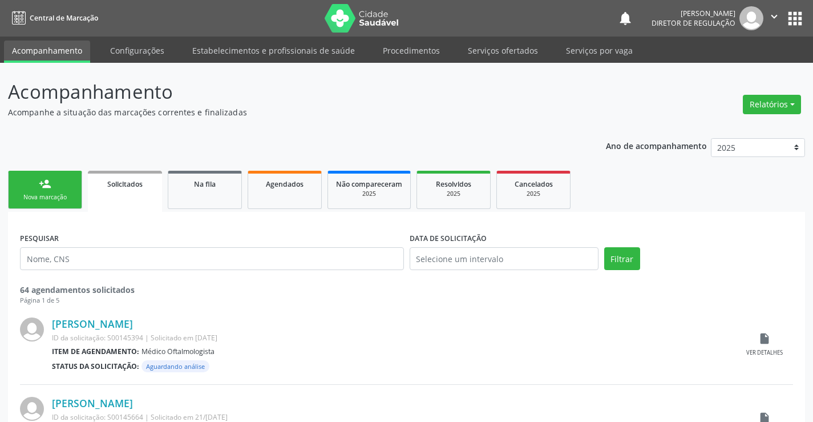
click at [773, 15] on icon "" at bounding box center [774, 16] width 13 height 13
click at [725, 74] on link "Sair" at bounding box center [745, 70] width 79 height 16
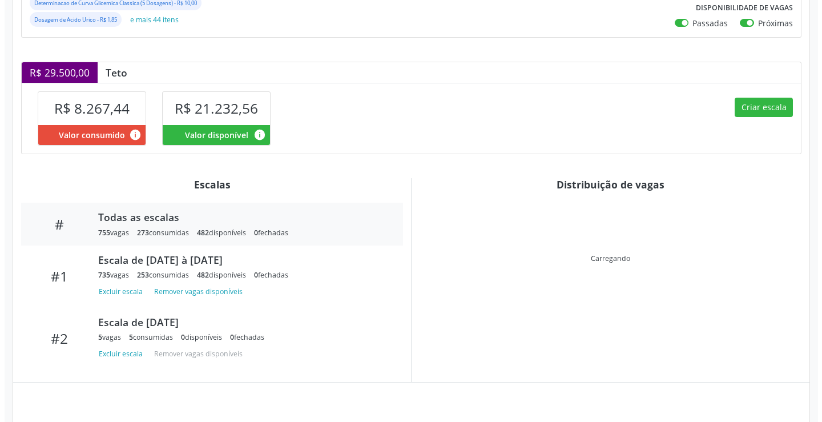
scroll to position [253, 0]
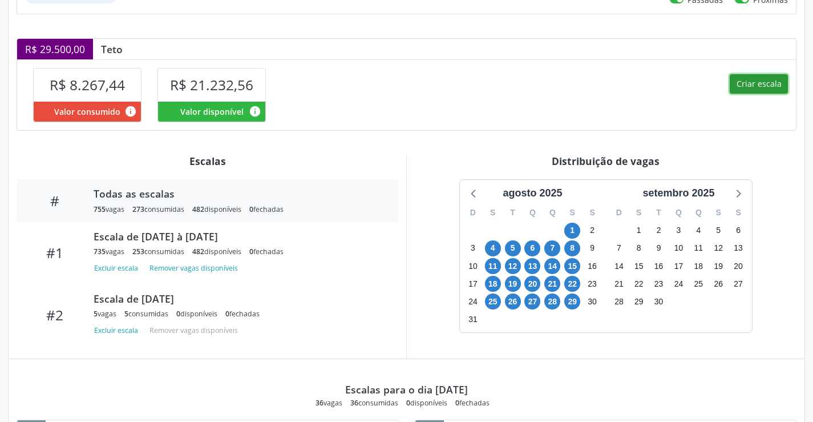
click at [741, 91] on button "Criar escala" at bounding box center [759, 83] width 58 height 19
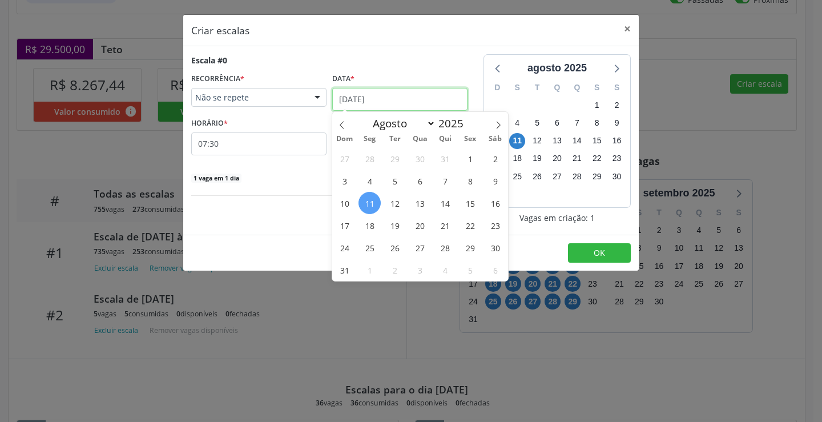
click at [244, 142] on input "07:30" at bounding box center [258, 143] width 135 height 23
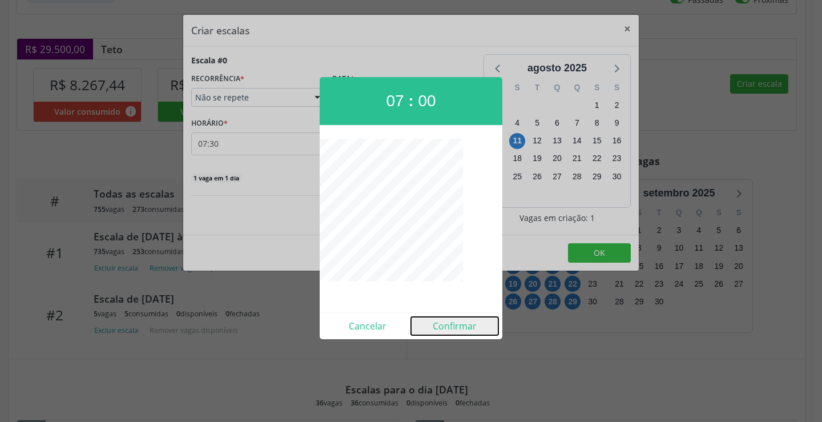
click at [471, 329] on button "Confirmar" at bounding box center [454, 326] width 87 height 18
type input "07:00"
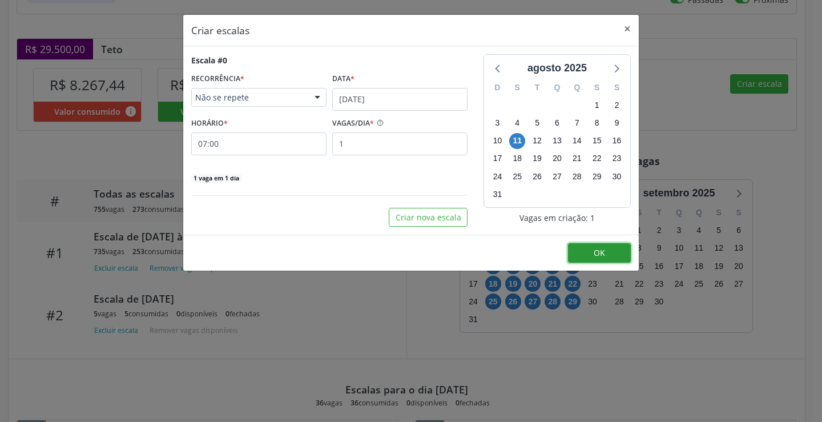
click at [593, 260] on button "OK" at bounding box center [599, 252] width 63 height 19
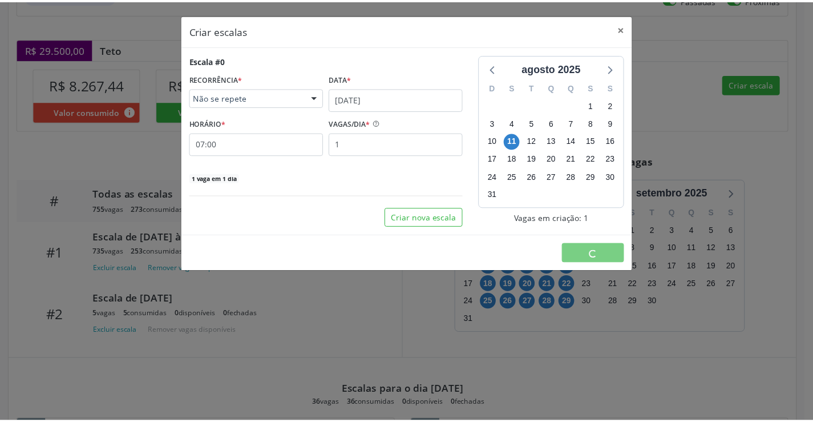
scroll to position [0, 0]
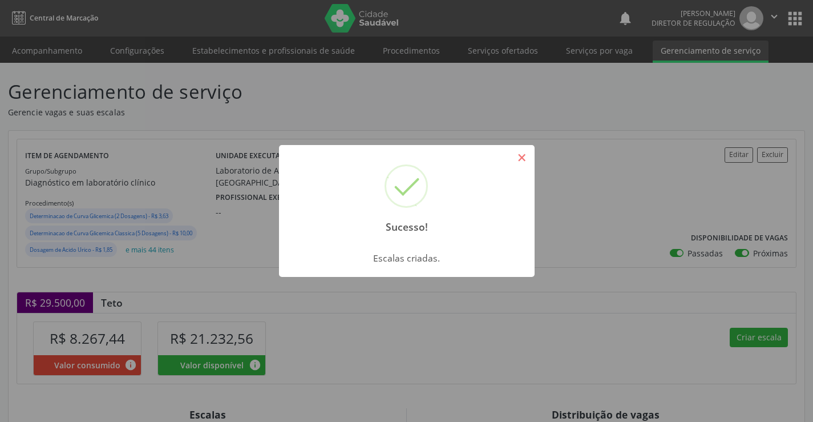
click at [515, 164] on button "×" at bounding box center [521, 157] width 19 height 19
